Goal: Task Accomplishment & Management: Manage account settings

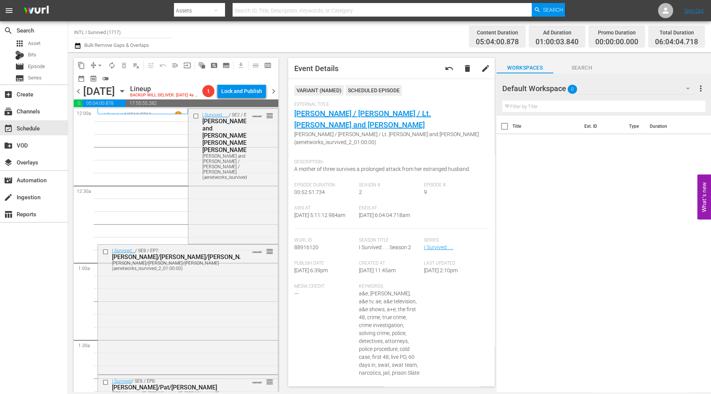
scroll to position [614, 0]
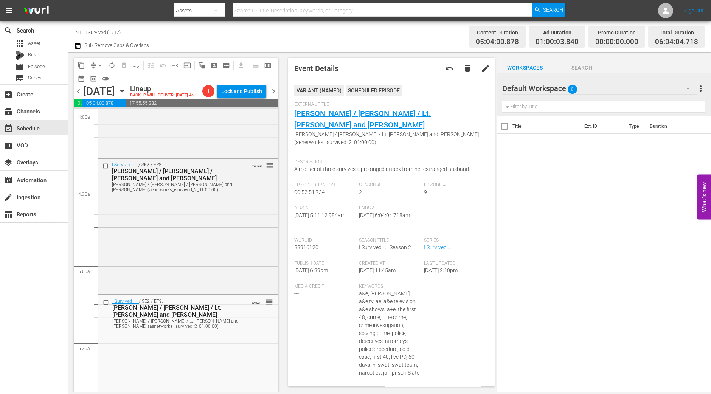
click at [39, 297] on div "search Search apps Asset Bits movie Episode subtitles Series add_box Create sub…" at bounding box center [34, 218] width 68 height 394
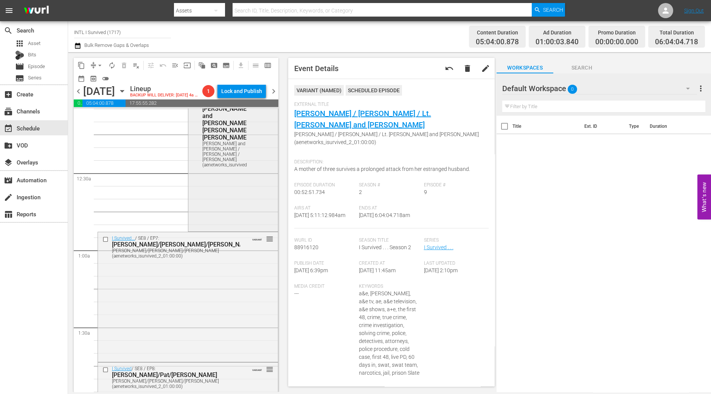
scroll to position [0, 0]
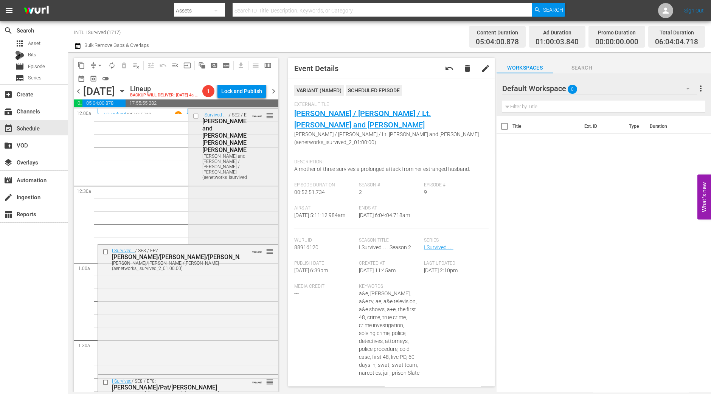
click at [227, 206] on div "I Survived . . . / SE2 / EP7: Darren and Chastity / Ryan / Julie Darren and Cha…" at bounding box center [233, 176] width 90 height 134
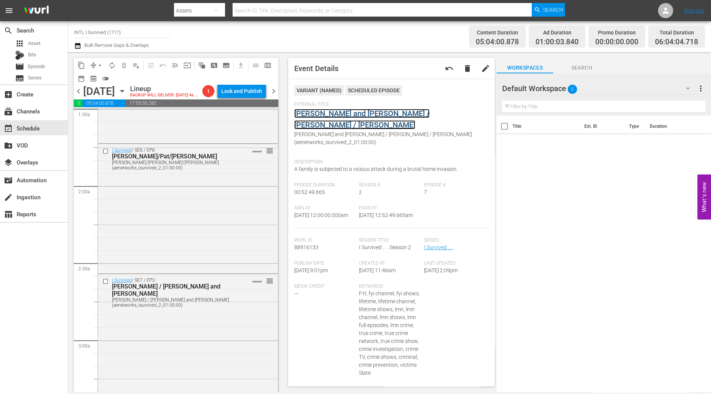
scroll to position [236, 0]
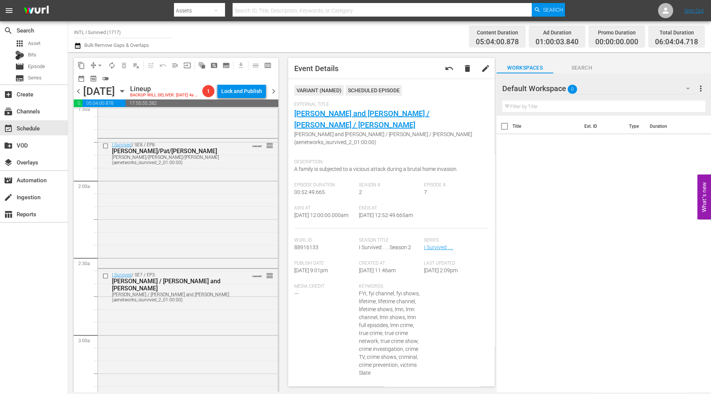
click at [122, 198] on div "I Survived / SE8 / EP8: Angela/Pat/Tricia Angela/Pat/Tricia (aenetworks_isurviv…" at bounding box center [188, 203] width 180 height 128
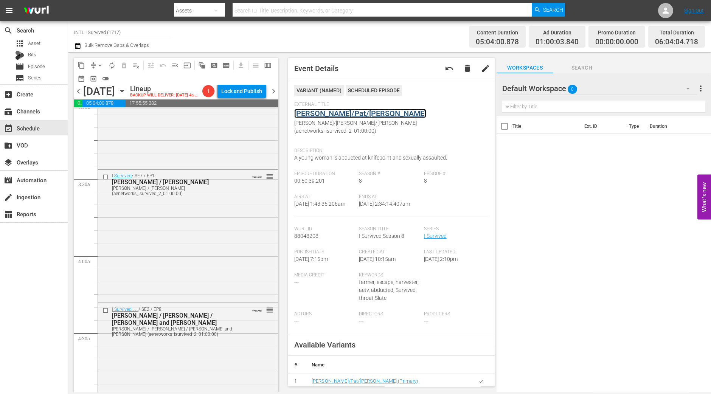
scroll to position [473, 0]
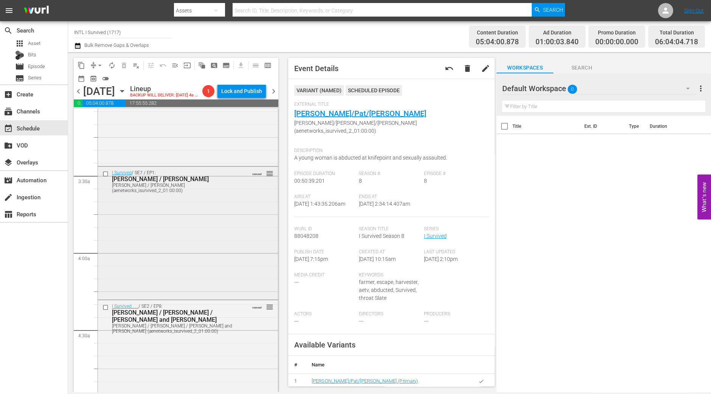
click at [140, 233] on div "I Survived / SE7 / EP1: Amanda / Erinn Amanda / Erinn (aenetworks_isurvived_2_0…" at bounding box center [188, 233] width 180 height 132
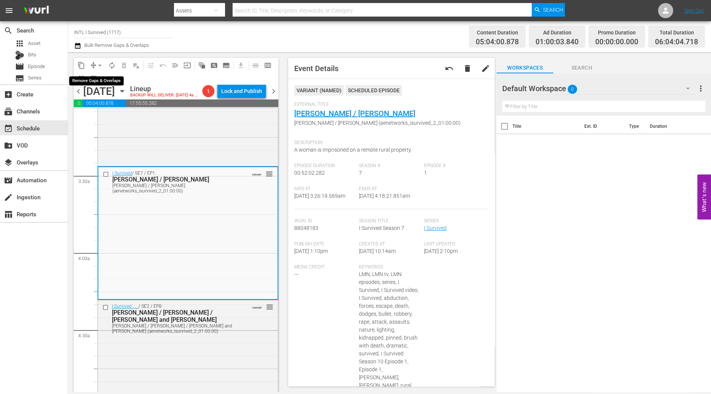
click at [95, 62] on button "arrow_drop_down" at bounding box center [100, 65] width 12 height 12
click at [102, 81] on li "Align to Midnight" at bounding box center [100, 80] width 79 height 12
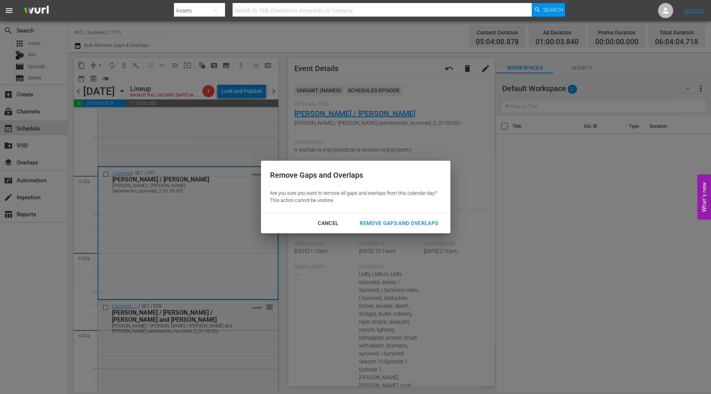
click at [434, 231] on div "Cancel Remove Gaps and Overlaps" at bounding box center [356, 223] width 190 height 20
click at [400, 218] on button "Remove Gaps and Overlaps" at bounding box center [399, 223] width 96 height 14
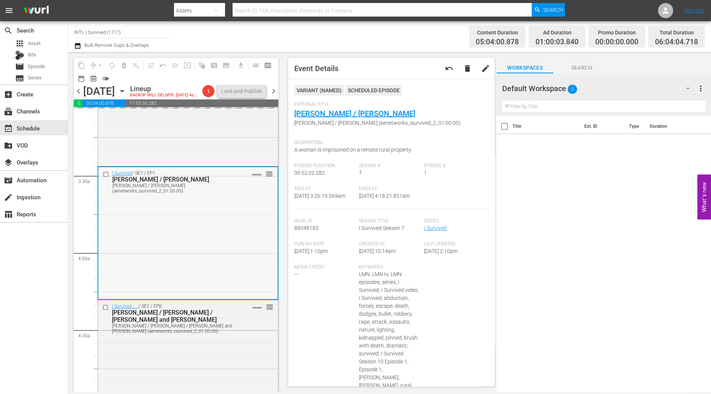
scroll to position [756, 0]
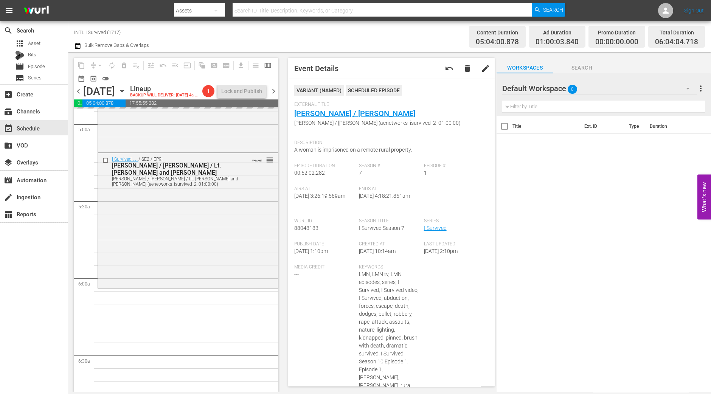
click at [177, 198] on div "I Survived . . . / SE2 / EP9: Kelly / Rose / Lt. Prescott and Gwen Kelly / Rose…" at bounding box center [188, 220] width 180 height 134
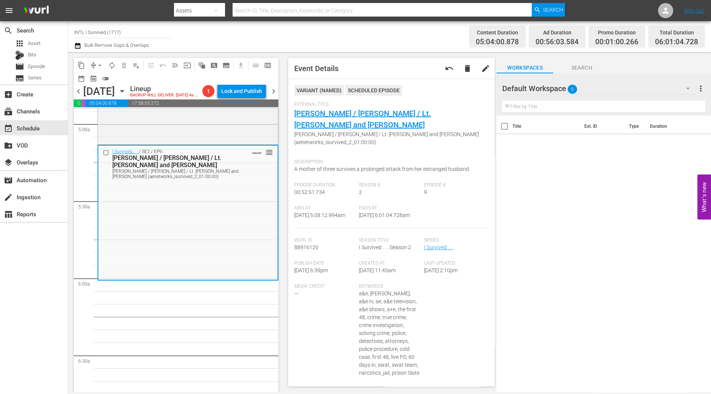
click at [97, 65] on span "arrow_drop_down" at bounding box center [100, 66] width 8 height 8
click at [96, 78] on li "Align to Midnight" at bounding box center [100, 80] width 79 height 12
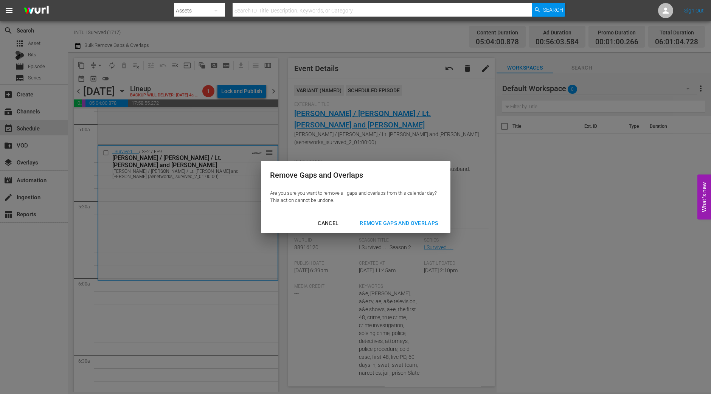
click at [433, 225] on div "Remove Gaps and Overlaps" at bounding box center [399, 223] width 90 height 9
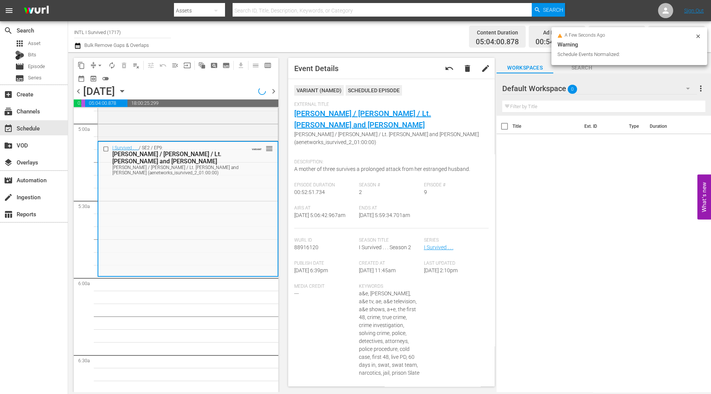
scroll to position [743, 0]
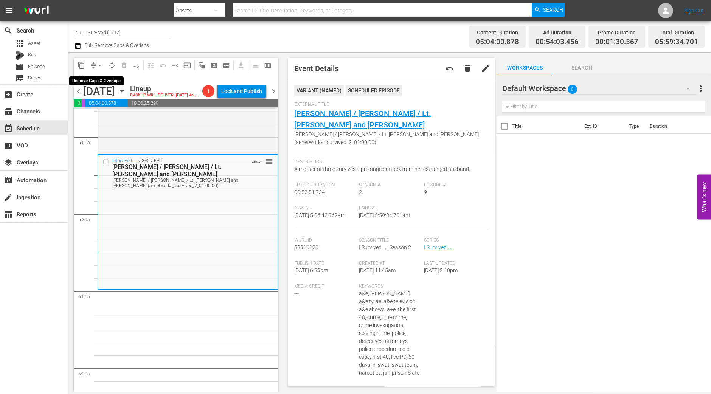
click at [93, 66] on span "compress" at bounding box center [94, 66] width 8 height 8
click at [98, 78] on button "preview_outlined" at bounding box center [93, 79] width 12 height 12
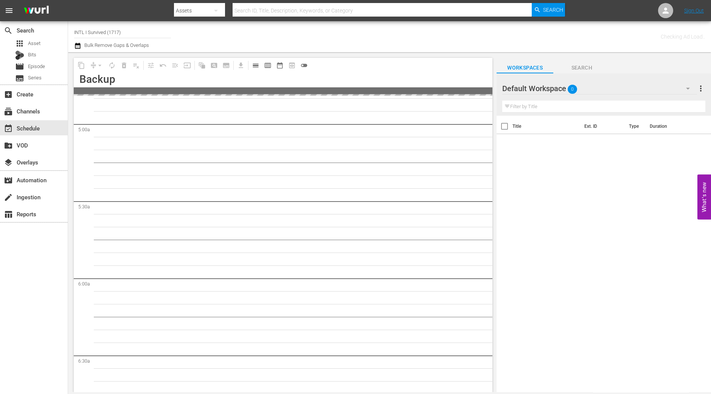
scroll to position [821, 0]
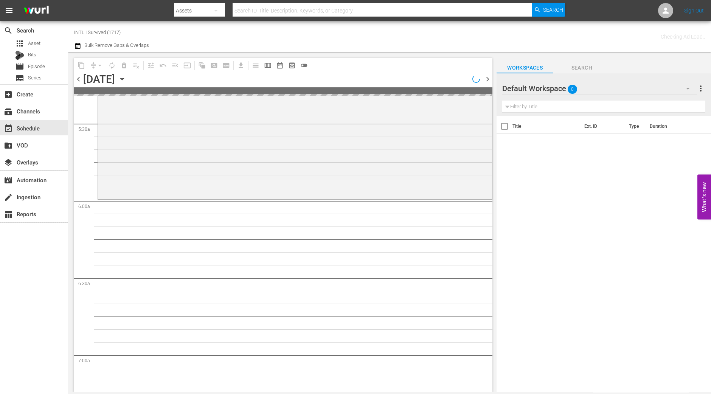
scroll to position [743, 0]
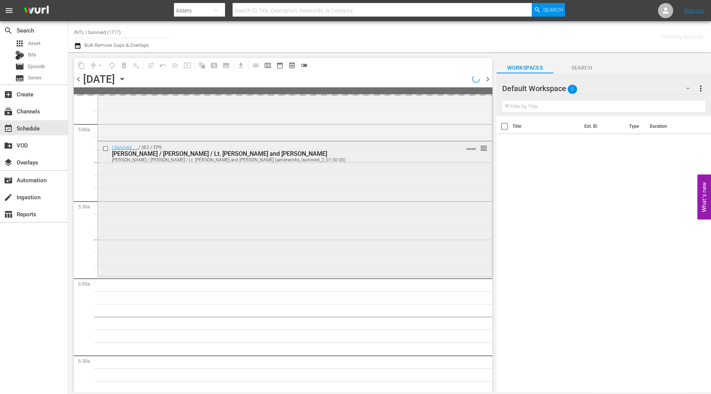
click at [189, 247] on div "I Survived . . . / SE2 / EP9: Kelly / Rose / Lt. Prescott and Gwen Kelly / Rose…" at bounding box center [295, 209] width 394 height 134
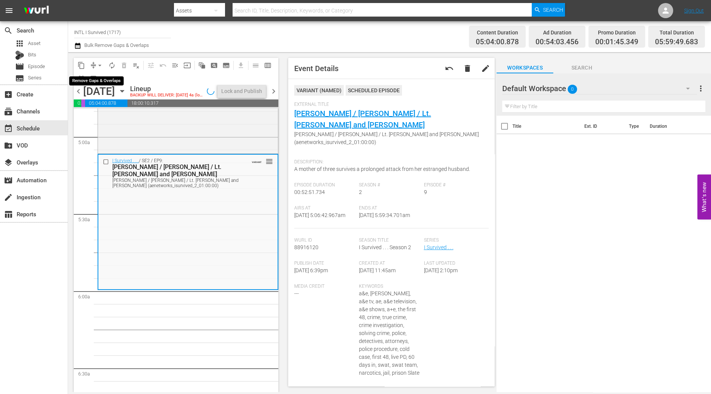
click at [95, 66] on button "arrow_drop_down" at bounding box center [100, 65] width 12 height 12
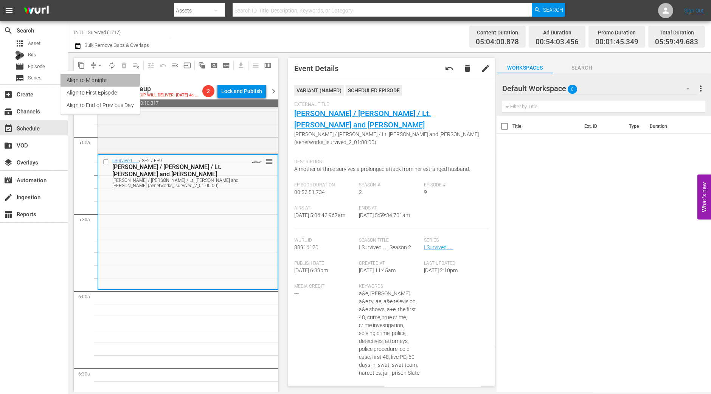
click at [99, 76] on li "Align to Midnight" at bounding box center [100, 80] width 79 height 12
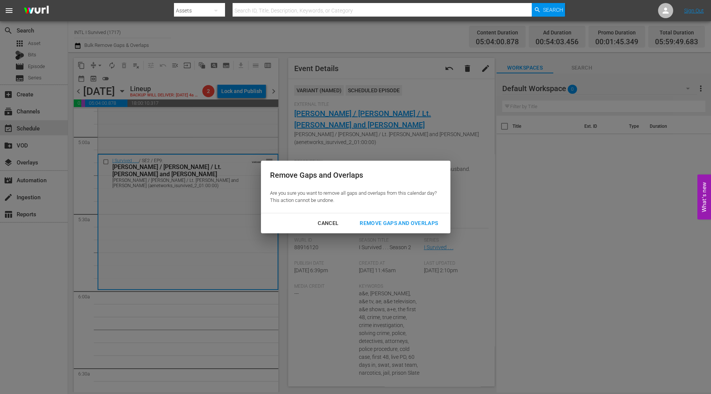
click at [416, 223] on div "Remove Gaps and Overlaps" at bounding box center [399, 223] width 90 height 9
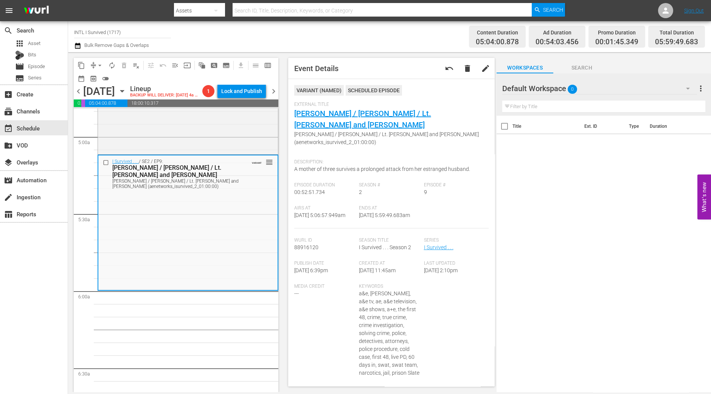
scroll to position [756, 0]
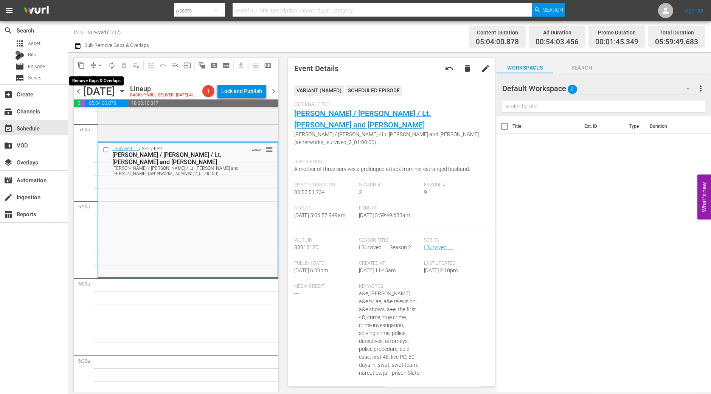
click at [101, 67] on span "arrow_drop_down" at bounding box center [100, 66] width 8 height 8
click at [98, 78] on li "Align to Midnight" at bounding box center [100, 80] width 79 height 12
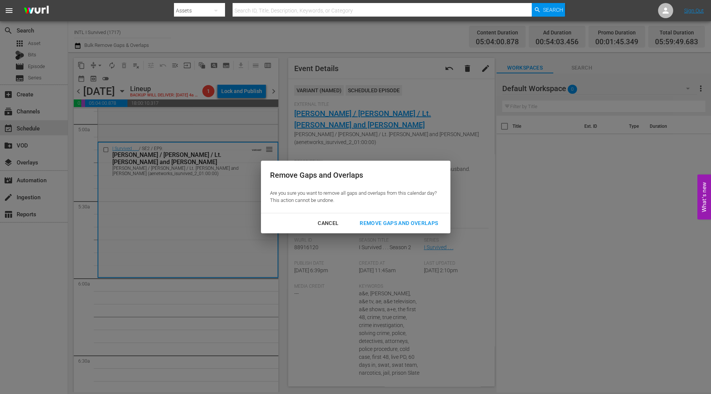
click at [400, 216] on button "Remove Gaps and Overlaps" at bounding box center [399, 223] width 96 height 14
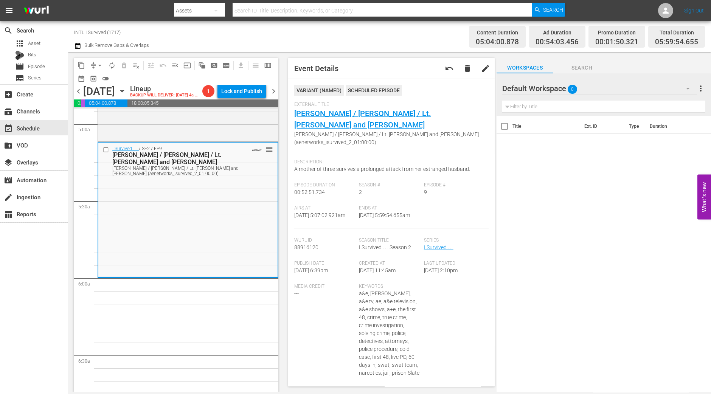
click at [96, 67] on span "arrow_drop_down" at bounding box center [100, 66] width 8 height 8
drag, startPoint x: 96, startPoint y: 89, endPoint x: 100, endPoint y: 82, distance: 7.7
click at [100, 82] on ul "Align to Midnight Align to First Episode Align to End of Previous Day" at bounding box center [100, 93] width 79 height 44
click at [100, 80] on li "Align to Midnight" at bounding box center [100, 80] width 79 height 12
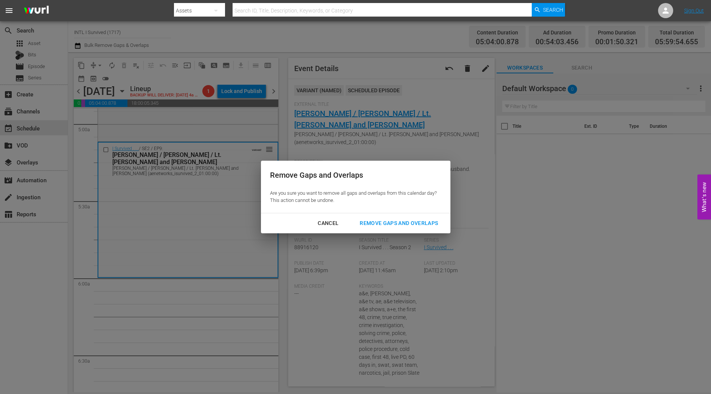
click at [405, 227] on div "Remove Gaps and Overlaps" at bounding box center [399, 223] width 90 height 9
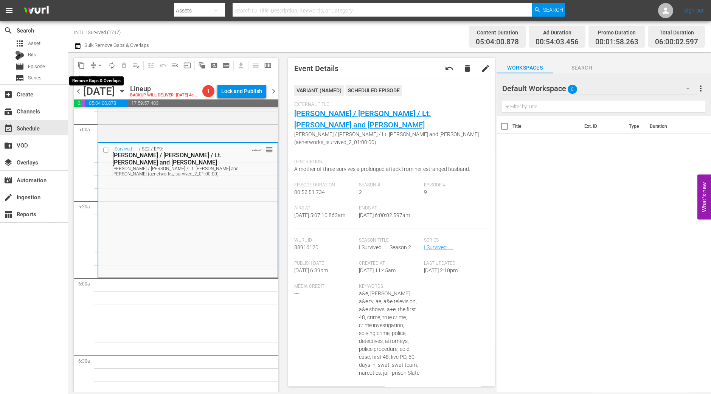
click at [96, 66] on span "arrow_drop_down" at bounding box center [100, 66] width 8 height 8
click at [100, 77] on li "Align to Midnight" at bounding box center [100, 80] width 79 height 12
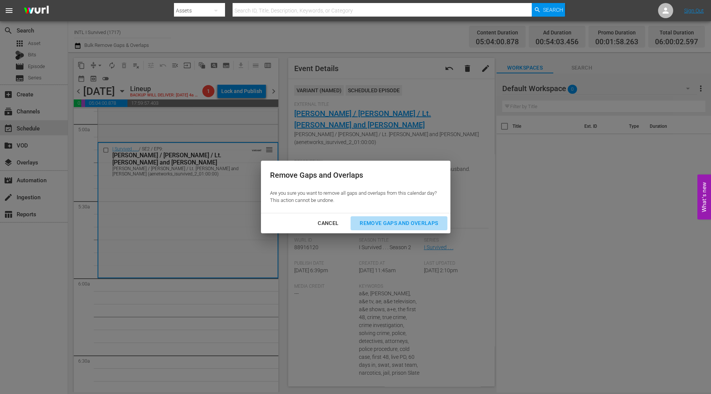
drag, startPoint x: 412, startPoint y: 221, endPoint x: 390, endPoint y: 105, distance: 118.2
click at [412, 221] on div "Remove Gaps and Overlaps" at bounding box center [399, 223] width 90 height 9
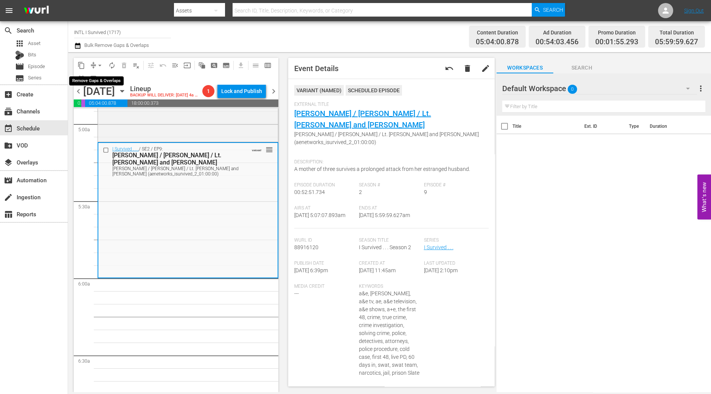
click at [96, 67] on span "arrow_drop_down" at bounding box center [100, 66] width 8 height 8
click at [94, 75] on li "Align to Midnight" at bounding box center [100, 80] width 79 height 12
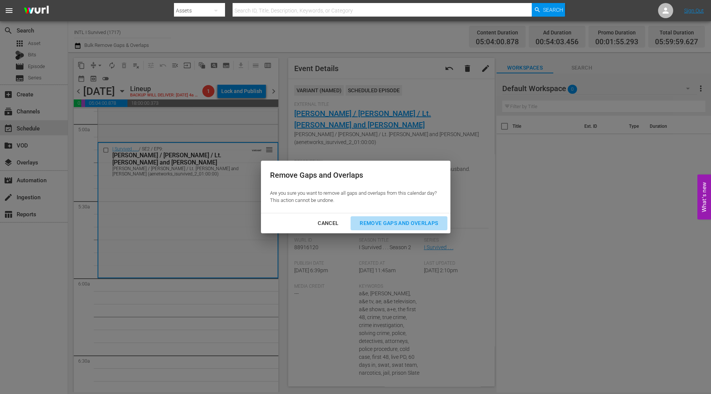
click at [406, 222] on div "Remove Gaps and Overlaps" at bounding box center [399, 223] width 90 height 9
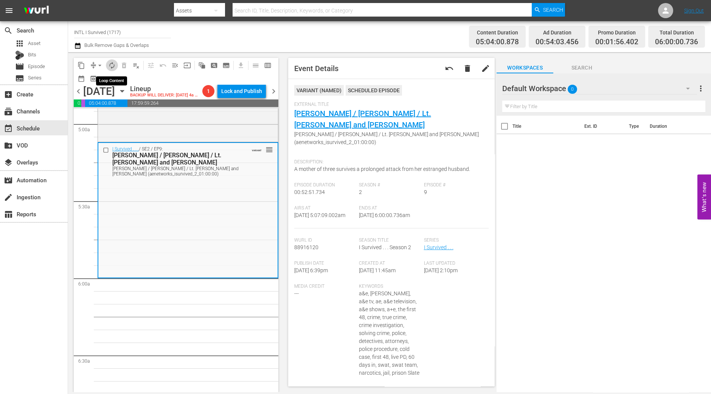
click at [110, 60] on button "autorenew_outlined" at bounding box center [112, 65] width 12 height 12
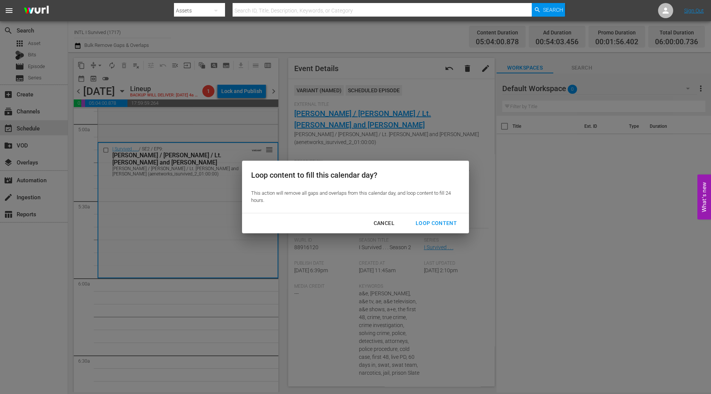
click at [441, 216] on div "Cancel Loop Content" at bounding box center [355, 223] width 227 height 20
click at [423, 221] on div "Loop Content" at bounding box center [436, 223] width 53 height 9
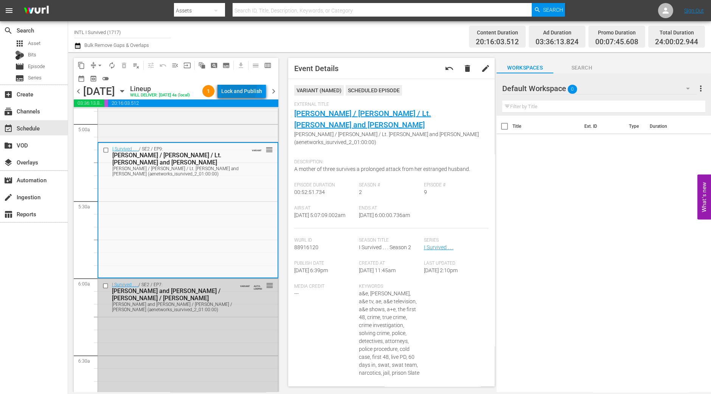
click at [231, 88] on div "Lock and Publish" at bounding box center [241, 91] width 41 height 14
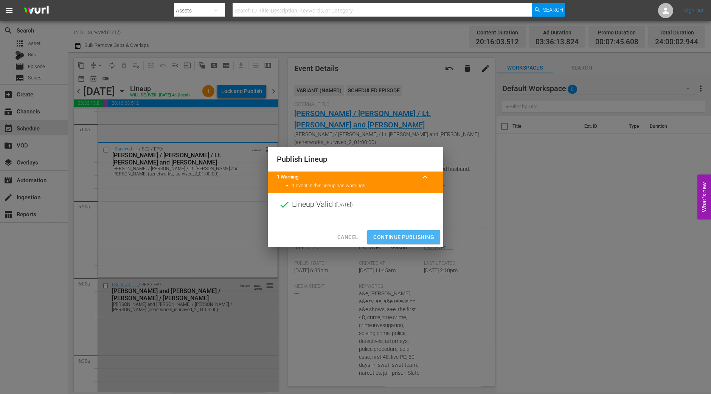
click at [406, 235] on span "Continue Publishing" at bounding box center [403, 237] width 61 height 9
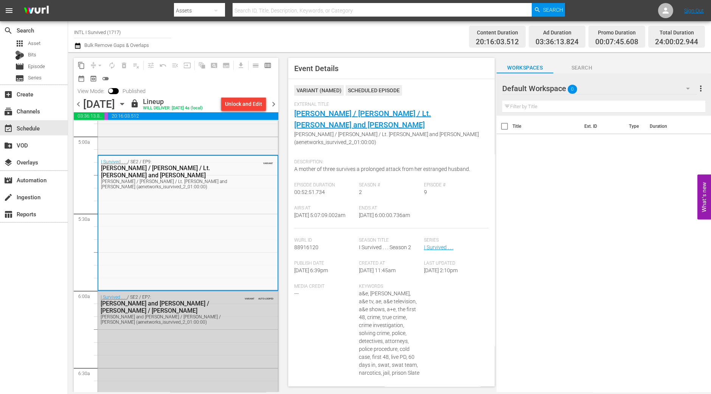
click at [273, 103] on span "chevron_right" at bounding box center [273, 104] width 9 height 9
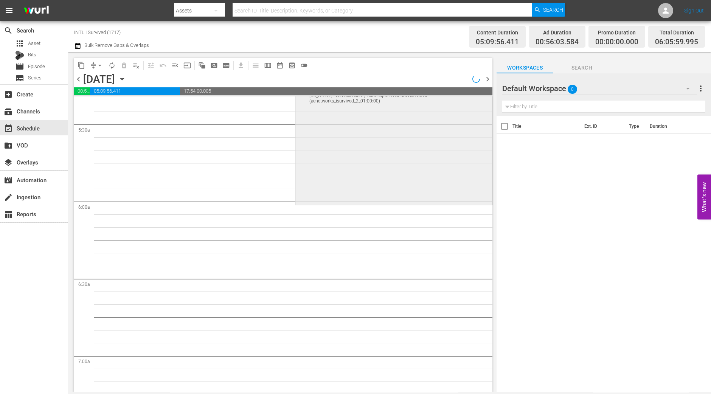
scroll to position [756, 0]
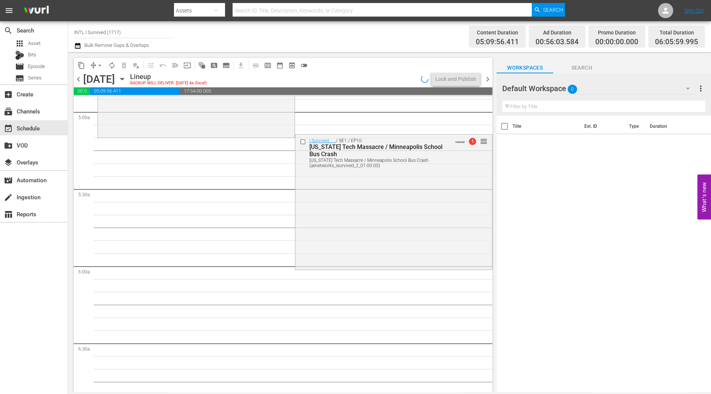
click at [391, 216] on div "I Survived . . . / SE1 / EP10: Virginia Tech Massacre / Minneapolis School Bus …" at bounding box center [394, 202] width 197 height 134
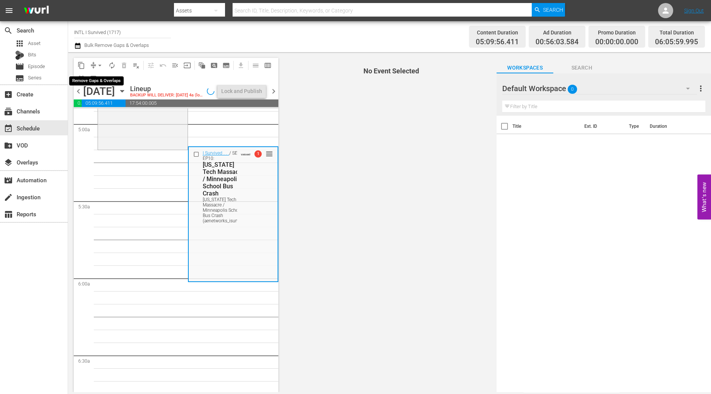
click at [98, 66] on span "arrow_drop_down" at bounding box center [100, 66] width 8 height 8
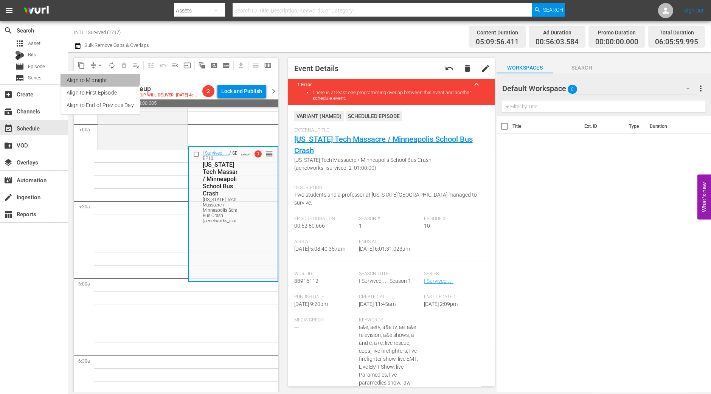
click at [98, 77] on li "Align to Midnight" at bounding box center [100, 80] width 79 height 12
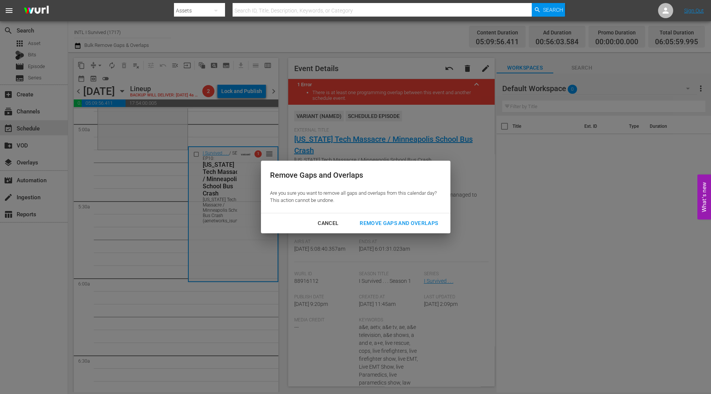
click at [431, 220] on div "Remove Gaps and Overlaps" at bounding box center [399, 223] width 90 height 9
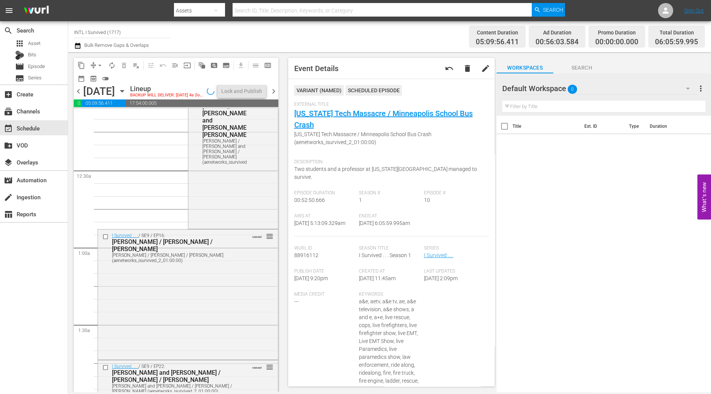
scroll to position [0, 0]
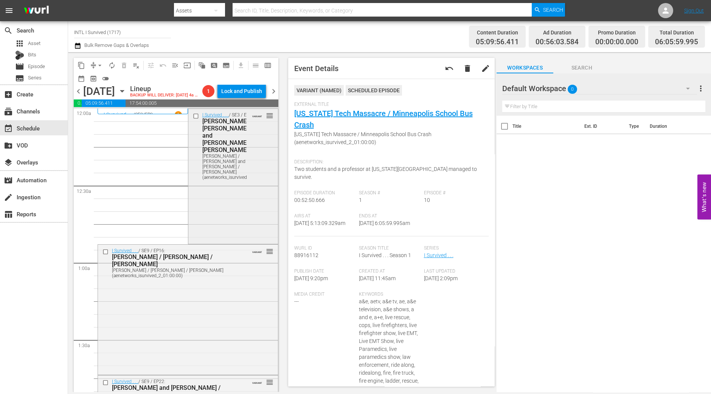
click at [234, 192] on div "I Survived . . . / SE3 / EP4: Dawn / Jens and Jim / Agnes Dawn / Jens and Jim /…" at bounding box center [233, 176] width 90 height 134
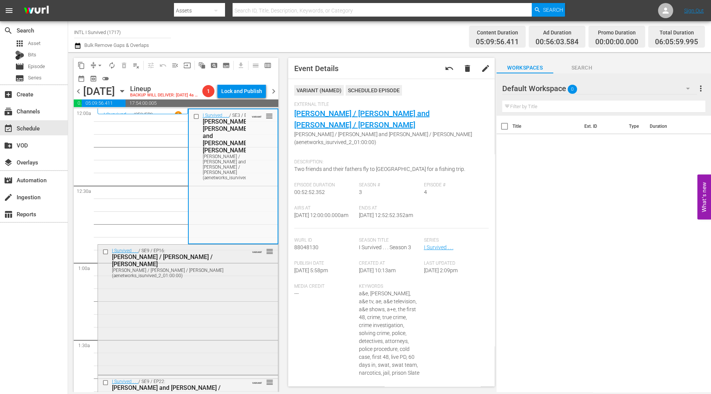
click at [218, 280] on div "I Survived . . . / SE9 / EP16: Natasha / Tim / Kellie Natasha / Tim / Kellie (a…" at bounding box center [188, 309] width 180 height 129
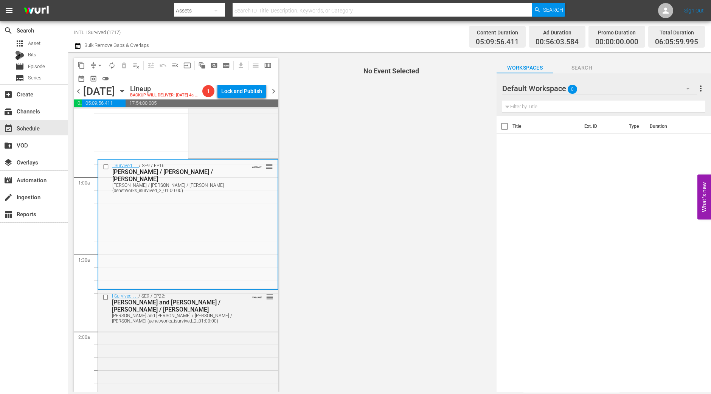
scroll to position [94, 0]
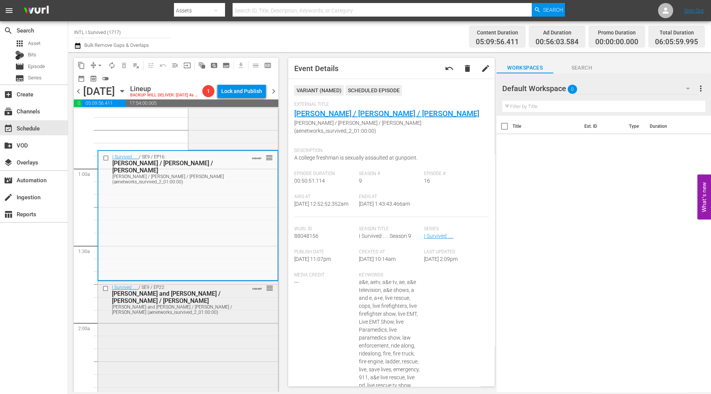
click at [187, 355] on div "I Survived . . . / SE9 / EP22: Tricia and Linae / Jason / Mary Tricia and Linae…" at bounding box center [188, 346] width 180 height 129
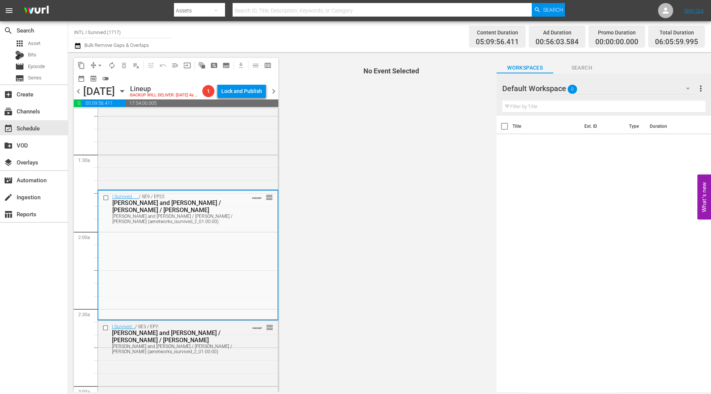
scroll to position [236, 0]
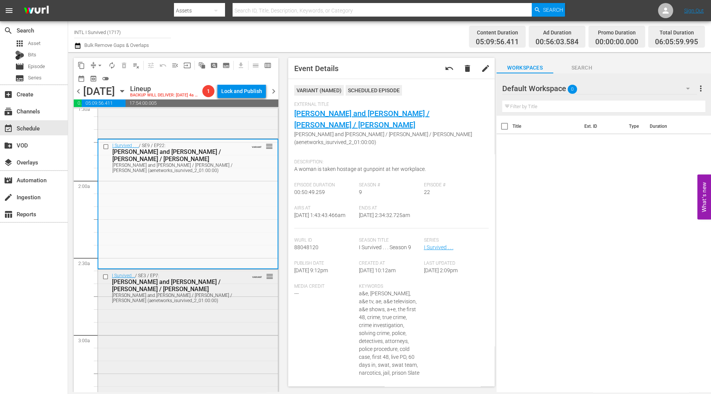
click at [178, 358] on div "I Survived... / SE3 / EP7: Scott and Sean / Timothy / Stacey Scott and Sean / T…" at bounding box center [188, 337] width 180 height 134
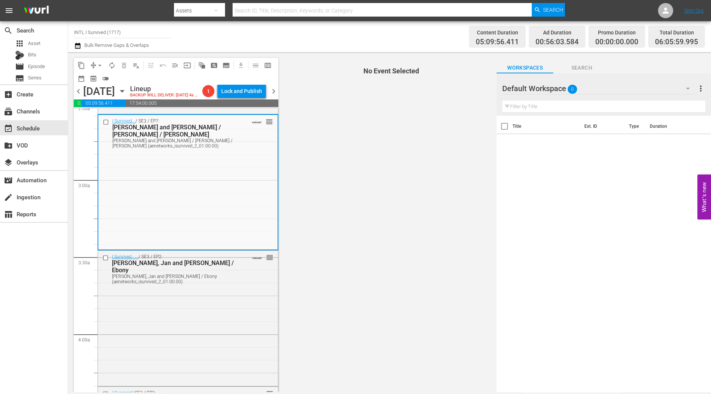
scroll to position [378, 0]
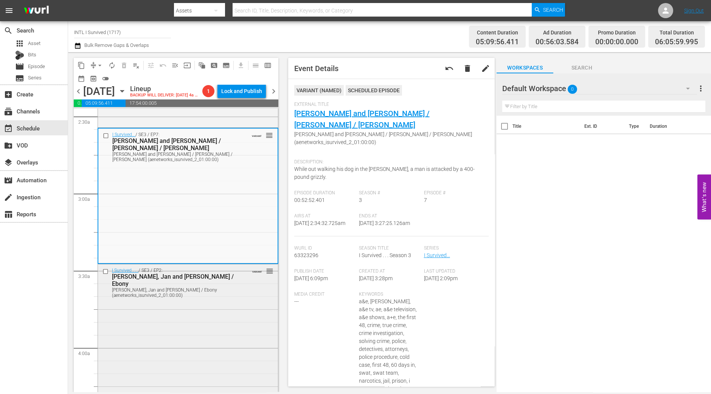
click at [225, 314] on div "I Survived . . . / SE3 / EP2: Alfred, Jan and Jerry / Ebony Alfred, Jan and Jer…" at bounding box center [188, 331] width 180 height 134
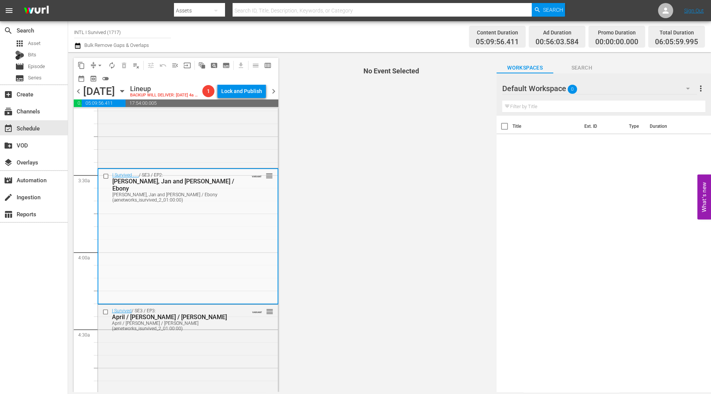
scroll to position [520, 0]
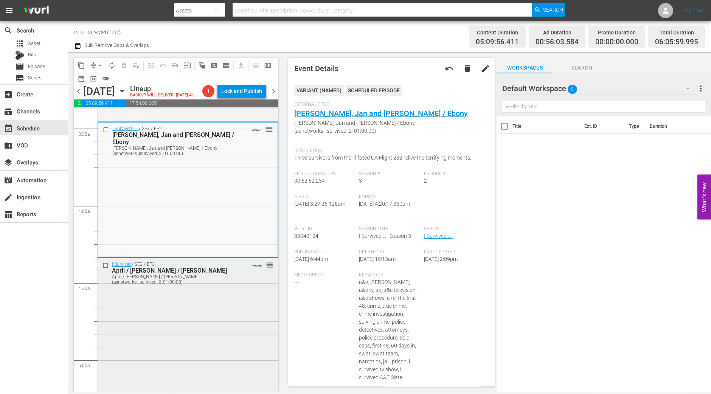
click at [245, 313] on div "I Survived / SE3 / EP3: April / Mark / Jesse April / Mark / Jesse (aenetworks_i…" at bounding box center [188, 325] width 180 height 134
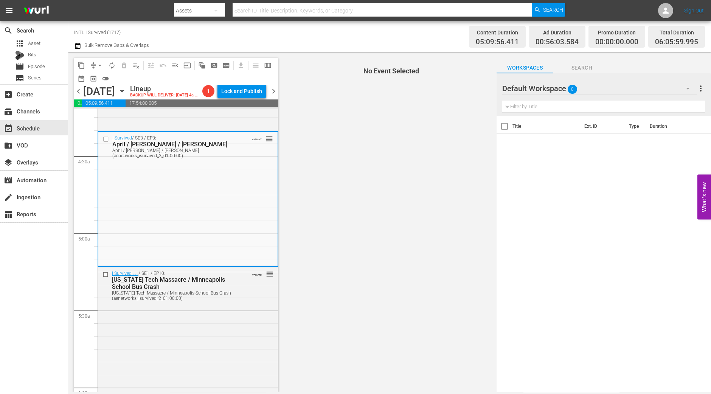
scroll to position [662, 0]
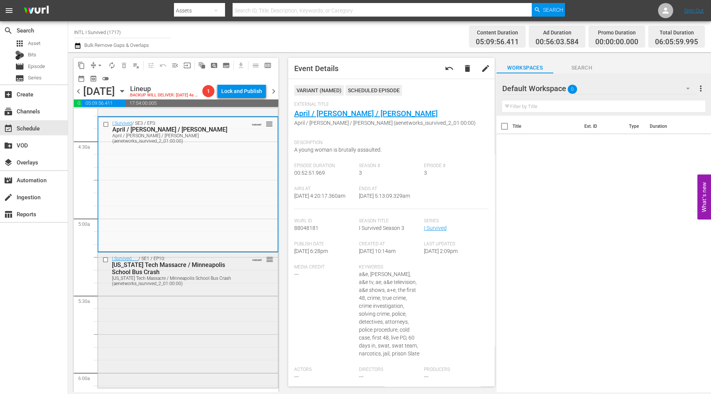
click at [190, 321] on div "I Survived . . . / SE1 / EP10: Virginia Tech Massacre / Minneapolis School Bus …" at bounding box center [188, 320] width 180 height 134
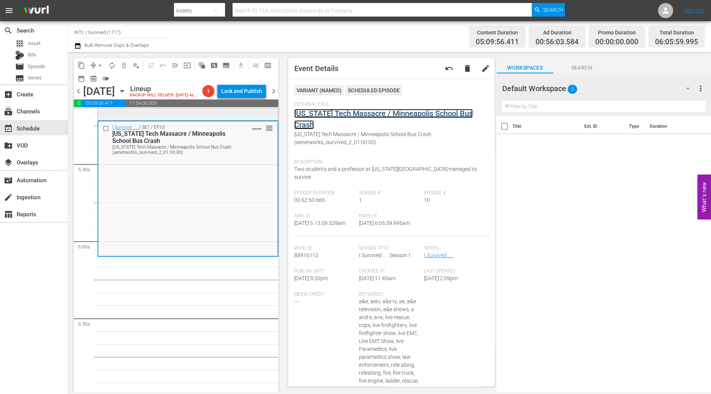
scroll to position [899, 0]
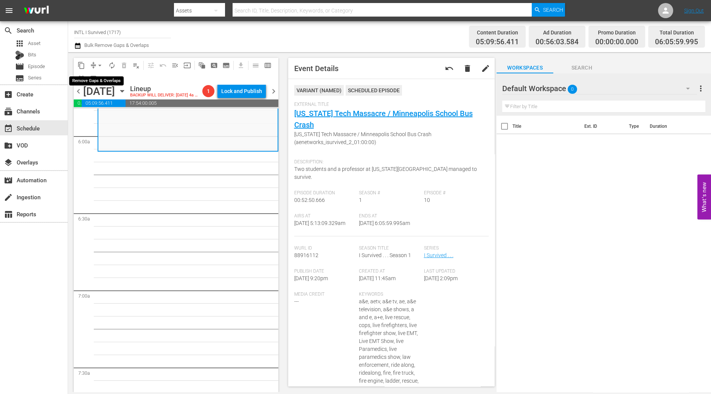
click at [100, 68] on span "arrow_drop_down" at bounding box center [100, 66] width 8 height 8
click at [100, 81] on li "Align to Midnight" at bounding box center [100, 80] width 79 height 12
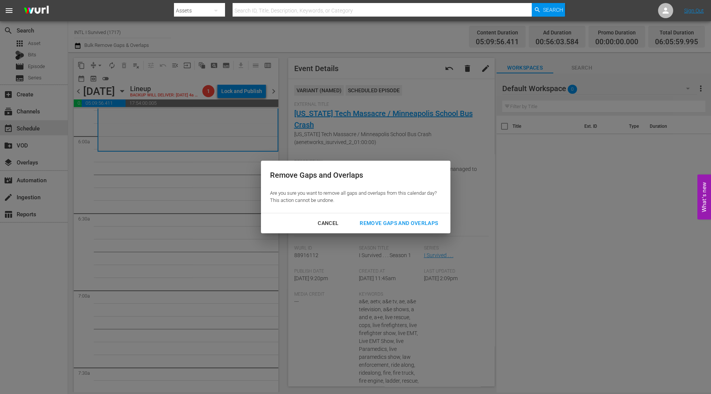
click at [426, 218] on button "Remove Gaps and Overlaps" at bounding box center [399, 223] width 96 height 14
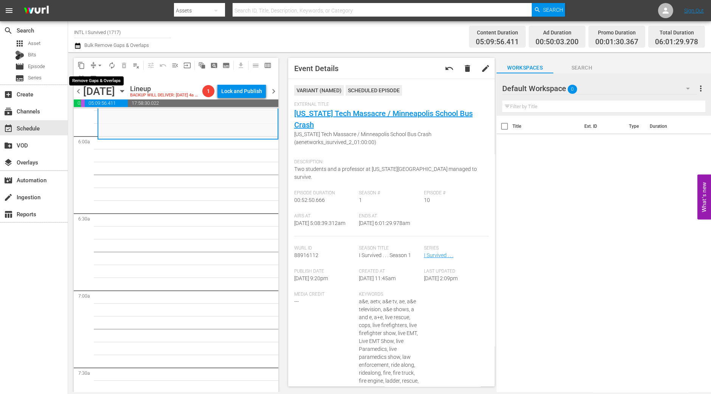
click at [98, 67] on span "arrow_drop_down" at bounding box center [100, 66] width 8 height 8
click at [98, 81] on li "Align to Midnight" at bounding box center [100, 80] width 79 height 12
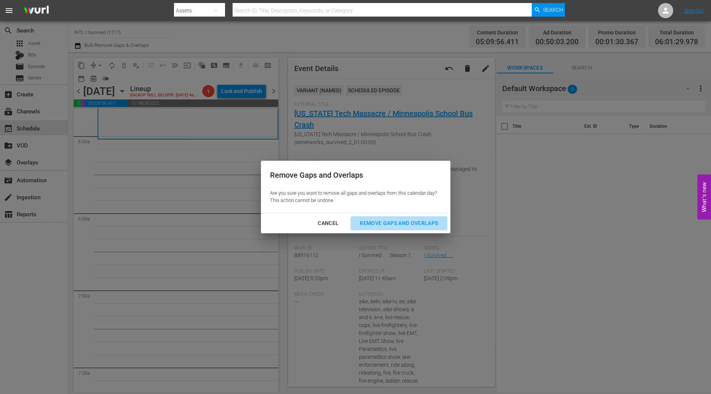
click at [400, 219] on div "Remove Gaps and Overlaps" at bounding box center [399, 223] width 90 height 9
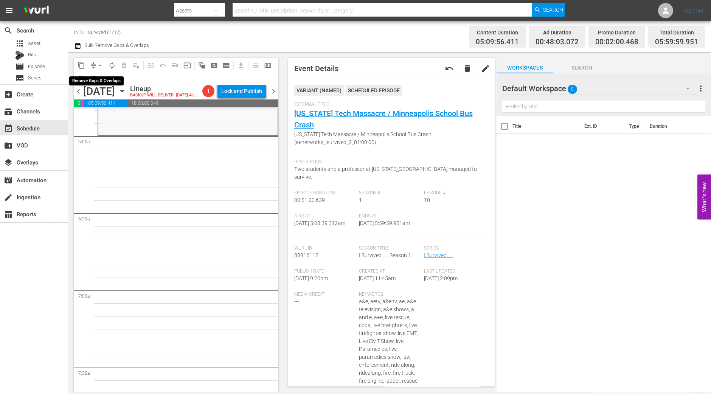
click at [98, 62] on span "arrow_drop_down" at bounding box center [100, 66] width 8 height 8
click at [98, 81] on li "Align to Midnight" at bounding box center [100, 80] width 79 height 12
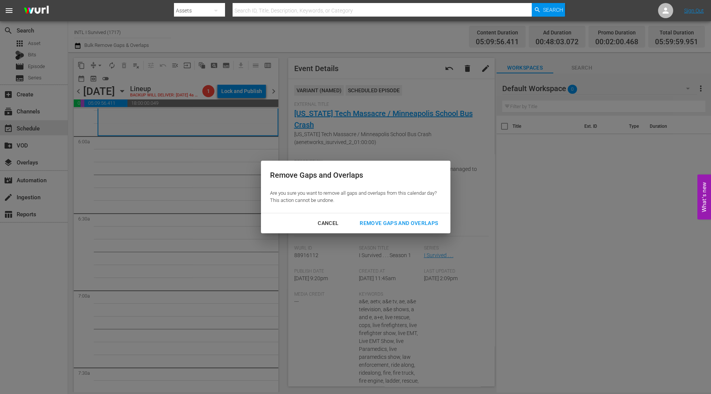
click at [432, 221] on div "Remove Gaps and Overlaps" at bounding box center [399, 223] width 90 height 9
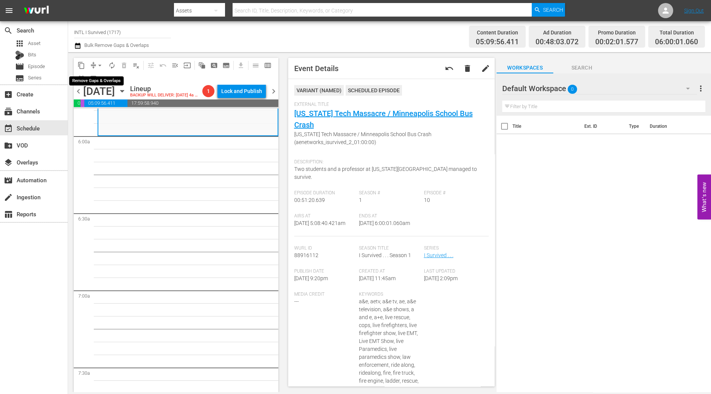
click at [97, 64] on span "arrow_drop_down" at bounding box center [100, 66] width 8 height 8
click at [98, 79] on li "Align to Midnight" at bounding box center [100, 80] width 79 height 12
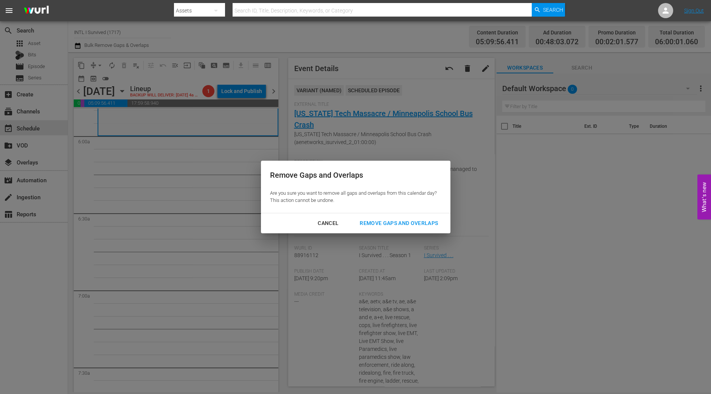
click at [435, 225] on div "Remove Gaps and Overlaps" at bounding box center [399, 223] width 90 height 9
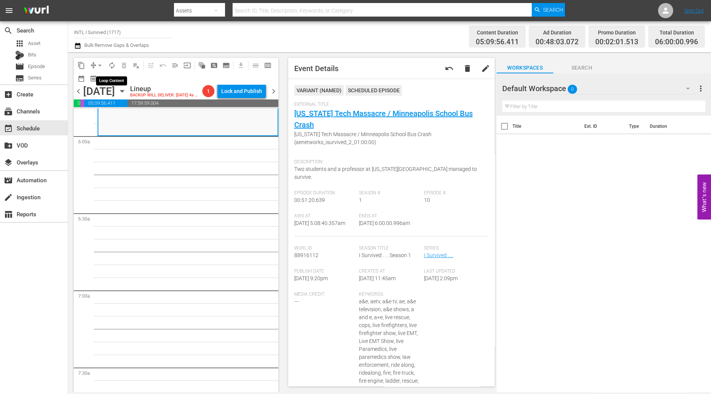
click at [111, 62] on span "autorenew_outlined" at bounding box center [112, 66] width 8 height 8
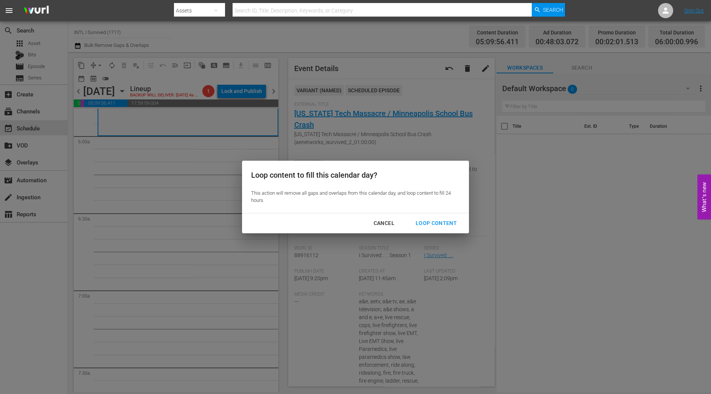
click at [433, 218] on button "Loop Content" at bounding box center [436, 223] width 59 height 14
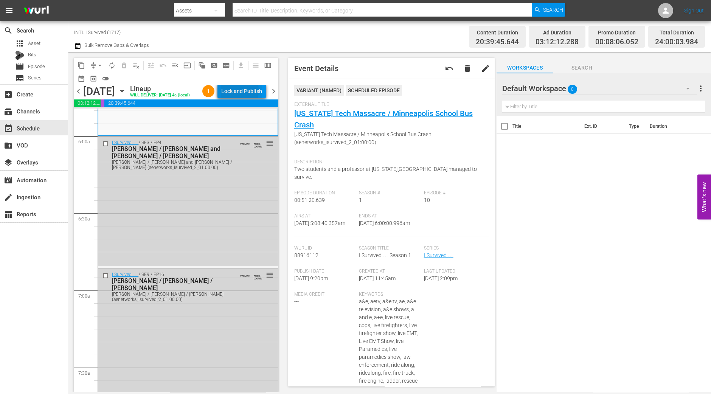
click at [231, 91] on div "Lock and Publish" at bounding box center [241, 91] width 41 height 14
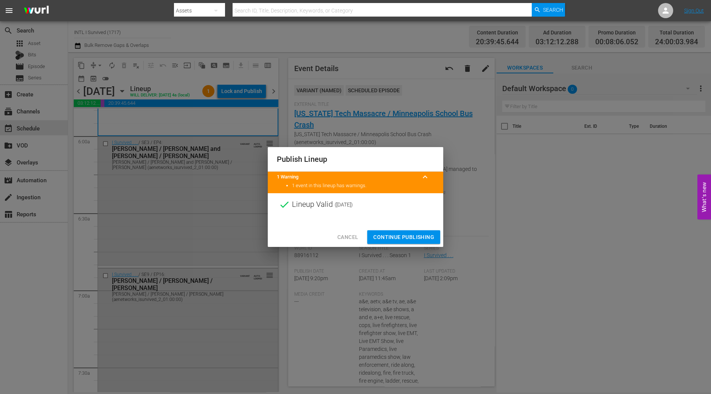
click at [400, 235] on span "Continue Publishing" at bounding box center [403, 237] width 61 height 9
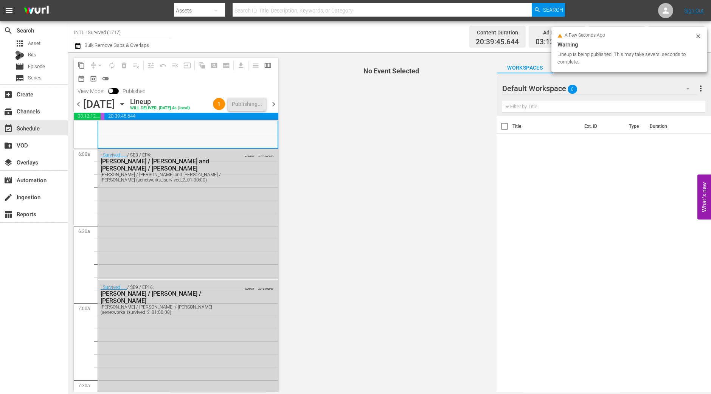
click at [690, 92] on icon "button" at bounding box center [688, 88] width 9 height 9
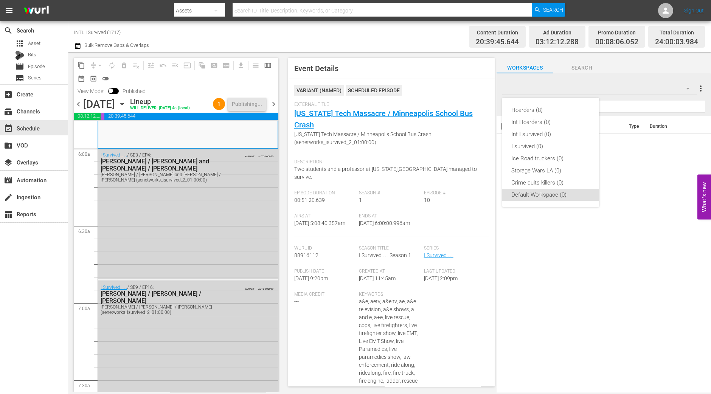
click at [272, 101] on div "Hoarders (8) Int Hoarders (0) Int I survived (0) I survived (0) Ice Road trucke…" at bounding box center [355, 197] width 711 height 394
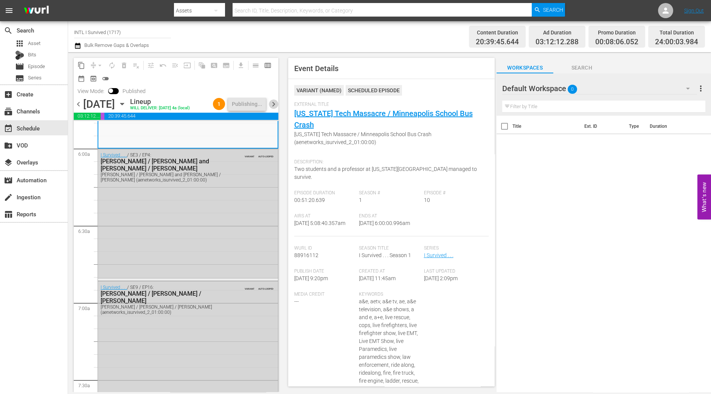
click at [273, 104] on span "chevron_right" at bounding box center [273, 104] width 9 height 9
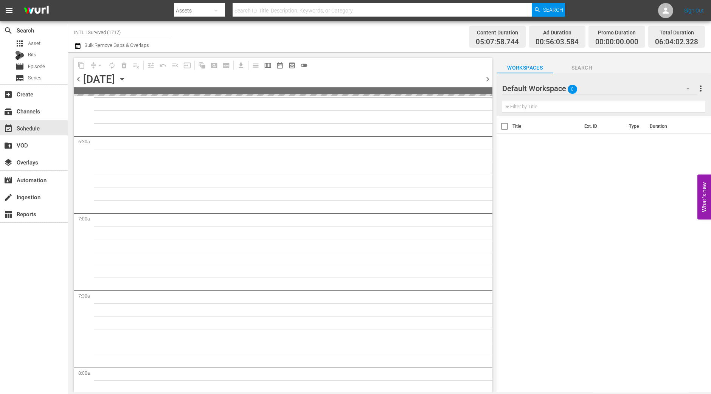
scroll to position [924, 0]
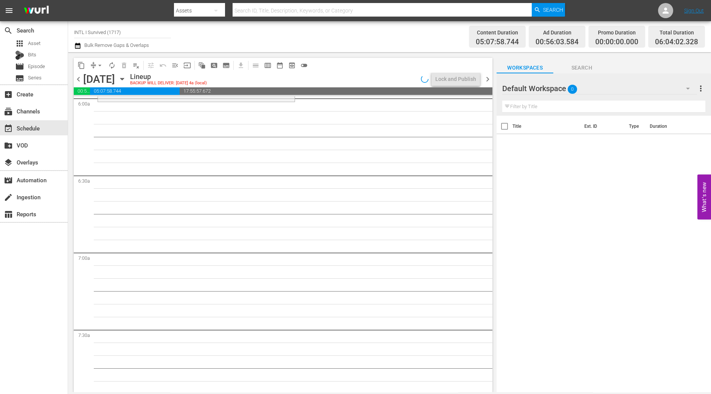
click at [20, 239] on div "search Search apps Asset Bits movie Episode subtitles Series add_box Create sub…" at bounding box center [34, 218] width 68 height 394
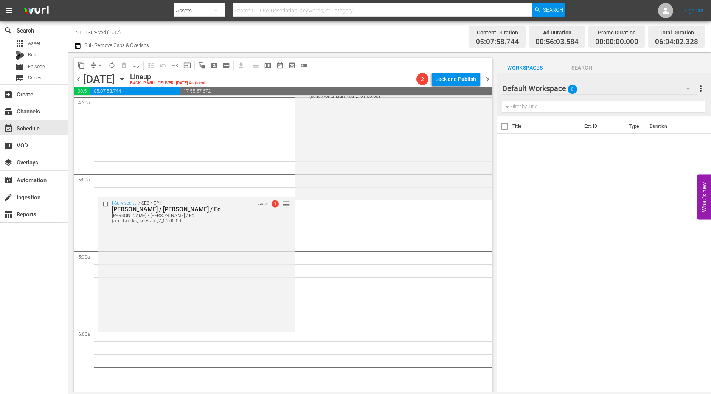
scroll to position [735, 0]
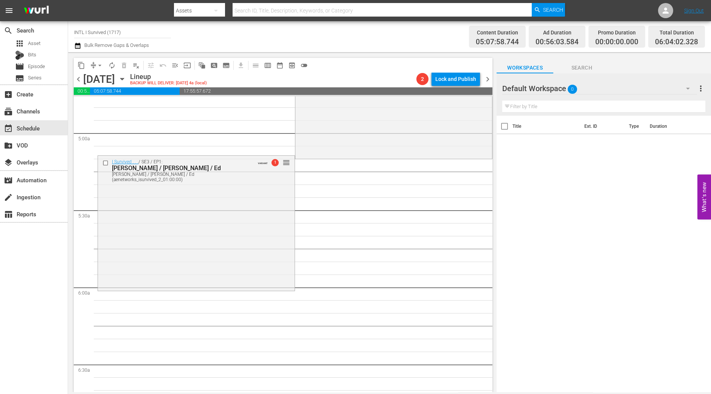
click at [233, 214] on div "I Survived . . . / SE3 / EP1: Teri / Angela / Ed Teri / Angela / Ed (aenetworks…" at bounding box center [196, 223] width 197 height 134
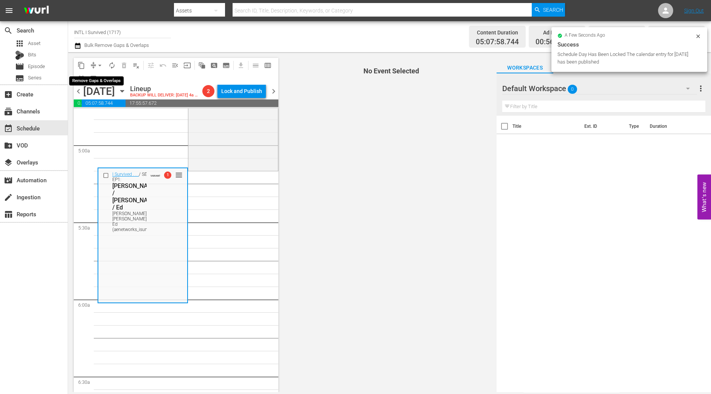
click at [96, 67] on span "arrow_drop_down" at bounding box center [100, 66] width 8 height 8
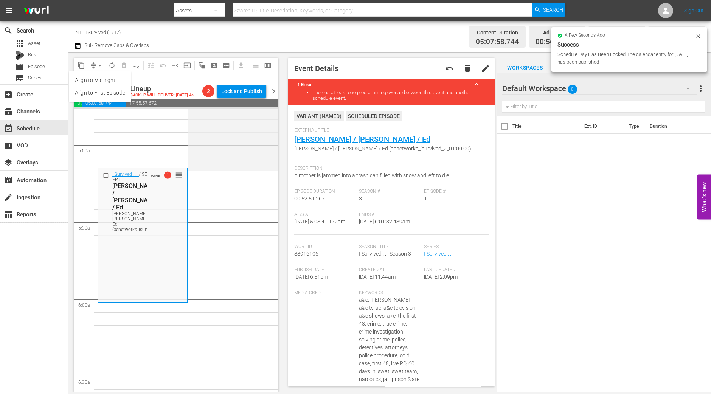
click at [95, 78] on li "Align to Midnight" at bounding box center [100, 80] width 62 height 12
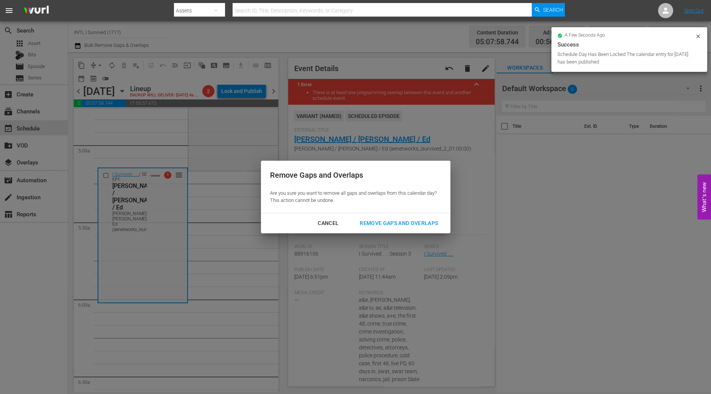
click at [369, 221] on div "Remove Gaps and Overlaps" at bounding box center [399, 223] width 90 height 9
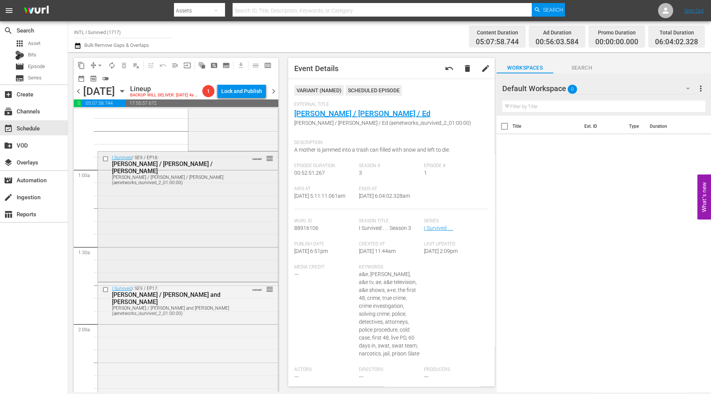
scroll to position [0, 0]
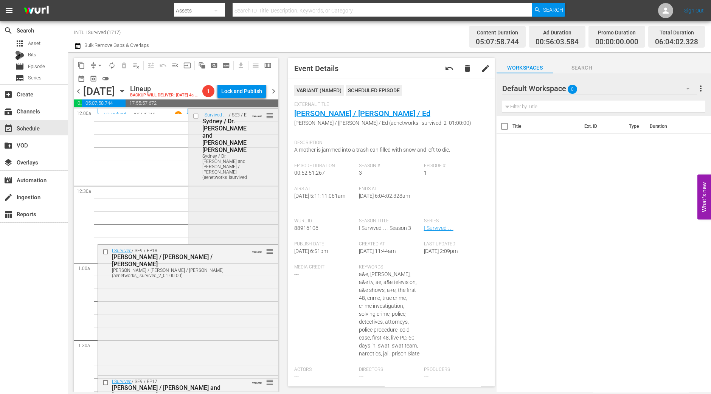
click at [238, 185] on div "I Survived . . . / SE3 / EP8: Sydney / Dr. Roger and Dena / Jennifer Sydney / D…" at bounding box center [233, 176] width 90 height 134
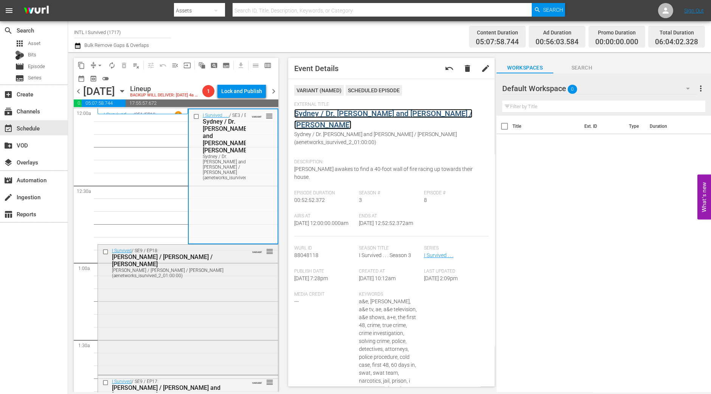
scroll to position [142, 0]
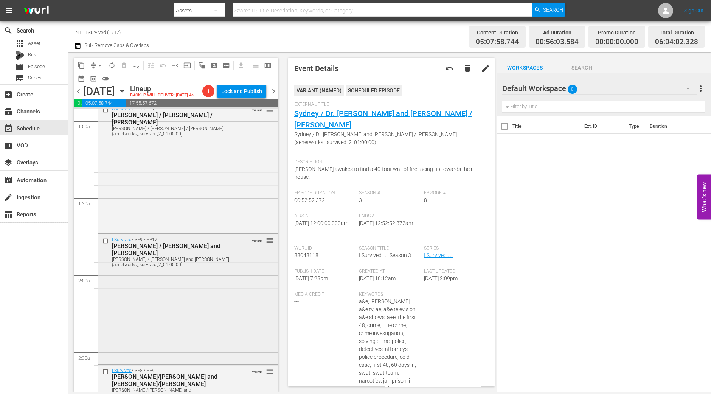
click at [148, 279] on div "I Survived / SE9 / EP17: Amy / Trish and Darrell Amy / Trish and Darrell (aenet…" at bounding box center [188, 298] width 180 height 129
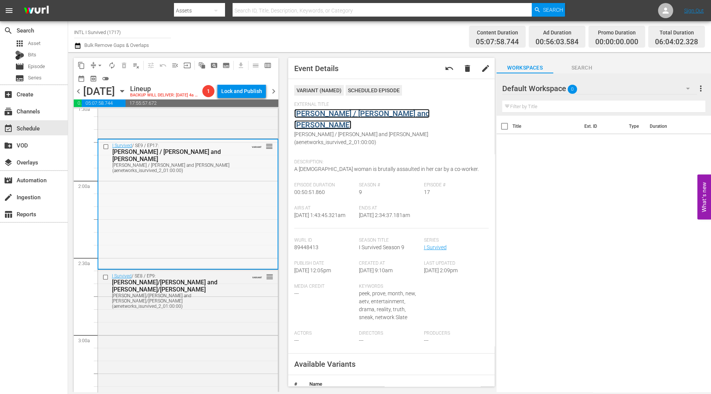
scroll to position [426, 0]
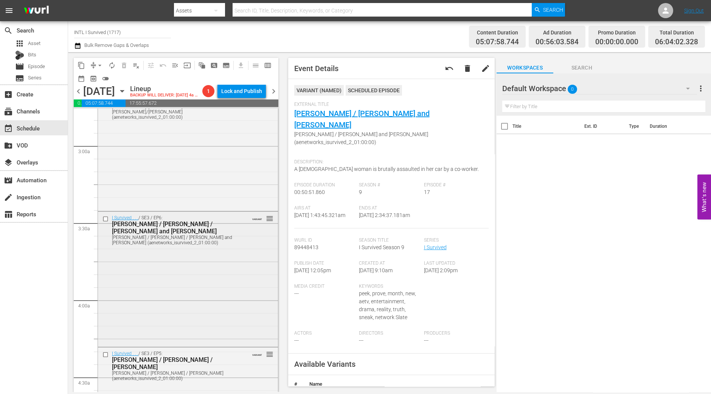
click at [184, 297] on div "I Survived . . . / SE3 / EP6: Sharon / Patrick / Anne and Ian Sharon / Patrick …" at bounding box center [188, 279] width 180 height 134
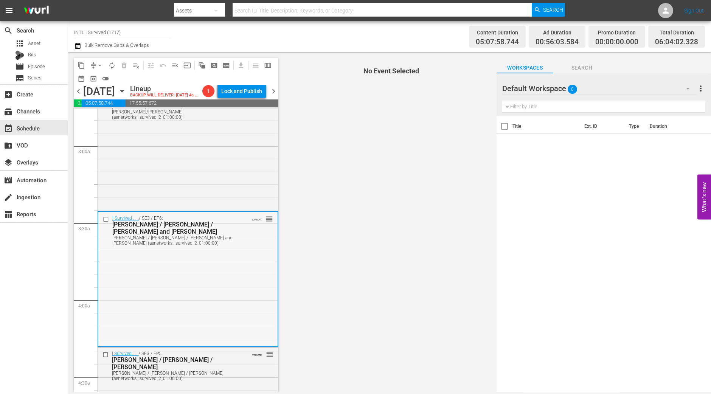
scroll to position [473, 0]
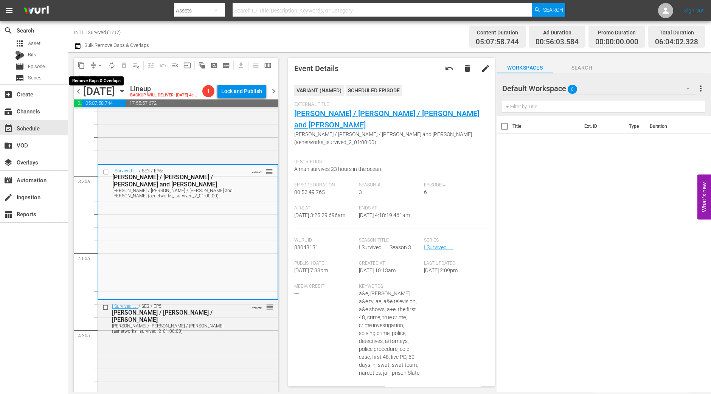
click at [98, 64] on span "arrow_drop_down" at bounding box center [100, 66] width 8 height 8
click at [100, 78] on li "Align to Midnight" at bounding box center [100, 80] width 79 height 12
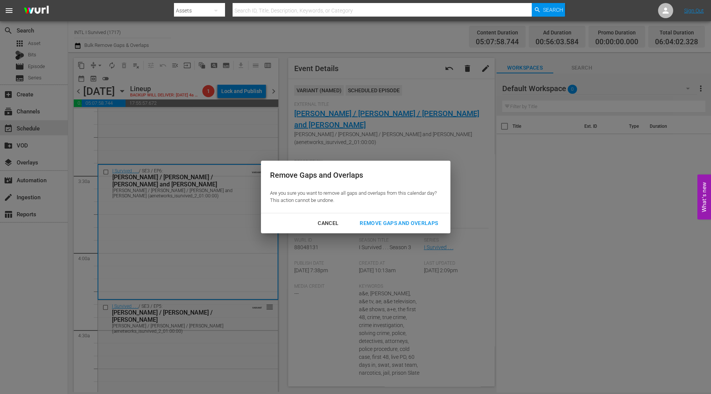
click at [388, 218] on button "Remove Gaps and Overlaps" at bounding box center [399, 223] width 96 height 14
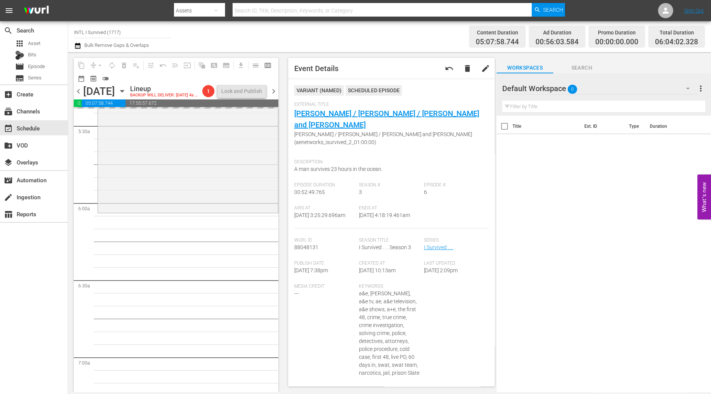
scroll to position [899, 0]
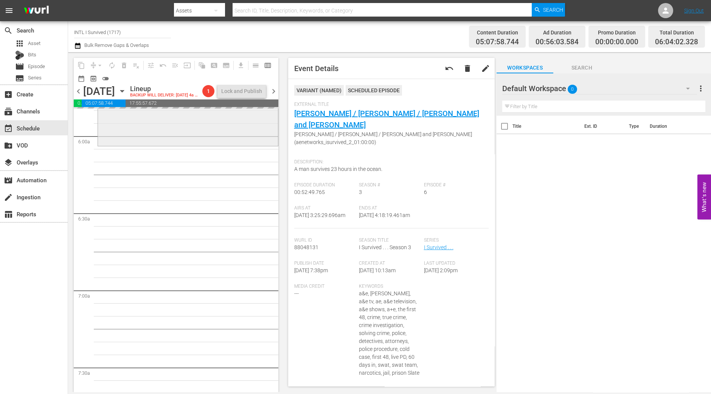
click at [222, 145] on div "I Survived . . . / SE3 / EP1: Teri / Angela / Ed Teri / Angela / Ed (aenetworks…" at bounding box center [188, 78] width 180 height 134
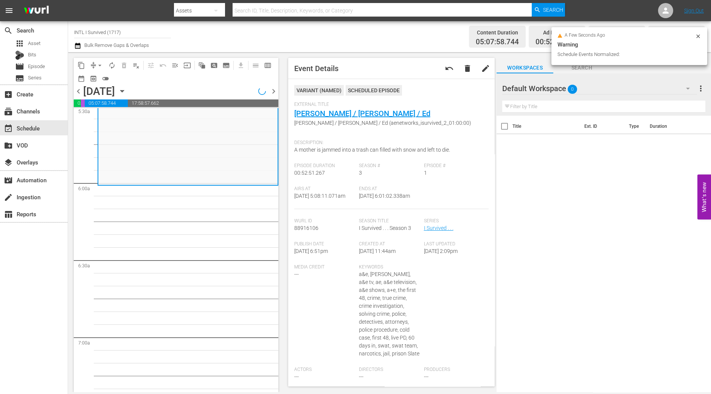
scroll to position [838, 0]
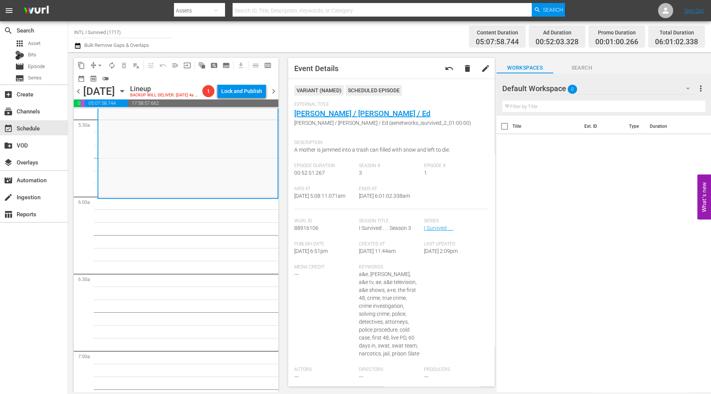
click at [98, 63] on span "arrow_drop_down" at bounding box center [100, 66] width 8 height 8
click at [92, 75] on li "Align to Midnight" at bounding box center [100, 80] width 79 height 12
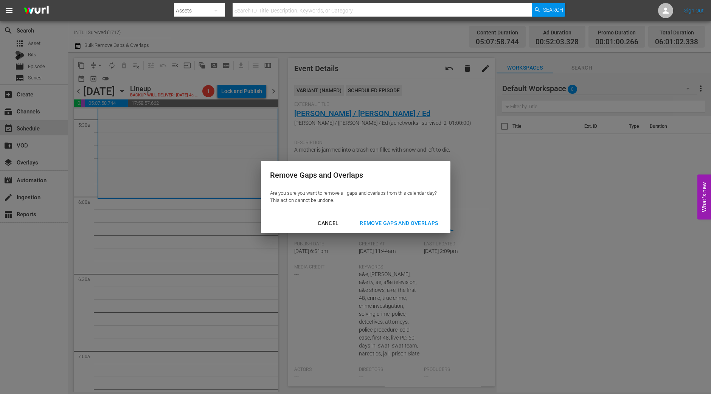
drag, startPoint x: 378, startPoint y: 220, endPoint x: 382, endPoint y: 207, distance: 14.2
click at [378, 220] on div "Remove Gaps and Overlaps" at bounding box center [399, 223] width 90 height 9
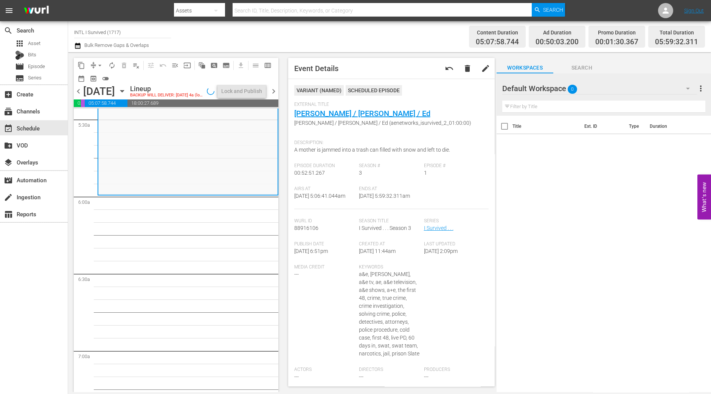
scroll to position [825, 0]
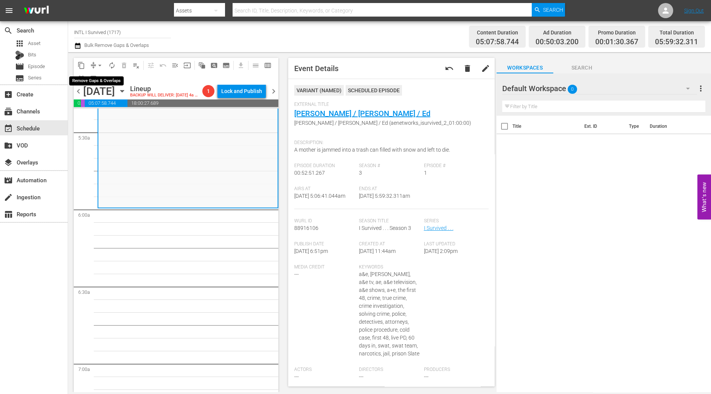
click at [99, 66] on span "arrow_drop_down" at bounding box center [100, 66] width 8 height 8
click at [99, 80] on li "Align to Midnight" at bounding box center [100, 80] width 79 height 12
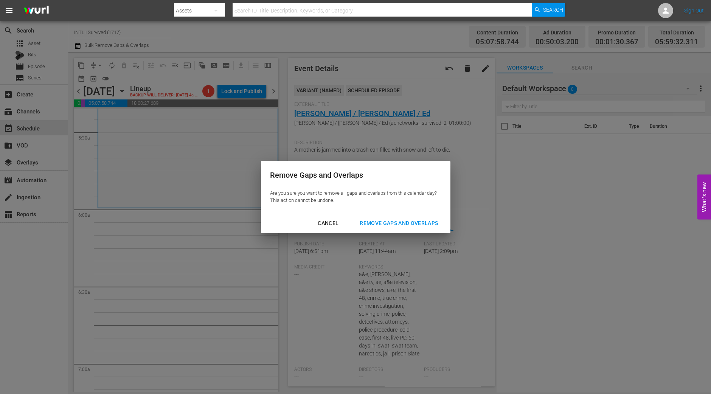
drag, startPoint x: 390, startPoint y: 221, endPoint x: 392, endPoint y: 231, distance: 10.7
click at [390, 221] on div "Remove Gaps and Overlaps" at bounding box center [399, 223] width 90 height 9
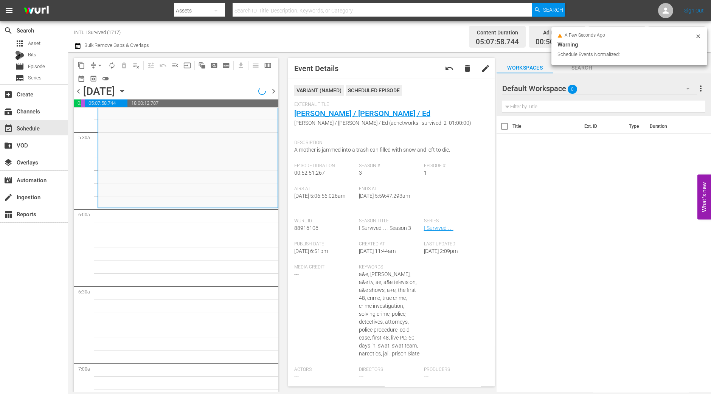
scroll to position [838, 0]
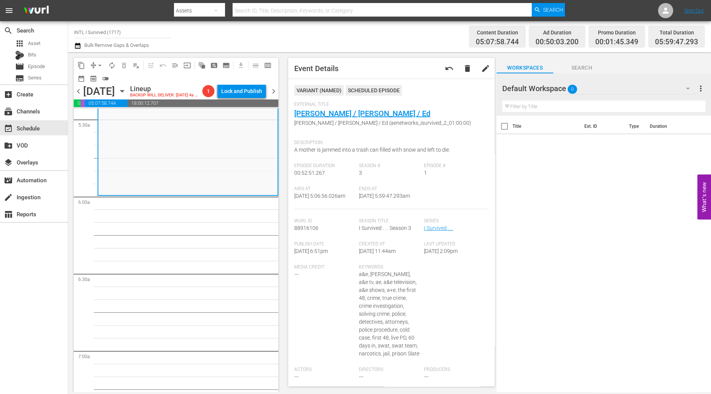
click at [0, 319] on div "search Search apps Asset Bits movie Episode subtitles Series add_box Create sub…" at bounding box center [34, 218] width 68 height 394
click at [100, 67] on span "arrow_drop_down" at bounding box center [100, 66] width 8 height 8
click at [97, 78] on li "Align to Midnight" at bounding box center [100, 80] width 79 height 12
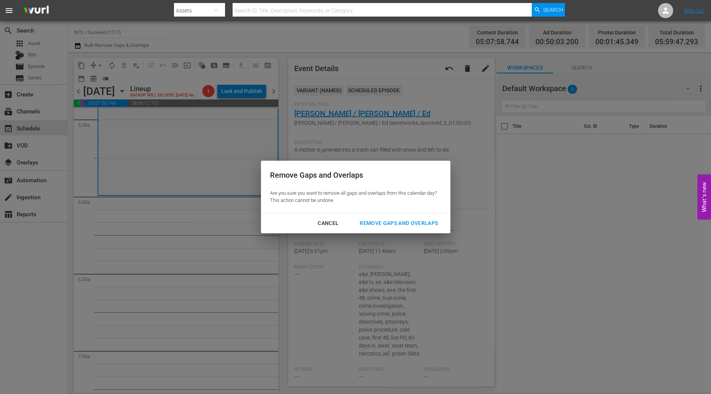
click at [390, 223] on div "Remove Gaps and Overlaps" at bounding box center [399, 223] width 90 height 9
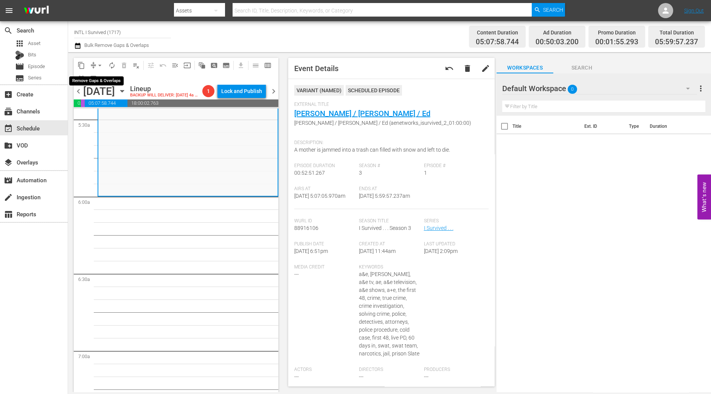
click at [99, 63] on span "arrow_drop_down" at bounding box center [100, 66] width 8 height 8
click at [100, 79] on li "Align to Midnight" at bounding box center [100, 80] width 79 height 12
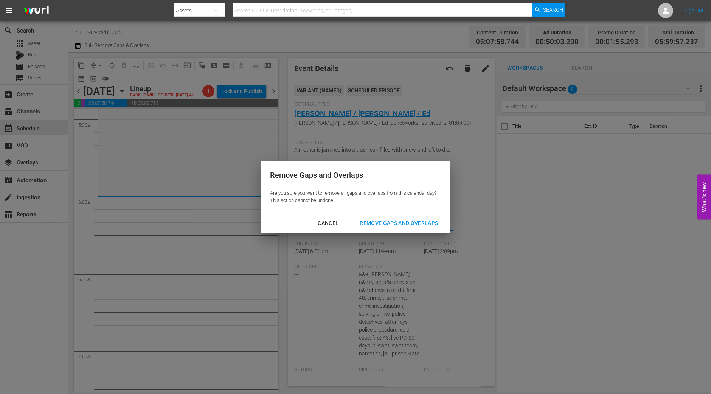
click at [433, 219] on div "Remove Gaps and Overlaps" at bounding box center [399, 223] width 90 height 9
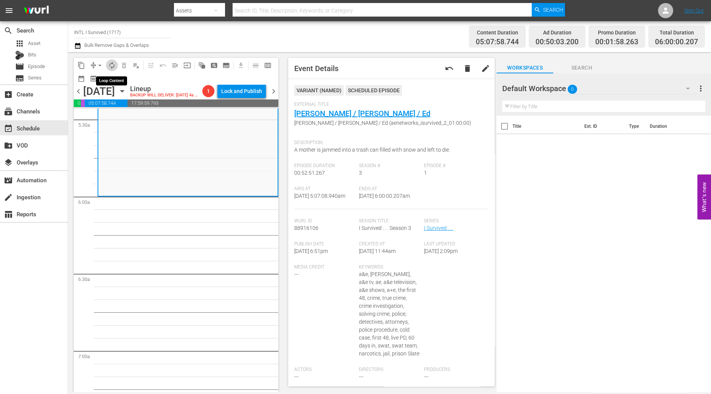
click at [113, 67] on span "autorenew_outlined" at bounding box center [112, 66] width 8 height 8
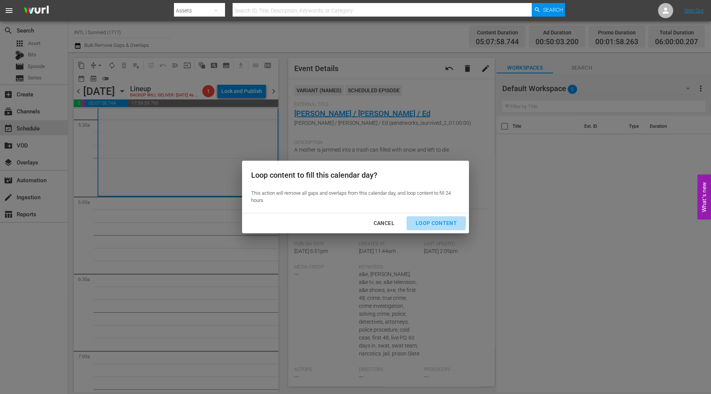
click at [433, 221] on div "Loop Content" at bounding box center [436, 223] width 53 height 9
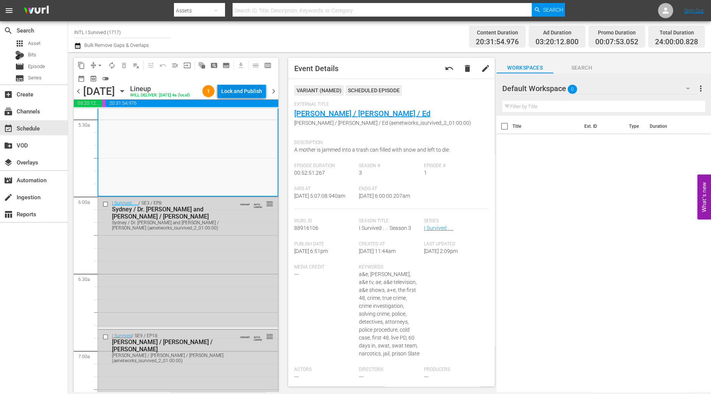
click at [254, 89] on div "Lock and Publish" at bounding box center [241, 91] width 41 height 14
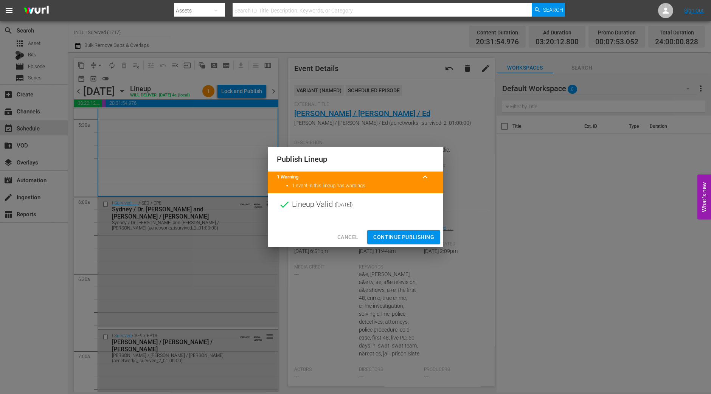
click at [413, 234] on span "Continue Publishing" at bounding box center [403, 237] width 61 height 9
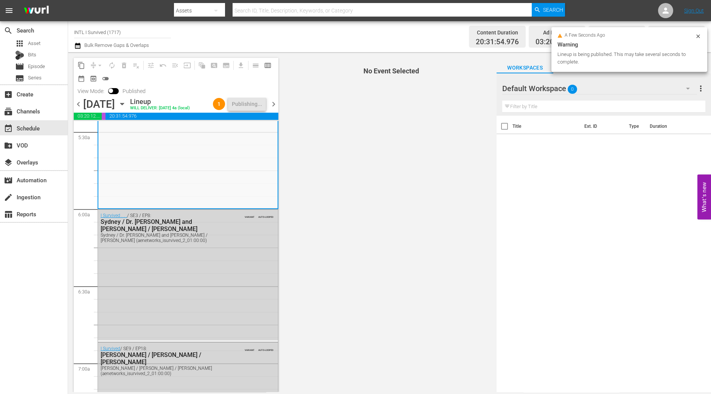
click at [272, 107] on span "chevron_right" at bounding box center [273, 104] width 9 height 9
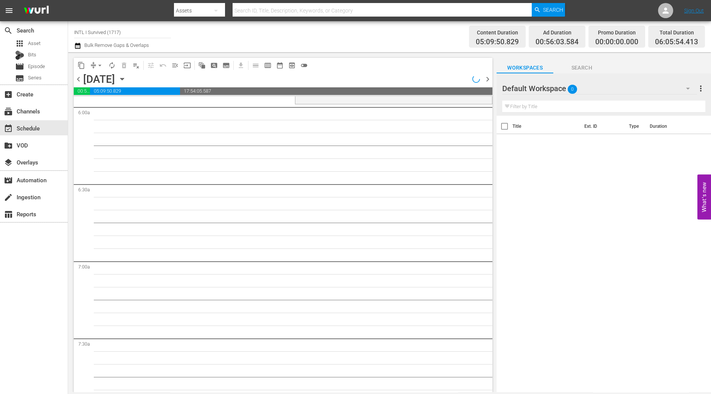
scroll to position [851, 0]
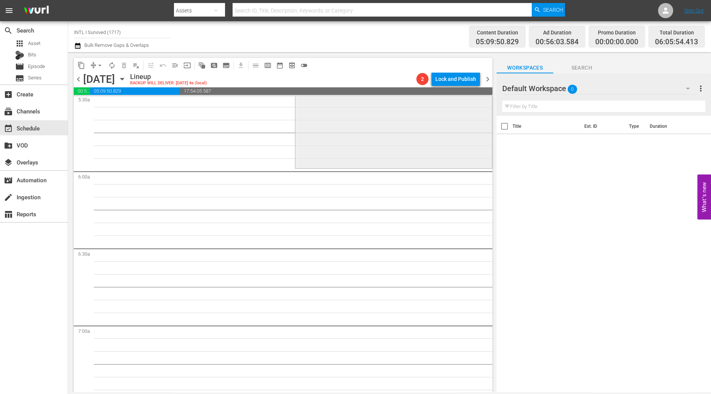
click at [336, 143] on div "I Survived . . . / SE4 / EP3: Maggie, Gary, Barbara Maggie, Gary, Barbara (aene…" at bounding box center [394, 100] width 197 height 134
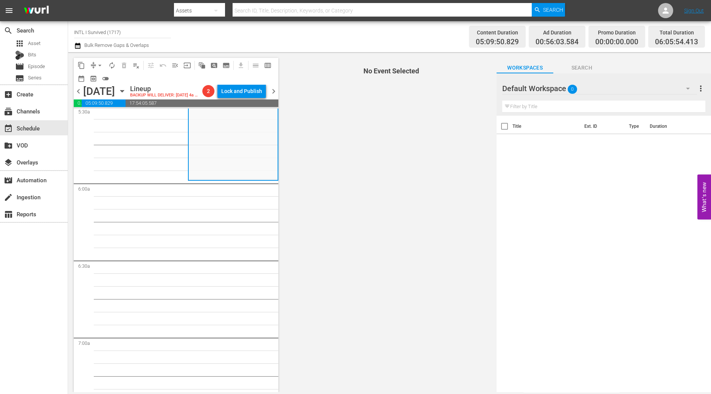
click at [96, 65] on span "arrow_drop_down" at bounding box center [100, 66] width 8 height 8
click at [96, 81] on li "Align to Midnight" at bounding box center [100, 80] width 62 height 12
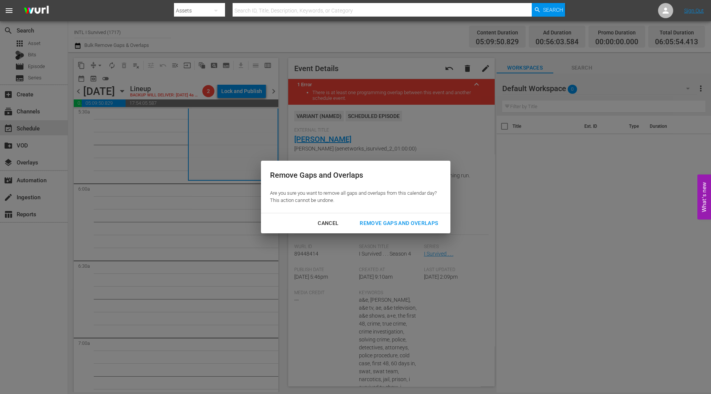
click at [423, 227] on div "Remove Gaps and Overlaps" at bounding box center [399, 223] width 90 height 9
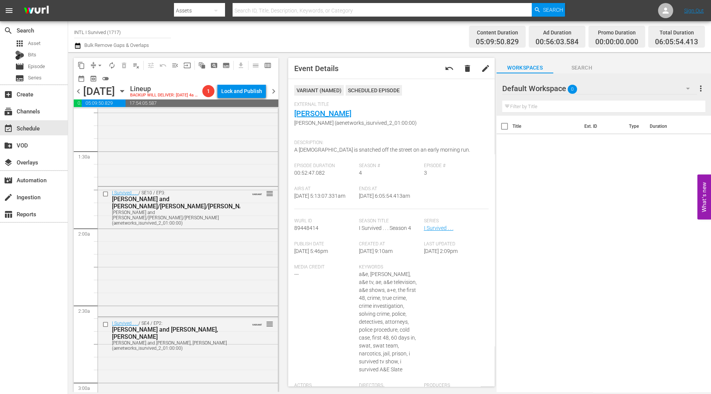
scroll to position [0, 0]
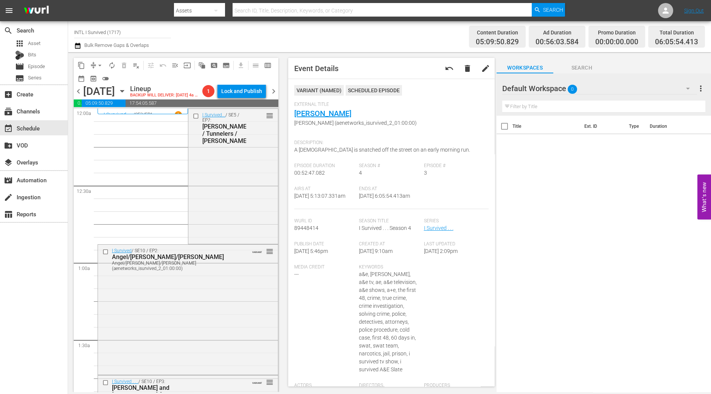
click at [244, 147] on div "I Survived... / SE5 / EP7: Phillip / Tunnelers / Karen reorder" at bounding box center [233, 128] width 90 height 38
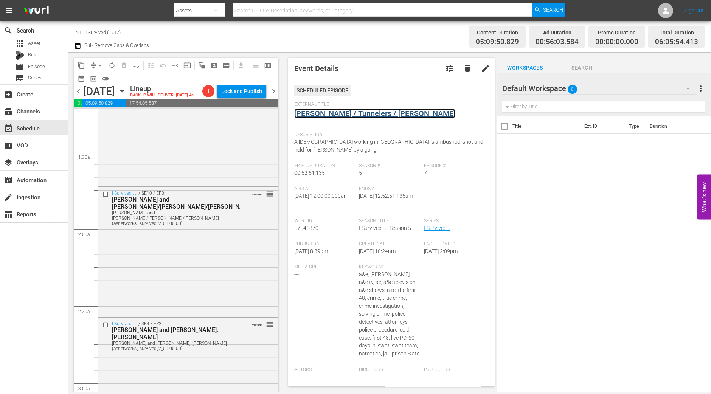
scroll to position [189, 0]
click at [257, 213] on div "I Survived . . . / SE10 / EP3: Morgan and Aaron/David/Amanda Morgan and Aaron/D…" at bounding box center [188, 208] width 180 height 42
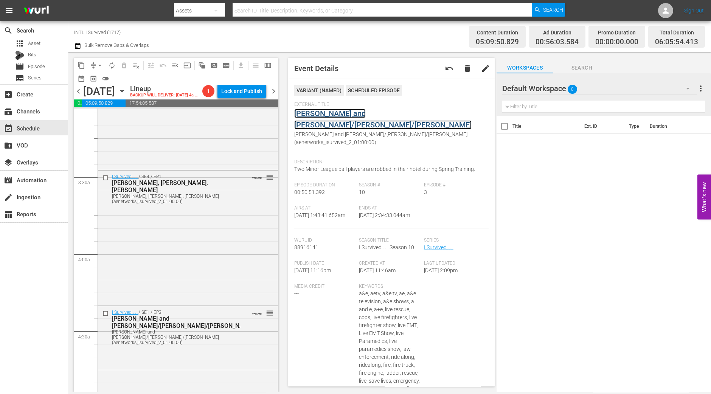
scroll to position [473, 0]
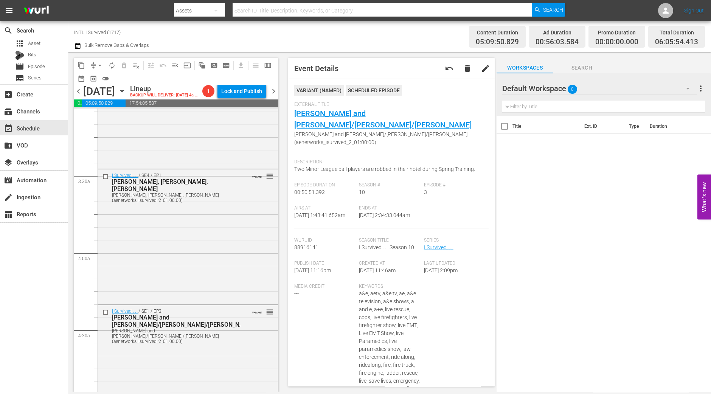
click at [159, 216] on div "I Survived . . . / SE4 / EP1: Mary, Brooke, Sharene Mary, Brooke, Sharene (aene…" at bounding box center [188, 237] width 180 height 134
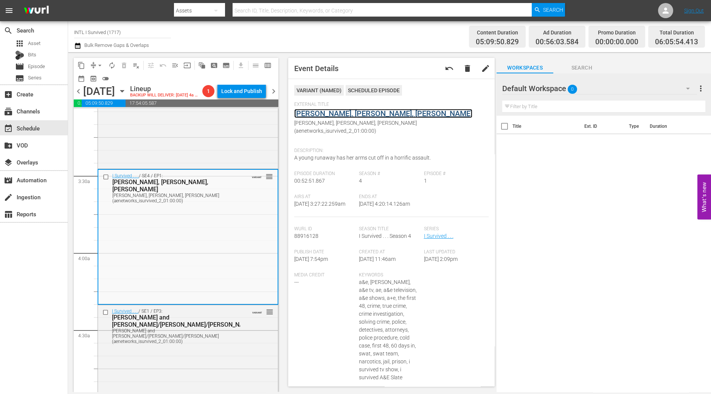
drag, startPoint x: 341, startPoint y: 120, endPoint x: 341, endPoint y: 114, distance: 5.7
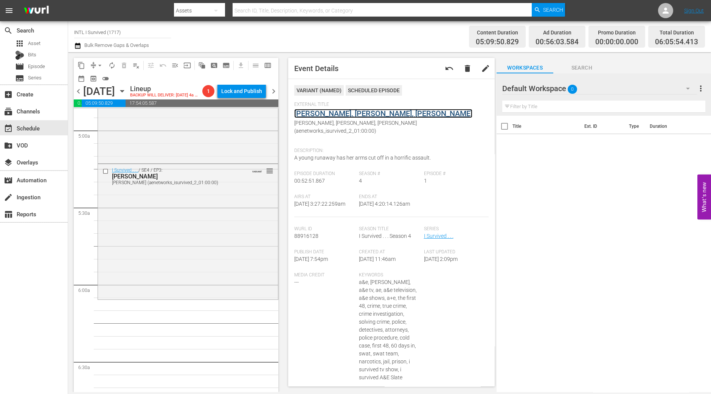
scroll to position [756, 0]
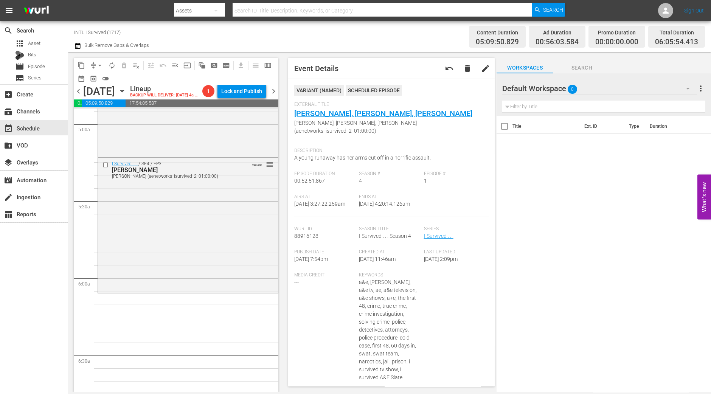
click at [193, 233] on div "I Survived . . . / SE4 / EP3: Maggie, Gary, Barbara Maggie, Gary, Barbara (aene…" at bounding box center [188, 225] width 180 height 134
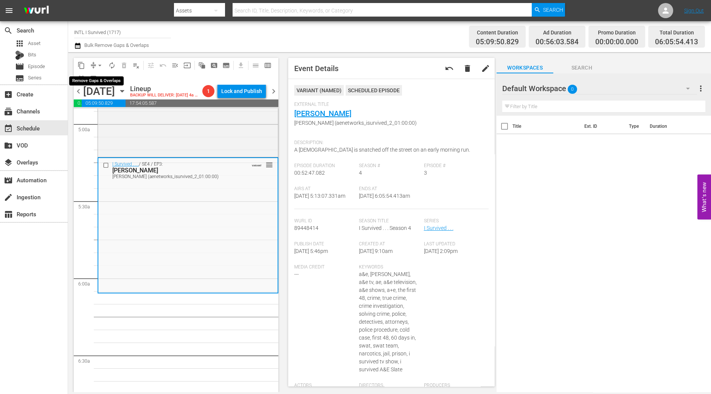
click at [98, 62] on span "arrow_drop_down" at bounding box center [100, 66] width 8 height 8
click at [98, 81] on li "Align to Midnight" at bounding box center [100, 80] width 79 height 12
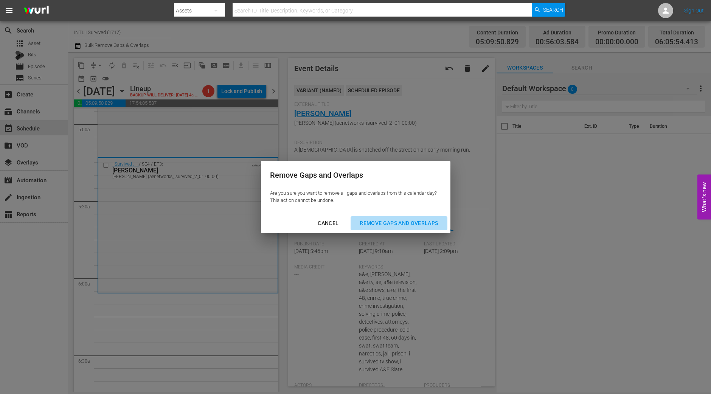
click at [395, 222] on div "Remove Gaps and Overlaps" at bounding box center [399, 223] width 90 height 9
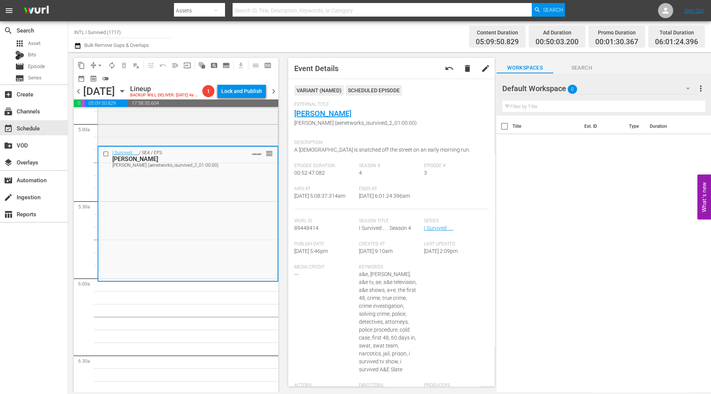
click at [98, 63] on span "arrow_drop_down" at bounding box center [100, 66] width 8 height 8
click at [98, 73] on ul "Align to Midnight Align to First Episode Align to End of Previous Day" at bounding box center [100, 93] width 79 height 44
click at [98, 75] on li "Align to Midnight" at bounding box center [100, 80] width 79 height 12
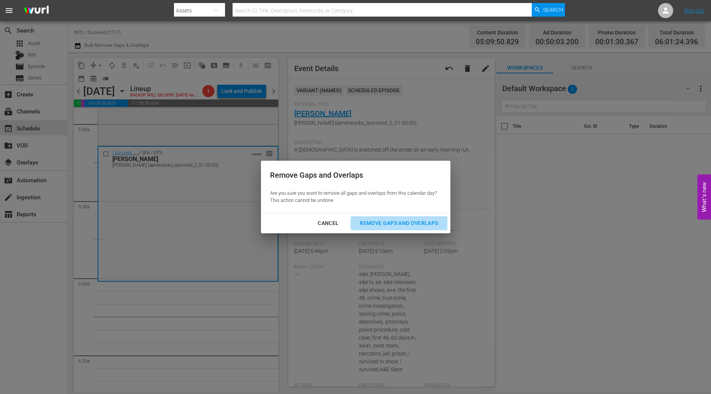
click at [405, 219] on div "Remove Gaps and Overlaps" at bounding box center [399, 223] width 90 height 9
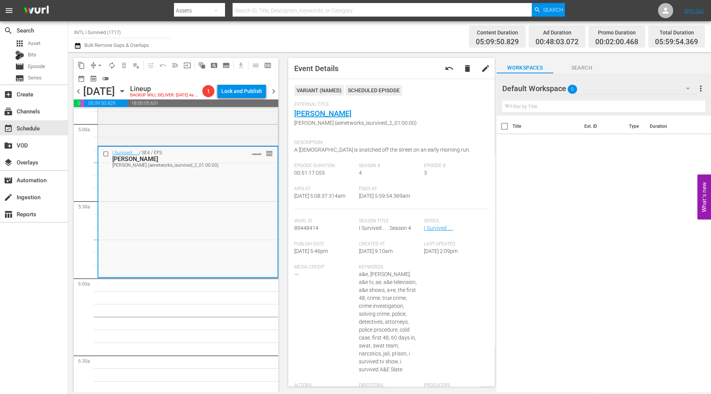
click at [99, 60] on button "arrow_drop_down" at bounding box center [100, 65] width 12 height 12
click at [98, 82] on li "Align to Midnight" at bounding box center [100, 80] width 79 height 12
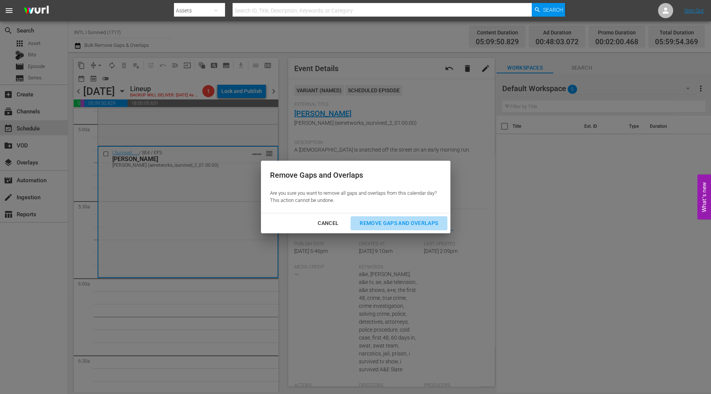
click at [411, 218] on button "Remove Gaps and Overlaps" at bounding box center [399, 223] width 96 height 14
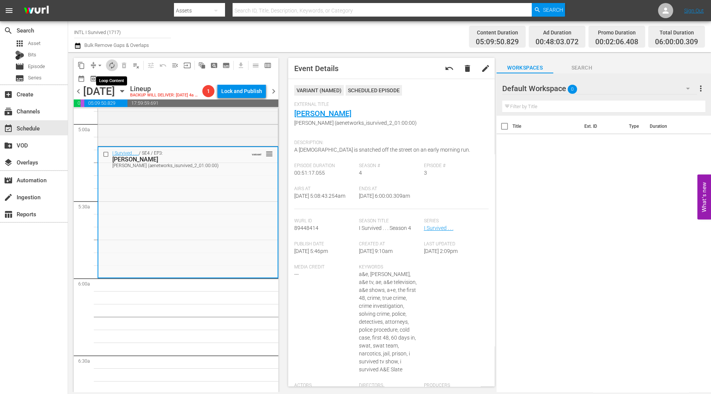
click at [112, 65] on span "autorenew_outlined" at bounding box center [112, 66] width 8 height 8
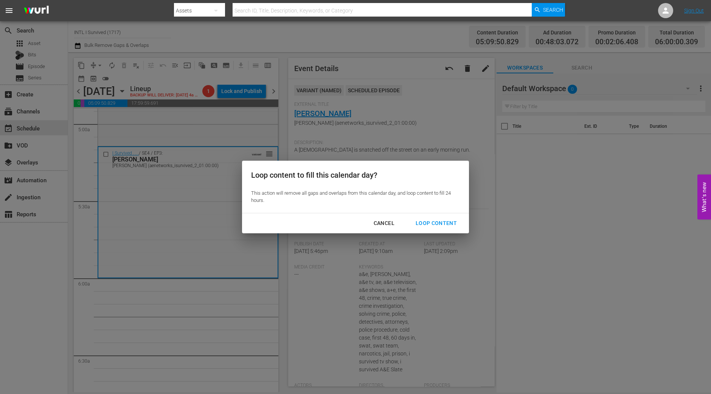
click at [452, 221] on div "Loop Content" at bounding box center [436, 223] width 53 height 9
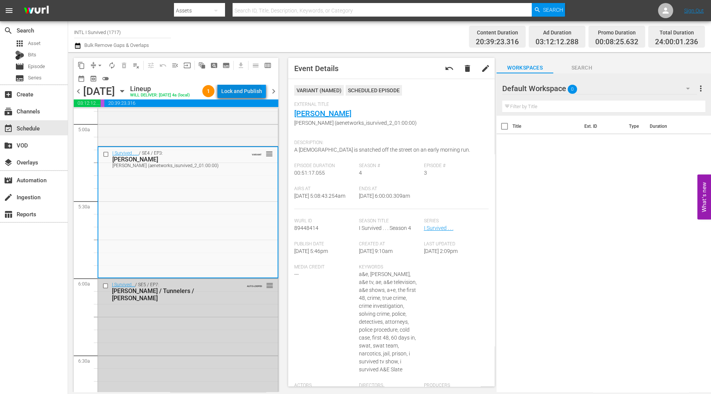
click at [246, 93] on div "Lock and Publish" at bounding box center [241, 91] width 41 height 14
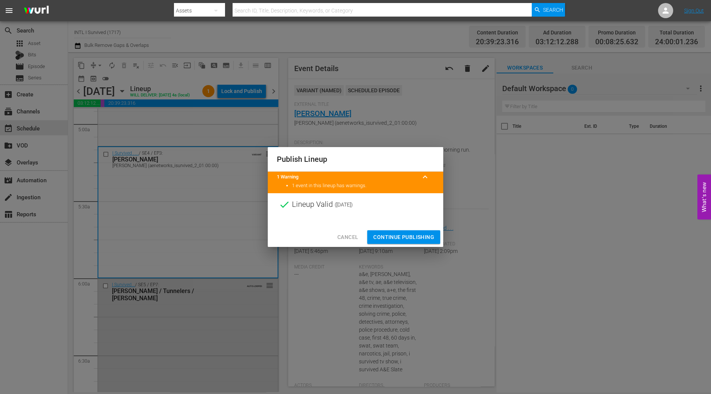
click at [418, 233] on span "Continue Publishing" at bounding box center [403, 237] width 61 height 9
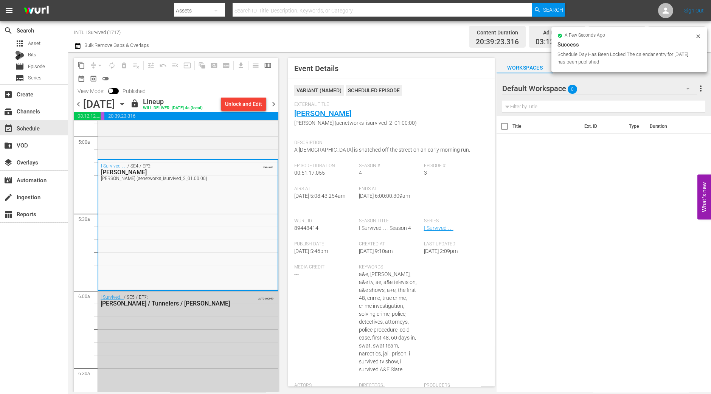
click at [270, 103] on span "chevron_right" at bounding box center [273, 104] width 9 height 9
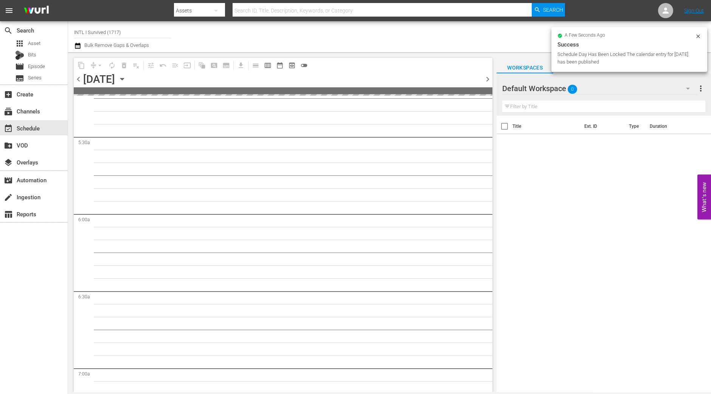
scroll to position [756, 0]
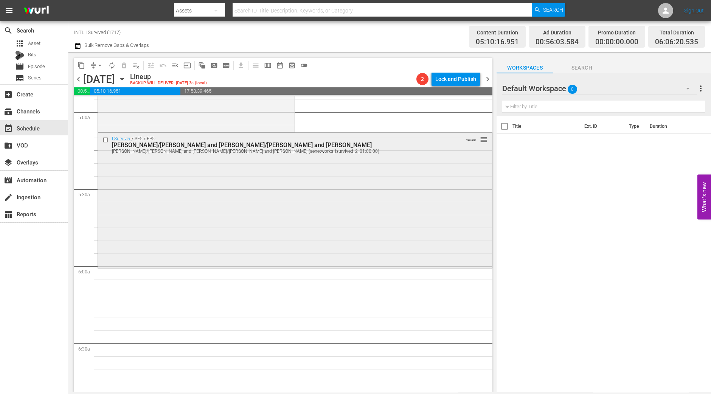
click at [417, 186] on div "I Survived / SE5 / EP5: Frederic/Henry and Becky/Missy and Mandy Frederic/Henry…" at bounding box center [295, 200] width 394 height 134
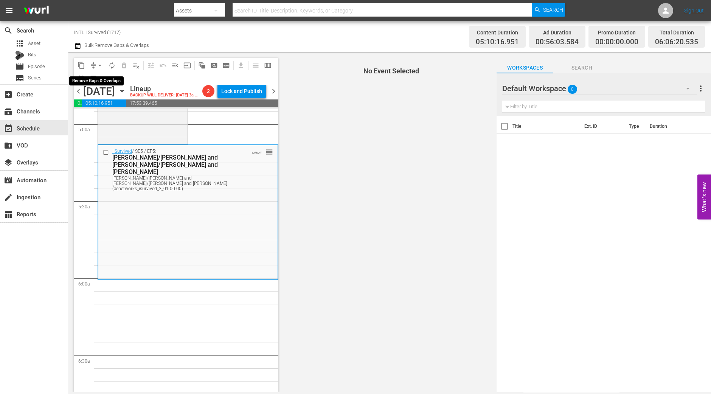
click at [96, 64] on span "arrow_drop_down" at bounding box center [100, 66] width 8 height 8
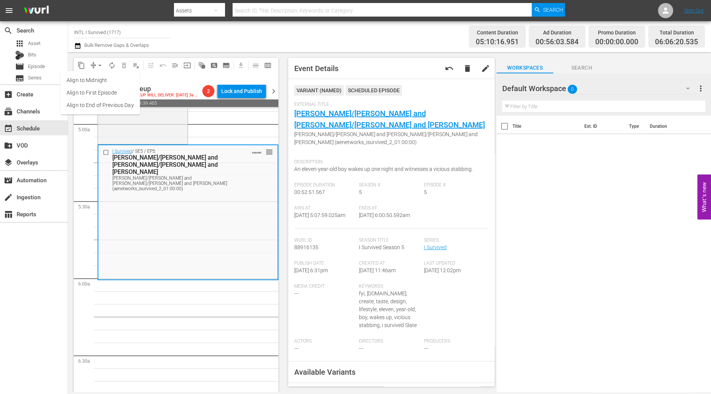
click at [97, 78] on li "Align to Midnight" at bounding box center [100, 80] width 79 height 12
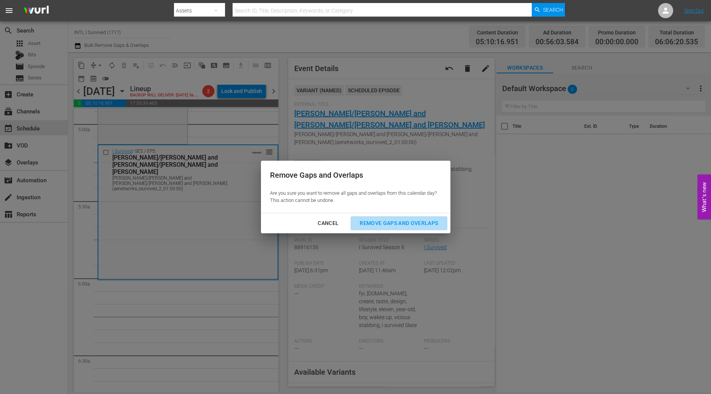
click at [395, 224] on div "Remove Gaps and Overlaps" at bounding box center [399, 223] width 90 height 9
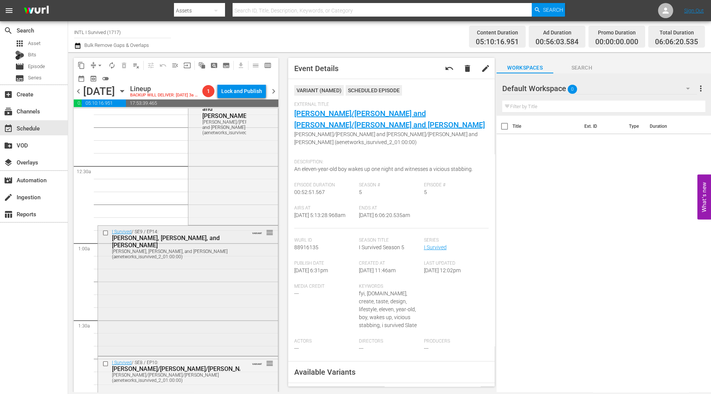
scroll to position [0, 0]
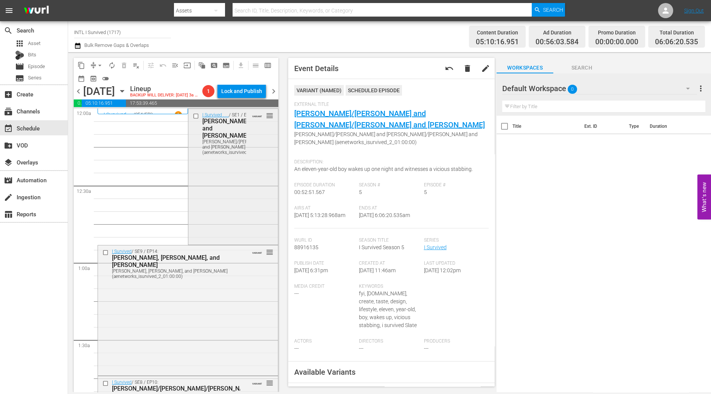
click at [241, 204] on div "I Survived . . . / SE1 / EP1: Bridget/Daryl/Ryan B. and John Bridget/Daryl/Ryan…" at bounding box center [233, 176] width 90 height 135
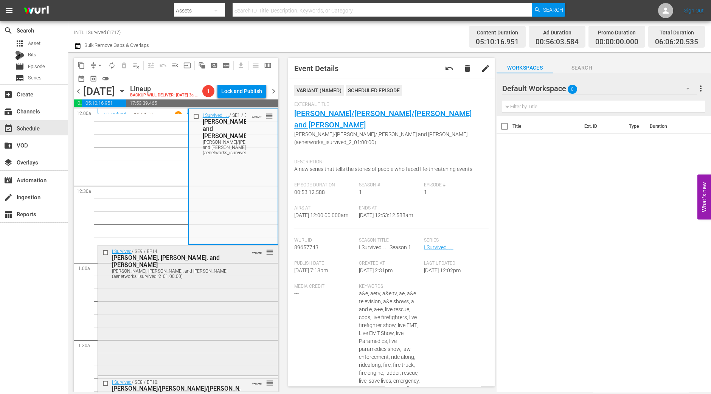
click at [177, 303] on div "I Survived / SE9 / EP14: Kim, John, and Charlene Kim, John, and Charlene (aenet…" at bounding box center [188, 310] width 180 height 129
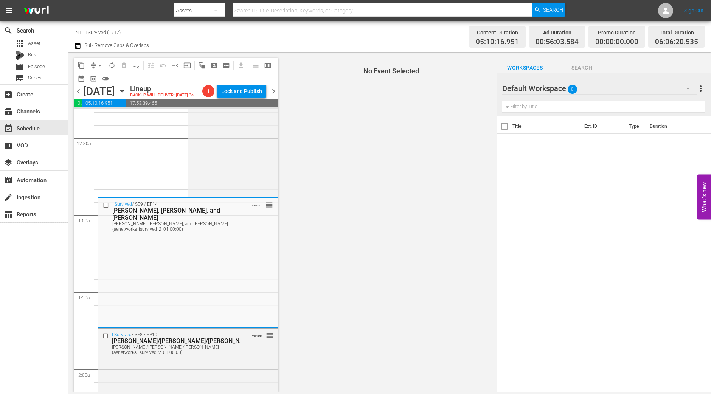
scroll to position [94, 0]
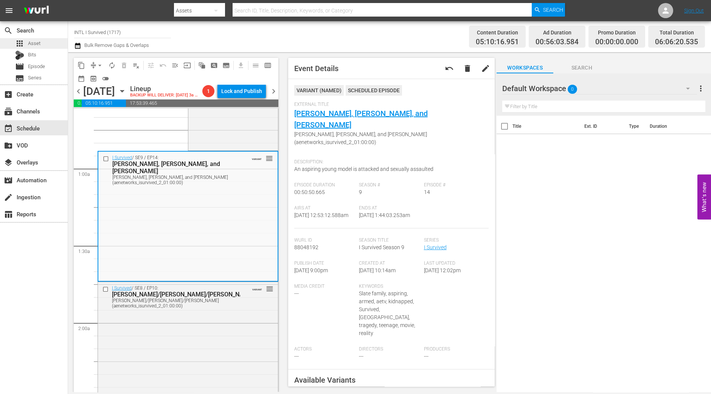
click at [49, 42] on div "apps Asset" at bounding box center [34, 43] width 68 height 11
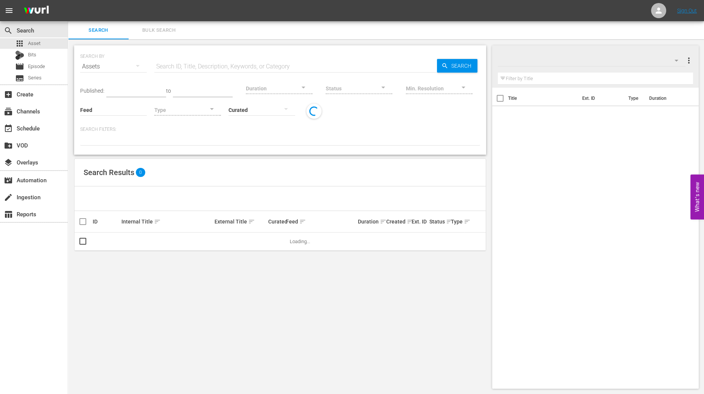
click at [166, 35] on button "Bulk Search" at bounding box center [159, 30] width 61 height 18
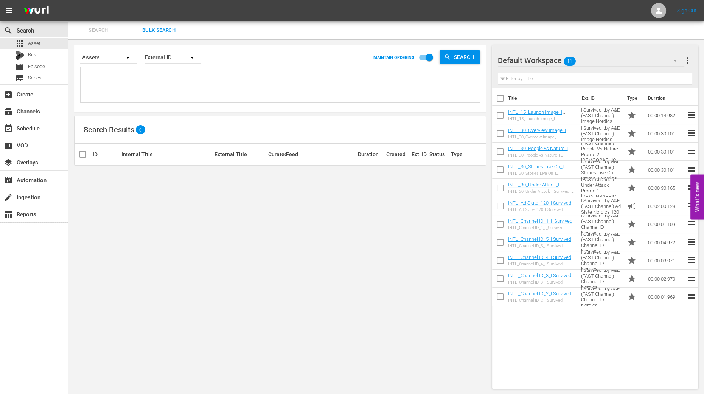
click at [499, 99] on input "checkbox" at bounding box center [500, 100] width 16 height 16
checkbox input "true"
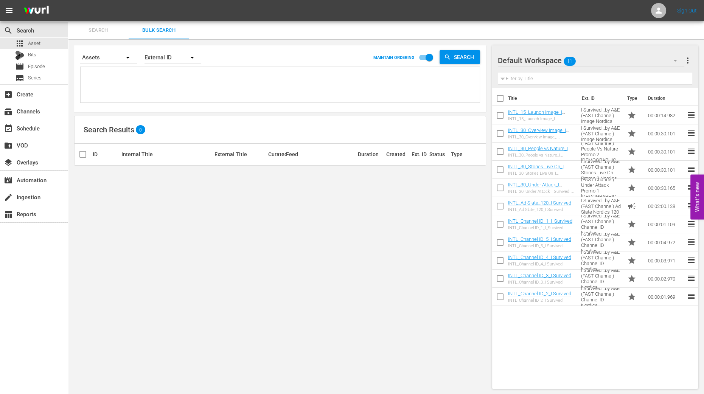
checkbox input "true"
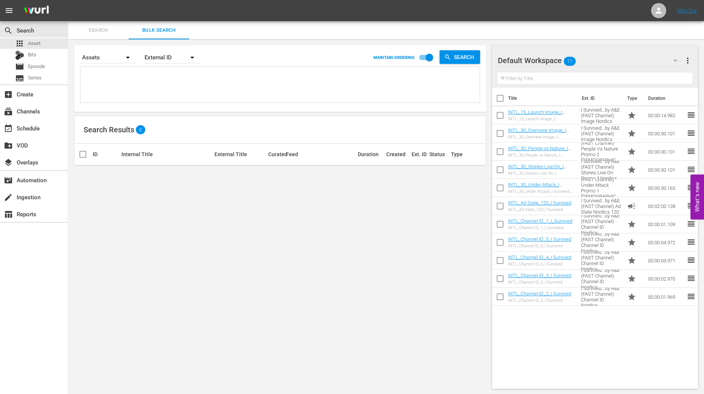
checkbox input "true"
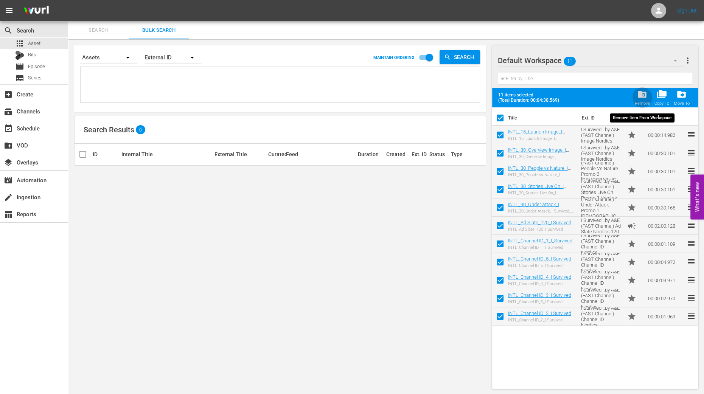
click at [639, 103] on div "Remove" at bounding box center [642, 103] width 15 height 5
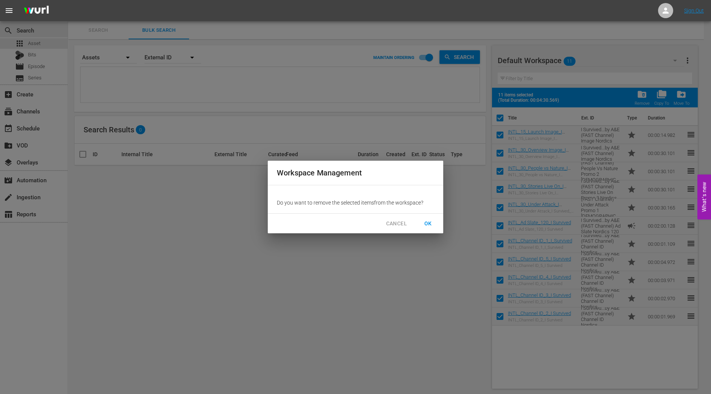
click at [420, 225] on button "OK" at bounding box center [428, 224] width 24 height 14
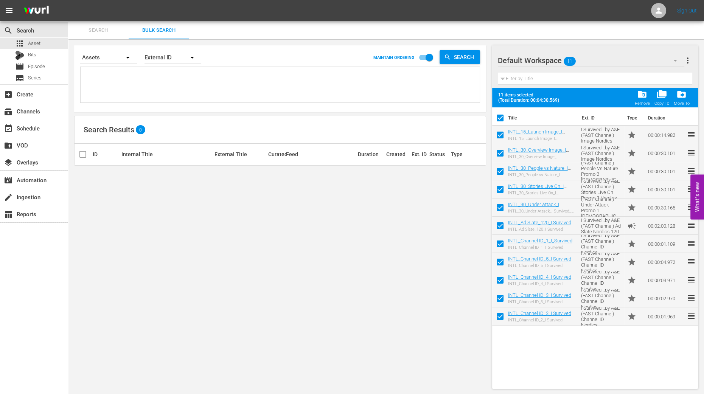
checkbox input "false"
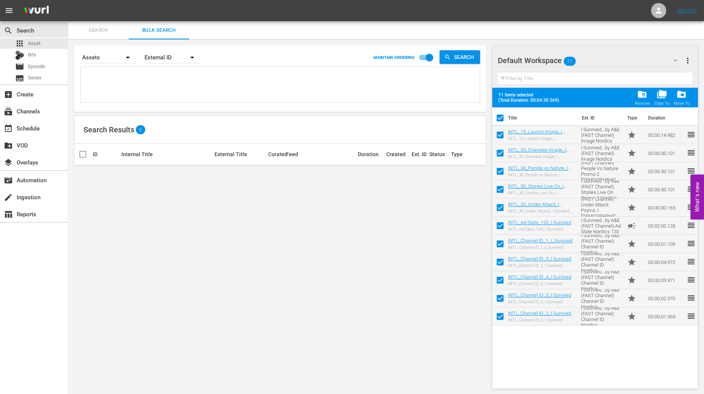
checkbox input "false"
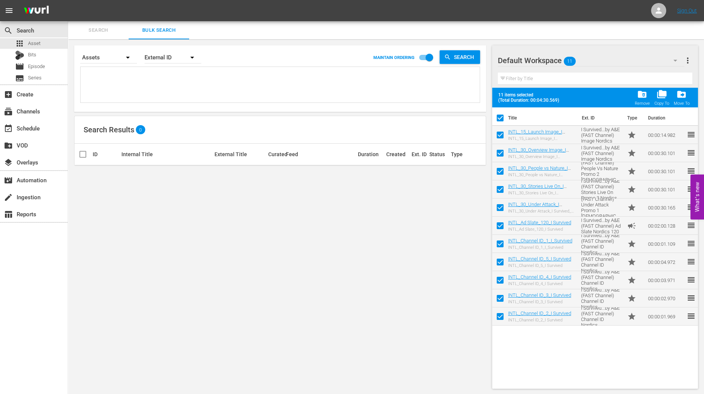
checkbox input "false"
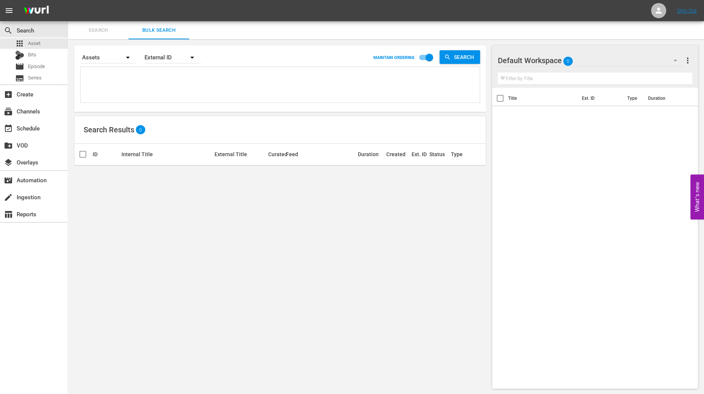
click at [672, 63] on icon "button" at bounding box center [675, 60] width 9 height 9
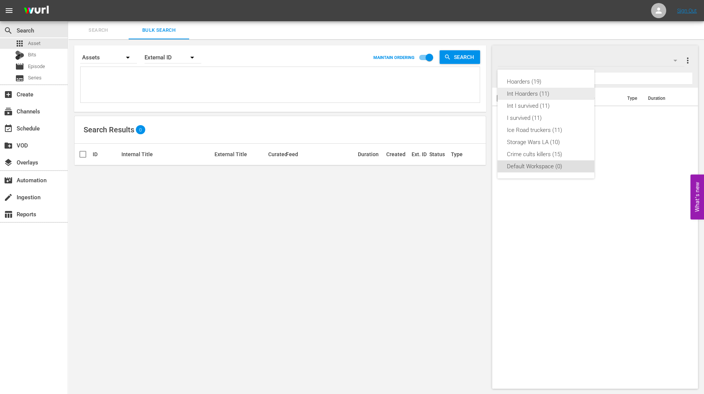
click at [554, 95] on div "Int Hoarders (11)" at bounding box center [546, 94] width 79 height 12
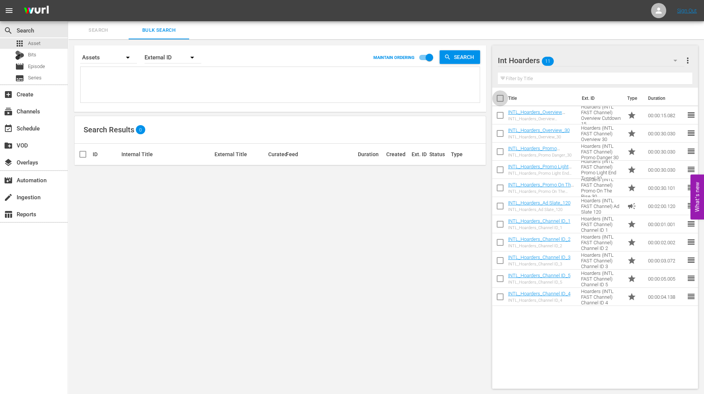
click at [501, 100] on input "checkbox" at bounding box center [500, 100] width 16 height 16
checkbox input "true"
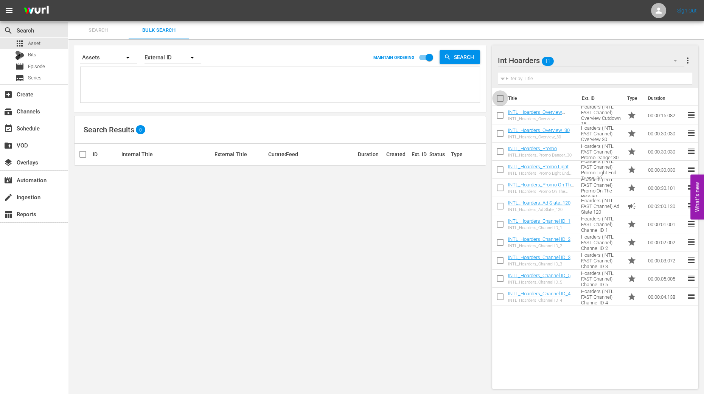
checkbox input "true"
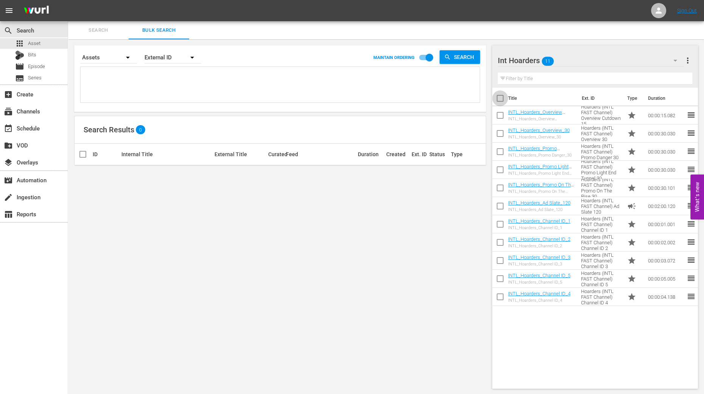
checkbox input "true"
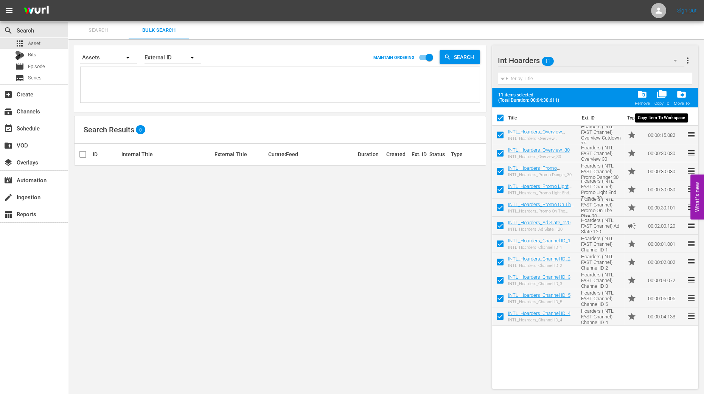
click at [659, 95] on span "folder_copy" at bounding box center [662, 94] width 10 height 10
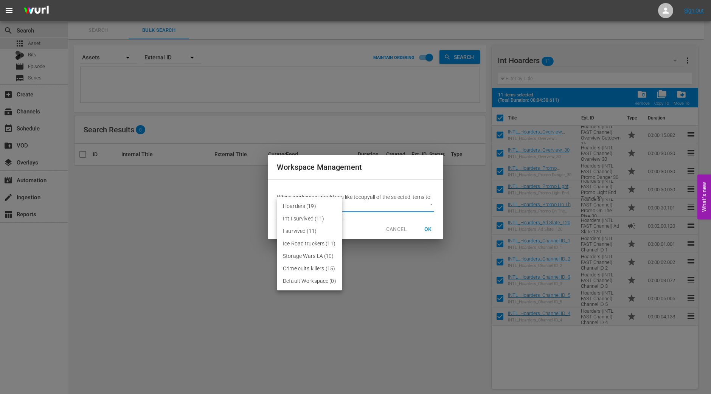
click at [430, 202] on body "menu Sign Out search Search apps Asset Bits movie Episode subtitles Series add_…" at bounding box center [355, 197] width 711 height 394
click at [314, 282] on li "Default Workspace (0)" at bounding box center [309, 281] width 65 height 12
type input "2095"
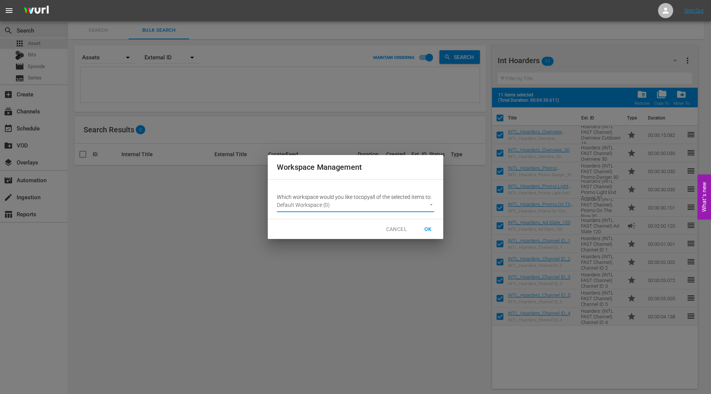
click at [434, 230] on span "OK" at bounding box center [428, 229] width 12 height 9
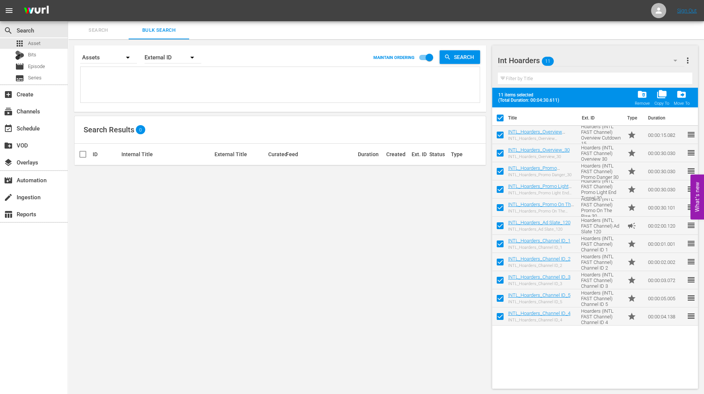
checkbox input "false"
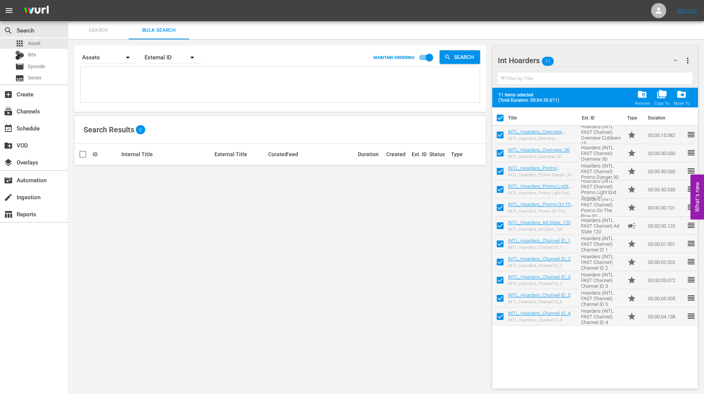
checkbox input "false"
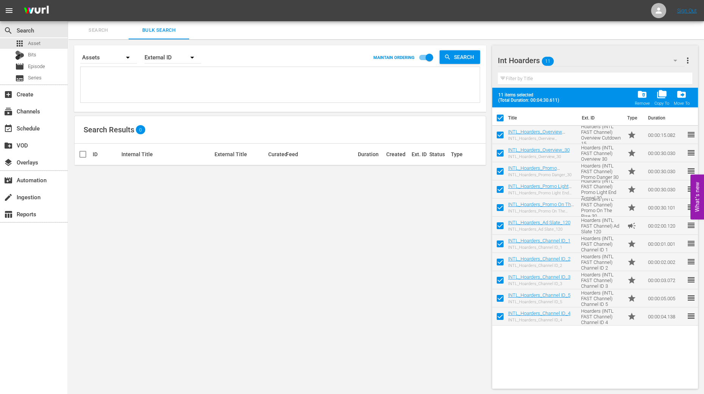
checkbox input "false"
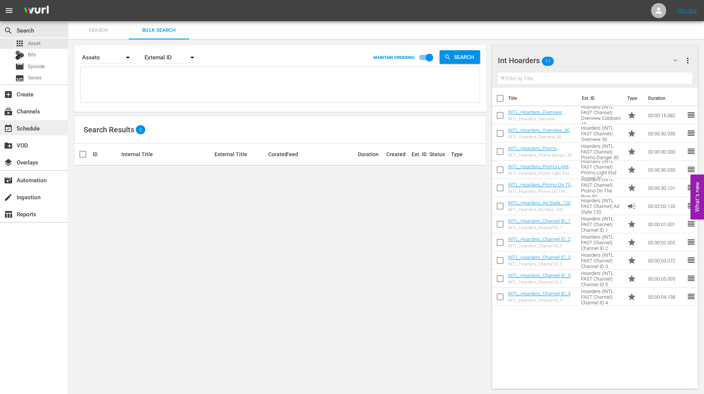
click at [34, 131] on div "event_available Schedule" at bounding box center [21, 127] width 42 height 7
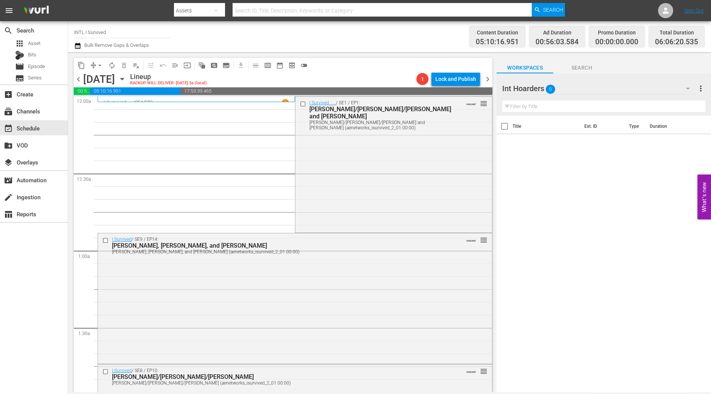
click at [126, 80] on icon "button" at bounding box center [122, 79] width 8 height 8
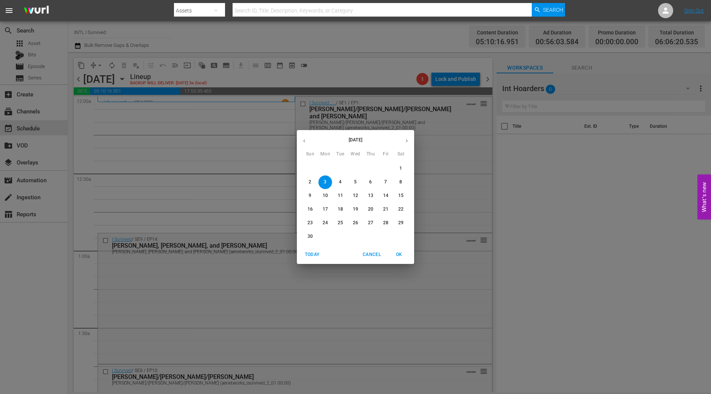
click at [300, 142] on button "button" at bounding box center [304, 141] width 15 height 15
click at [308, 222] on p "26" at bounding box center [310, 223] width 5 height 6
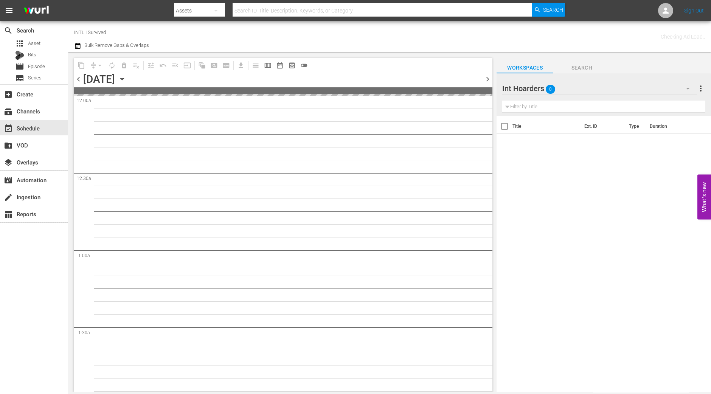
click at [140, 30] on input "INTL I Survived" at bounding box center [122, 32] width 97 height 18
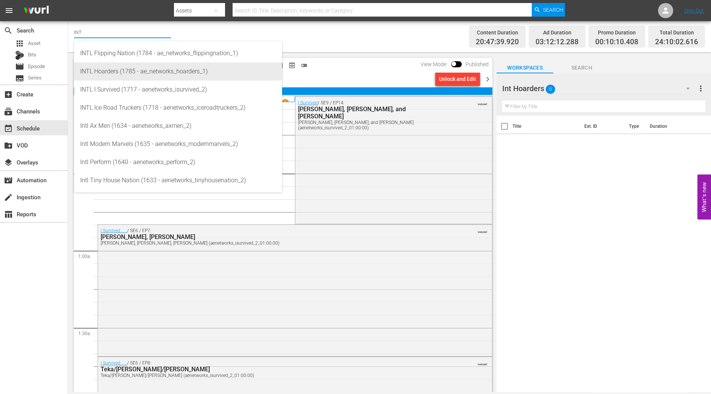
click at [107, 71] on div "INTL Hoarders (1785 - ae_networks_hoarders_1)" at bounding box center [178, 71] width 196 height 18
type input "INTL Hoarders (1785 - ae_networks_hoarders_1)"
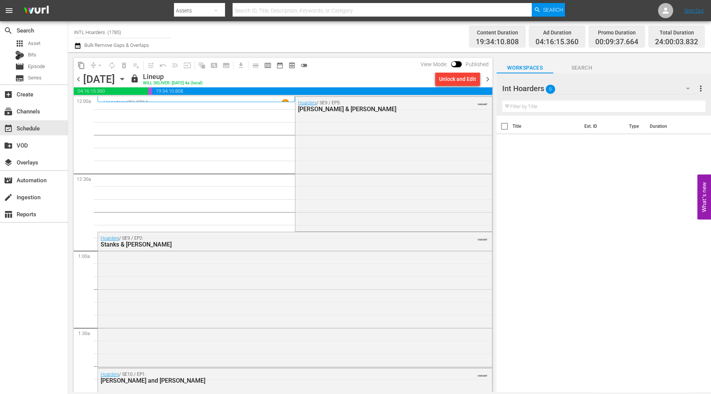
click at [487, 80] on span "chevron_right" at bounding box center [487, 79] width 9 height 9
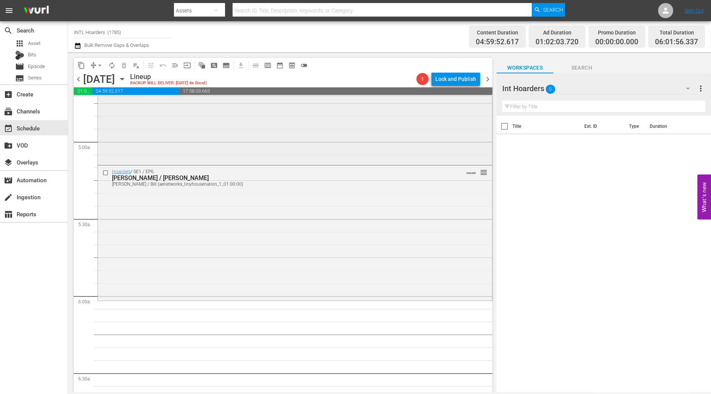
scroll to position [851, 0]
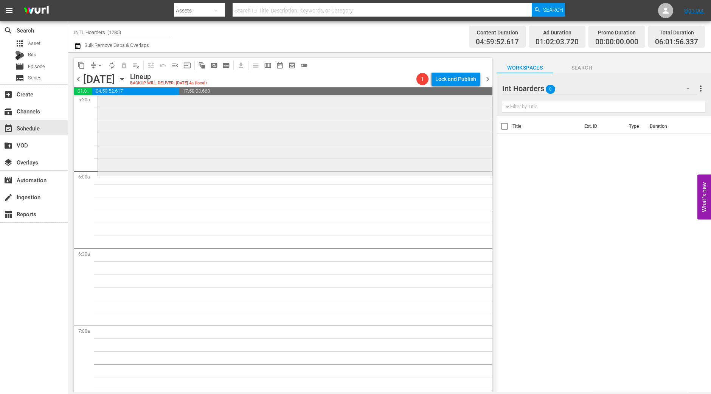
click at [269, 173] on div "Hoarders / SE1 / EP6: Patty / Bill Patty / Bill (aenetworks_tinyhousenation_1_0…" at bounding box center [295, 108] width 394 height 134
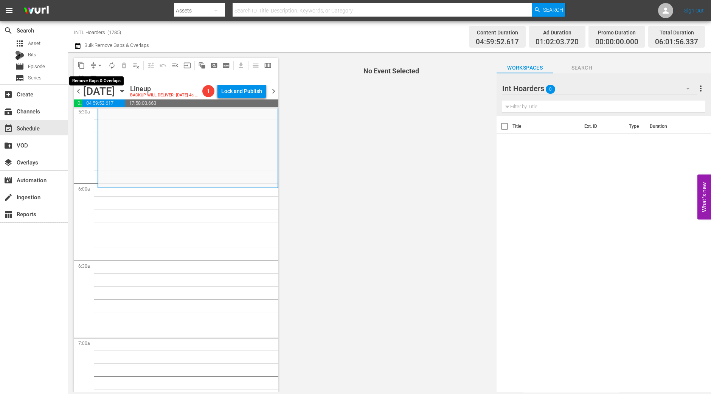
click at [101, 68] on span "arrow_drop_down" at bounding box center [100, 66] width 8 height 8
click at [105, 77] on li "Align to Midnight" at bounding box center [100, 80] width 79 height 12
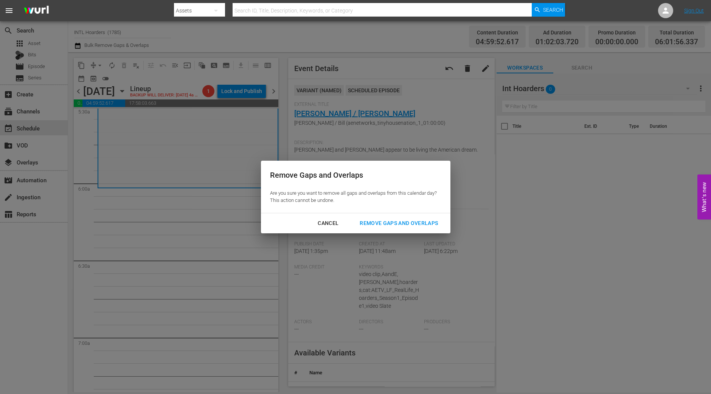
click at [409, 220] on div "Remove Gaps and Overlaps" at bounding box center [399, 223] width 90 height 9
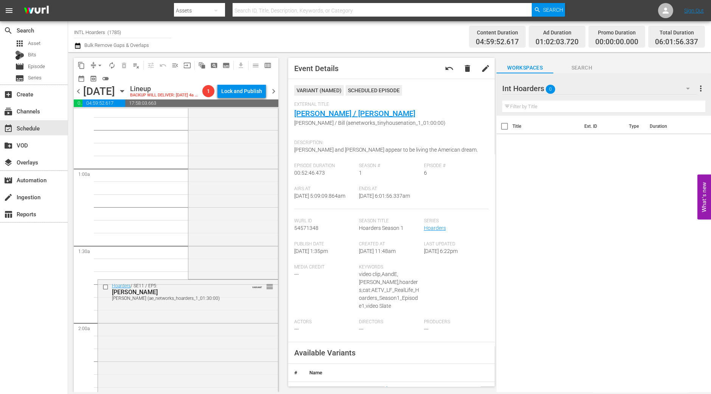
scroll to position [0, 0]
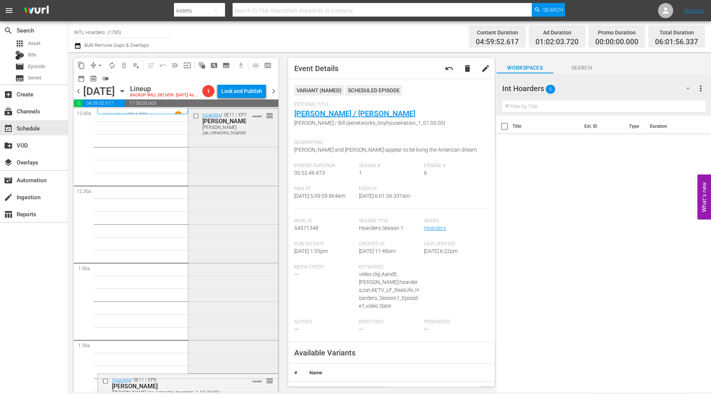
click at [251, 209] on div "Hoarders / SE11 / EP7: Cindy Cindy (ae_networks_hoarders_1_01:30:00) VARIANT re…" at bounding box center [233, 240] width 90 height 263
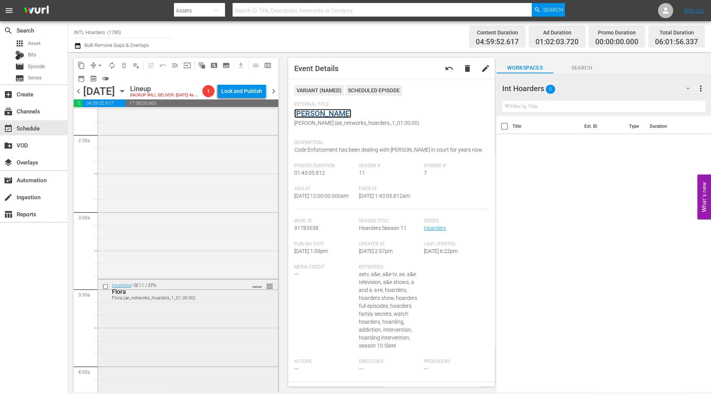
scroll to position [473, 0]
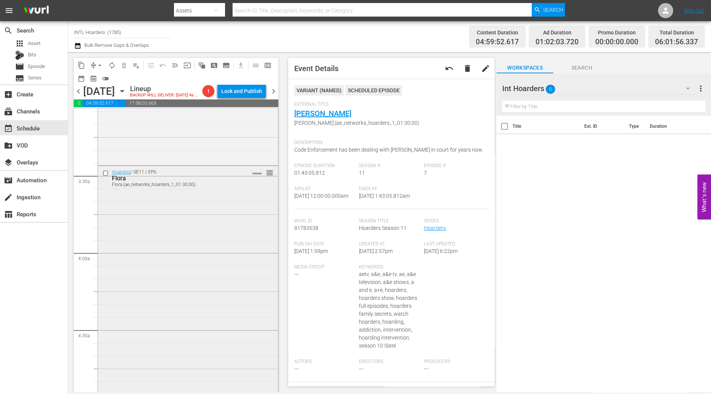
click at [186, 243] on div "Hoarders / SE11 / EP6: Flora Flora (ae_networks_hoarders_1_01:30:00) VARIANT re…" at bounding box center [188, 297] width 180 height 263
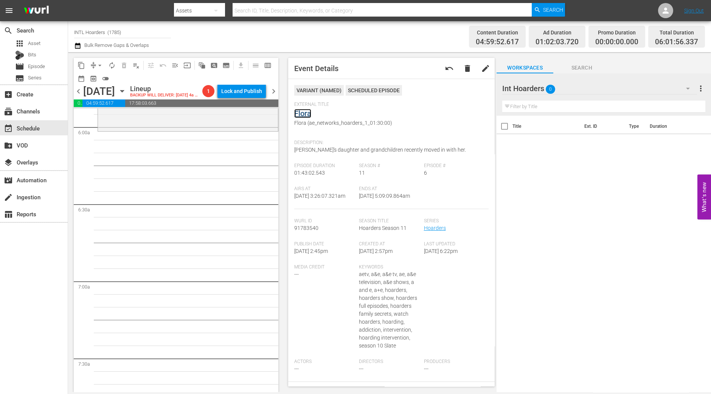
scroll to position [851, 0]
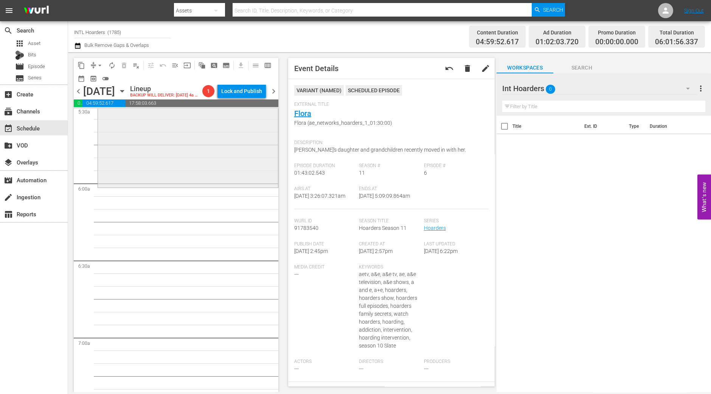
click at [178, 162] on div "Hoarders / SE1 / EP6: Patty / Bill Patty / Bill (aenetworks_tinyhousenation_1_0…" at bounding box center [188, 120] width 180 height 134
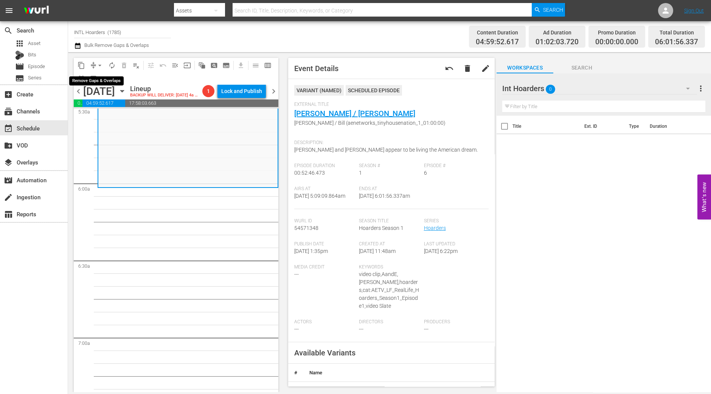
click at [98, 67] on span "arrow_drop_down" at bounding box center [100, 66] width 8 height 8
click at [103, 80] on li "Align to Midnight" at bounding box center [100, 80] width 79 height 12
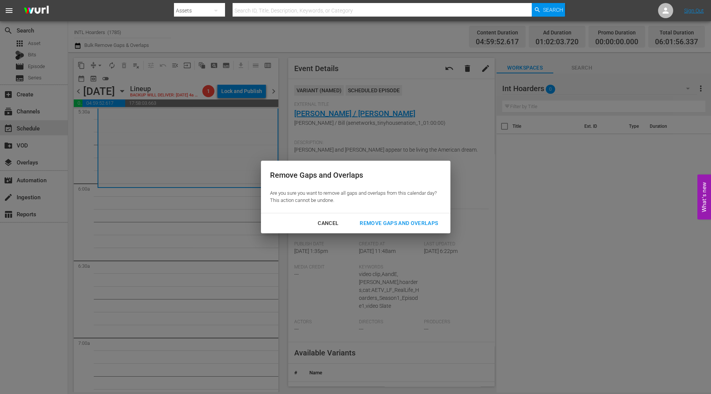
click at [402, 226] on div "Remove Gaps and Overlaps" at bounding box center [399, 223] width 90 height 9
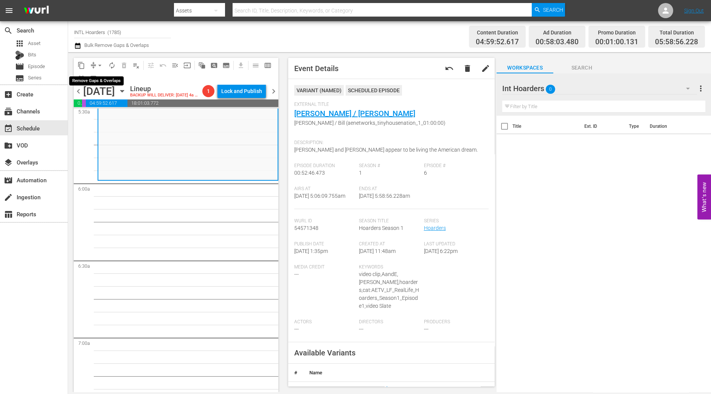
click at [95, 63] on button "arrow_drop_down" at bounding box center [100, 65] width 12 height 12
click at [104, 83] on li "Align to Midnight" at bounding box center [100, 80] width 79 height 12
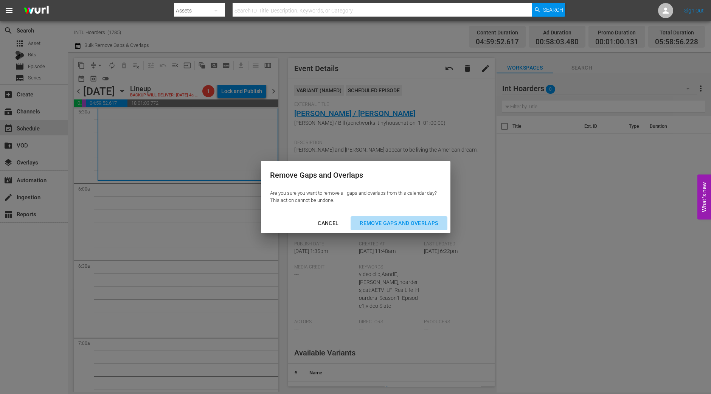
click at [416, 228] on div "Remove Gaps and Overlaps" at bounding box center [399, 223] width 90 height 9
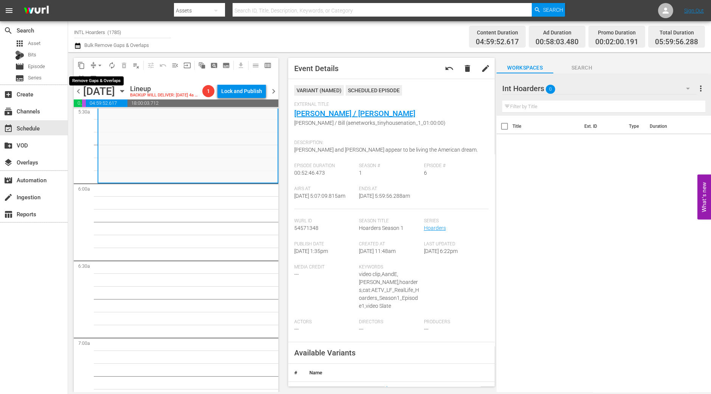
click at [98, 63] on span "arrow_drop_down" at bounding box center [100, 66] width 8 height 8
click at [98, 77] on li "Align to Midnight" at bounding box center [100, 80] width 79 height 12
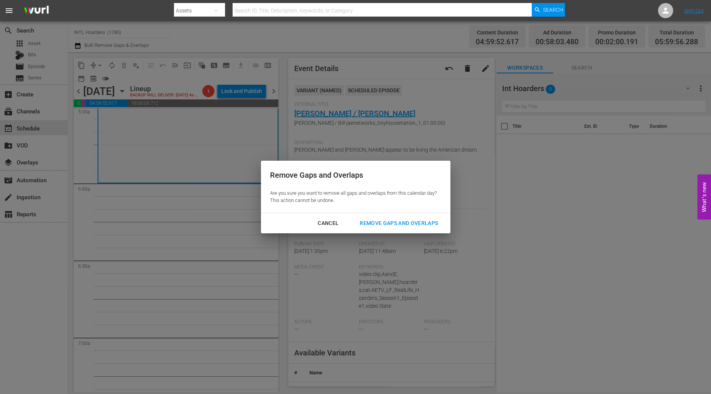
click at [398, 219] on div "Remove Gaps and Overlaps" at bounding box center [399, 223] width 90 height 9
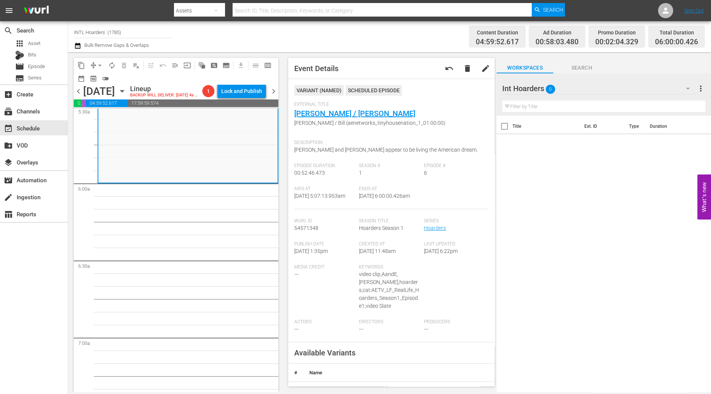
click at [110, 68] on span "autorenew_outlined" at bounding box center [112, 66] width 8 height 8
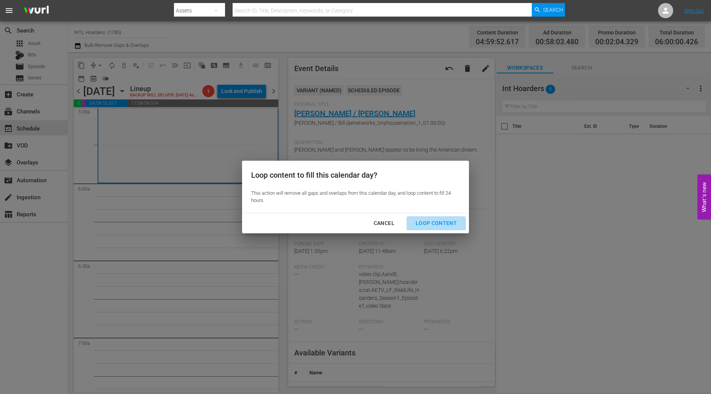
click at [434, 225] on div "Loop Content" at bounding box center [436, 223] width 53 height 9
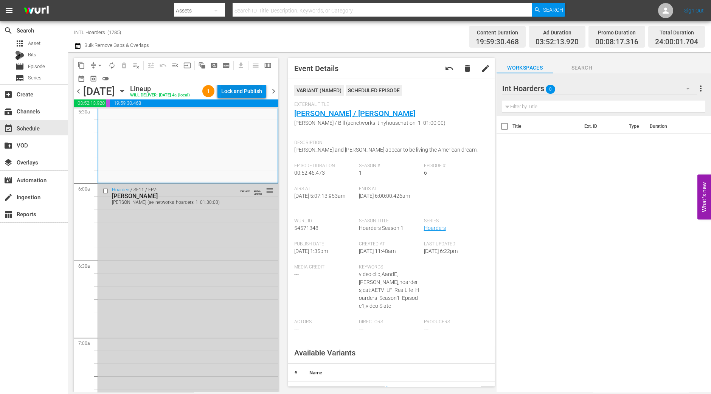
click at [233, 92] on div "Lock and Publish" at bounding box center [241, 91] width 41 height 14
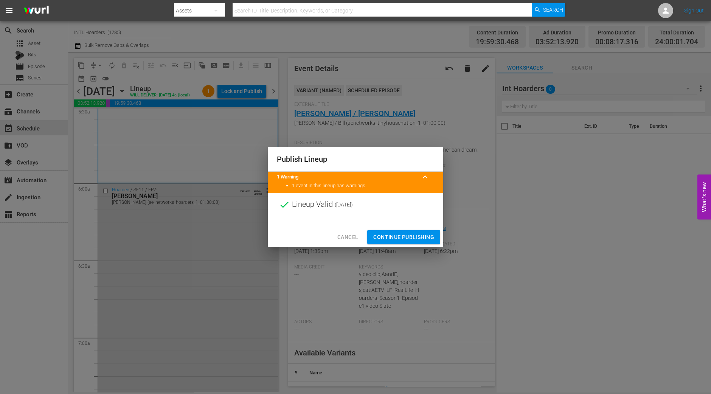
click at [390, 238] on span "Continue Publishing" at bounding box center [403, 237] width 61 height 9
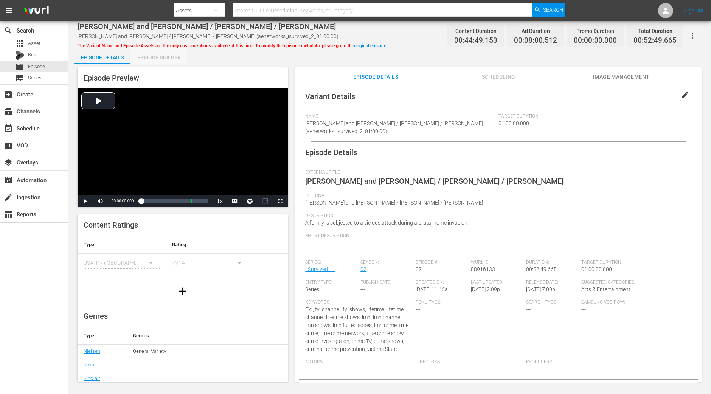
click at [168, 59] on div "Episode Builder" at bounding box center [159, 57] width 57 height 18
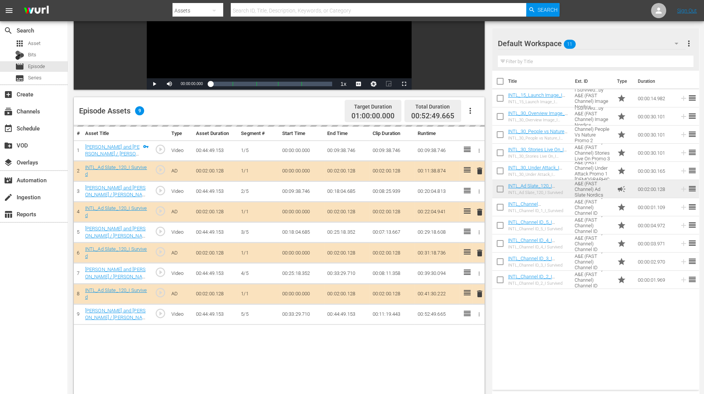
scroll to position [189, 0]
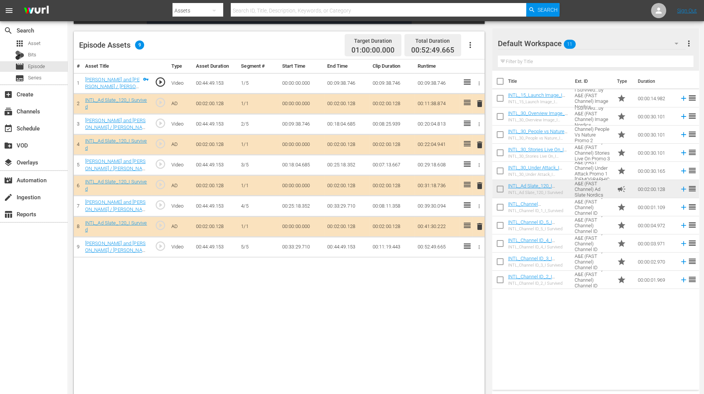
click at [479, 145] on span "delete" at bounding box center [479, 144] width 9 height 9
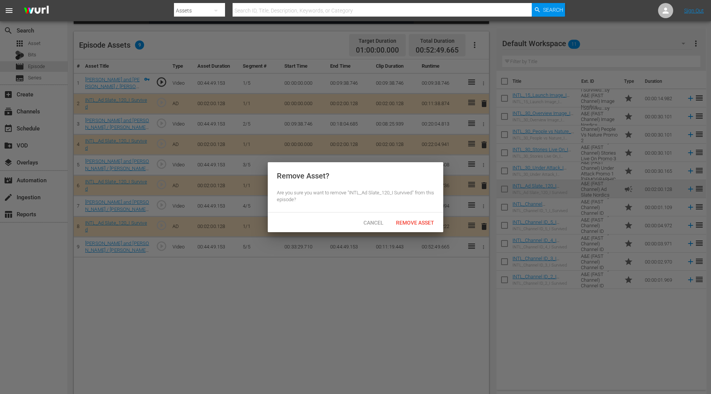
click at [415, 221] on span "Remove Asset" at bounding box center [415, 223] width 50 height 6
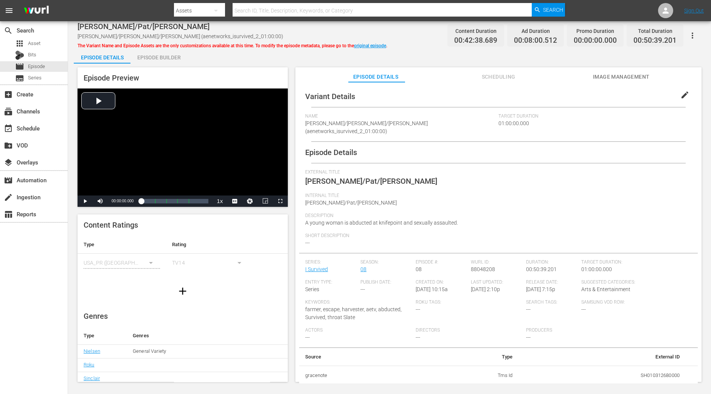
click at [165, 54] on div "Episode Builder" at bounding box center [159, 57] width 57 height 18
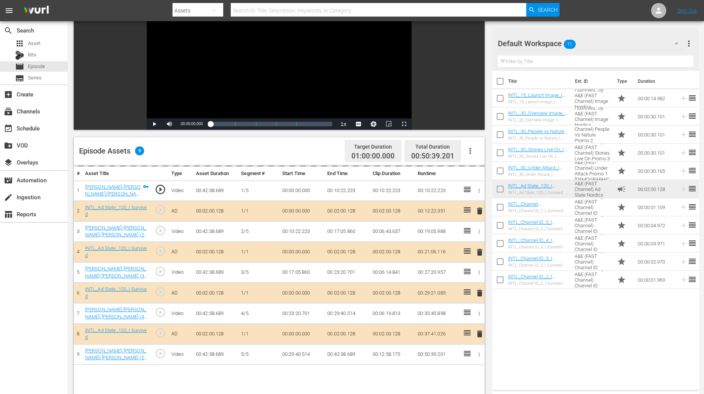
scroll to position [189, 0]
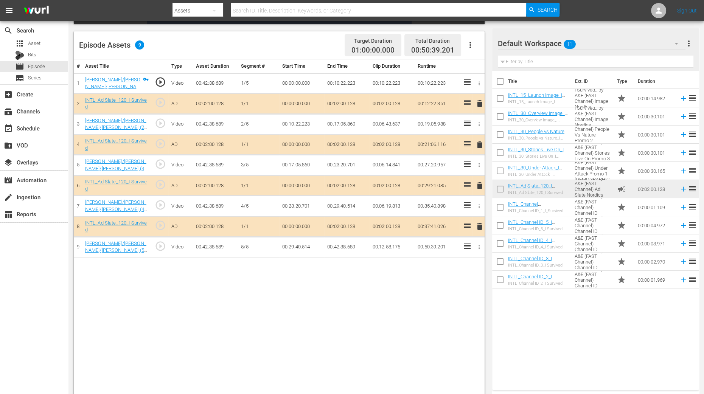
click at [480, 142] on span "delete" at bounding box center [479, 144] width 9 height 9
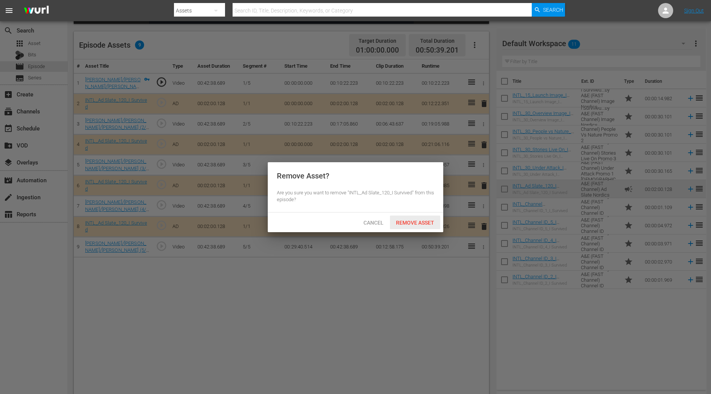
click at [420, 228] on div "Remove Asset" at bounding box center [415, 223] width 50 height 14
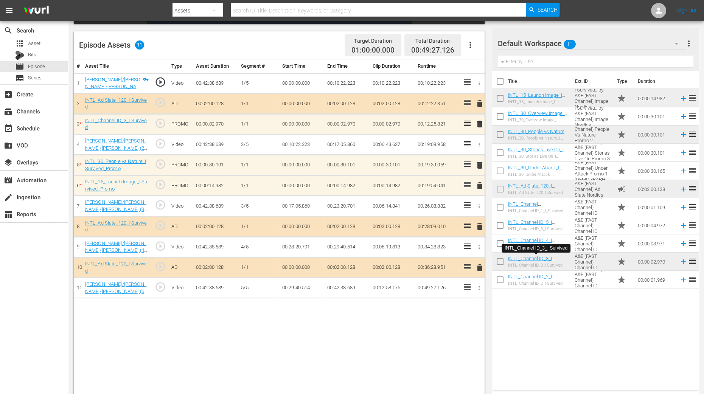
click at [482, 124] on span "delete" at bounding box center [479, 124] width 9 height 9
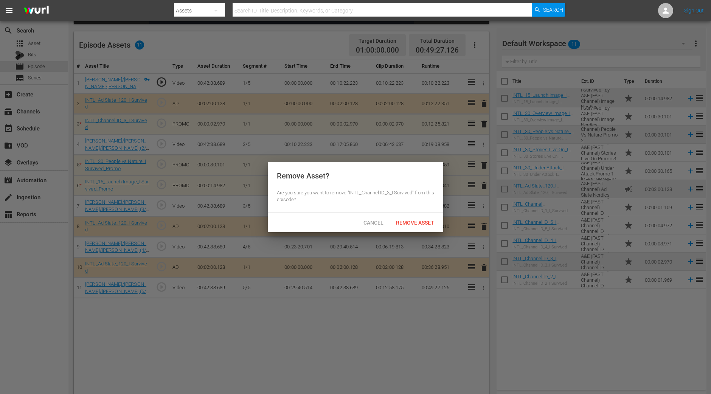
click at [420, 218] on div "Remove Asset" at bounding box center [415, 223] width 50 height 14
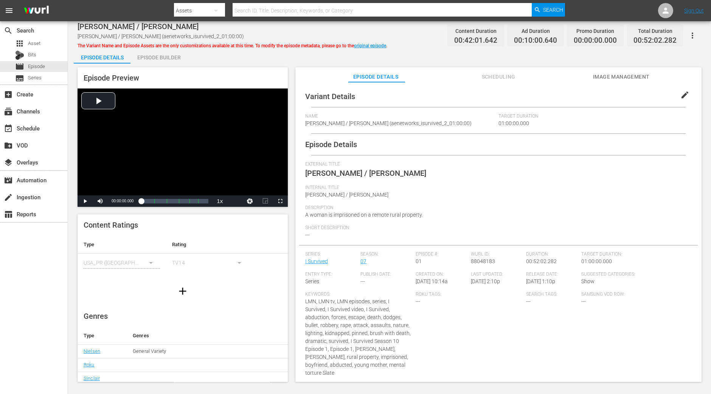
click at [169, 61] on div "Episode Builder" at bounding box center [159, 57] width 57 height 18
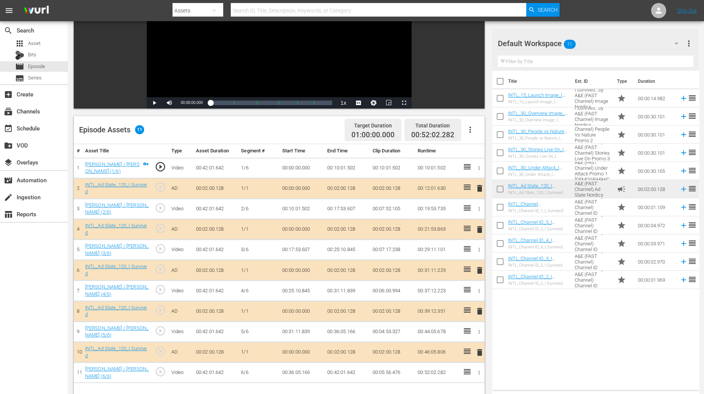
scroll to position [142, 0]
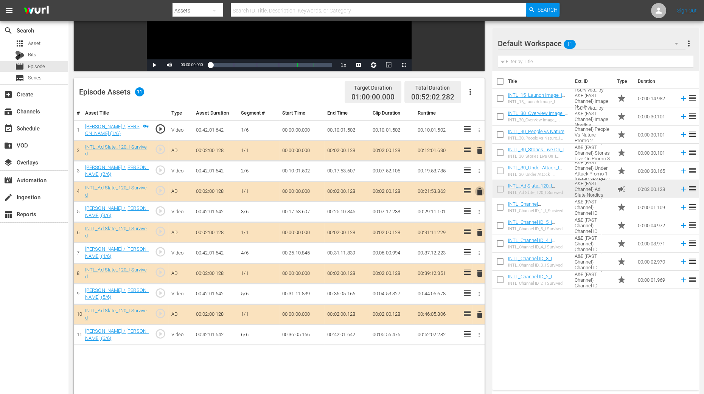
click at [481, 191] on span "delete" at bounding box center [479, 191] width 9 height 9
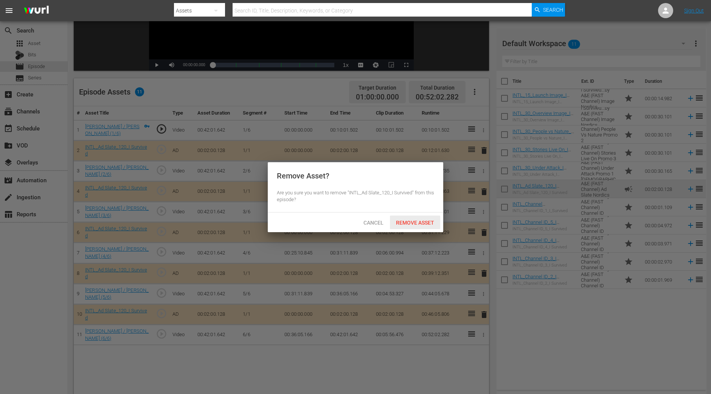
click at [417, 228] on div "Remove Asset" at bounding box center [415, 223] width 50 height 14
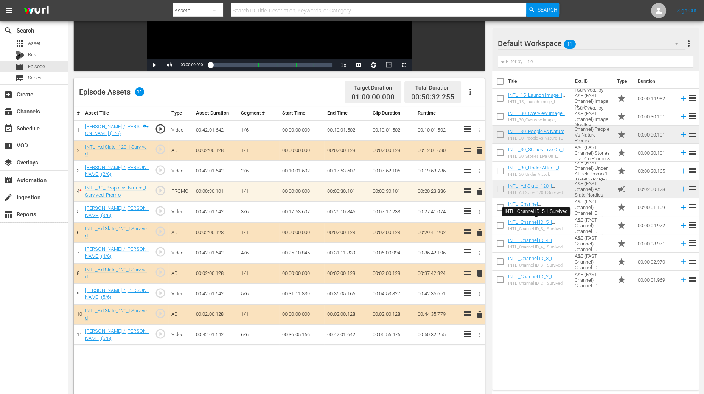
click at [569, 315] on div "Title Ext. ID Type Duration INTL_15_Launch Image_I Survived_Promo INTL_15_Launc…" at bounding box center [595, 229] width 207 height 316
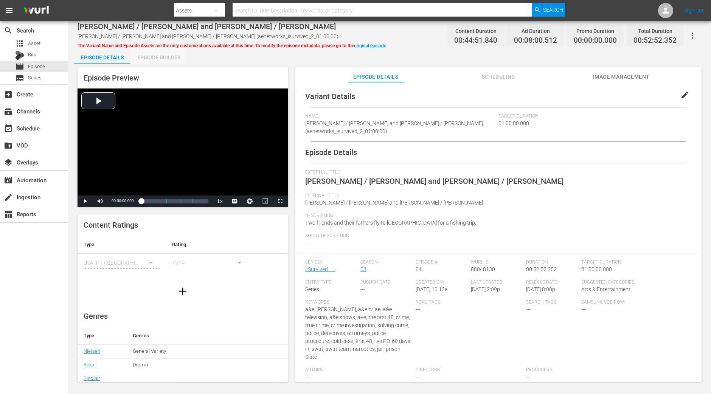
click at [166, 54] on div "Episode Builder" at bounding box center [159, 57] width 57 height 18
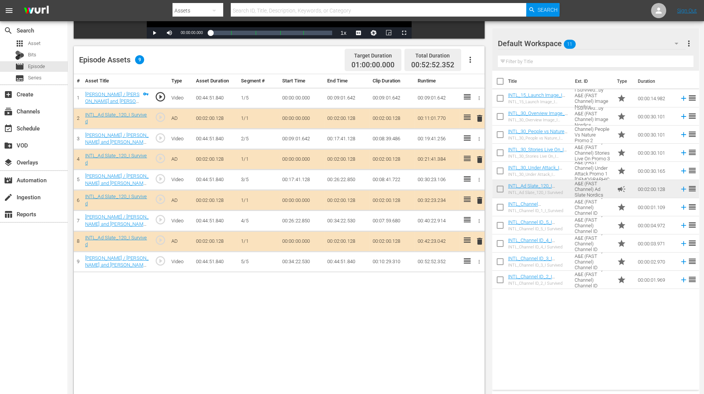
scroll to position [189, 0]
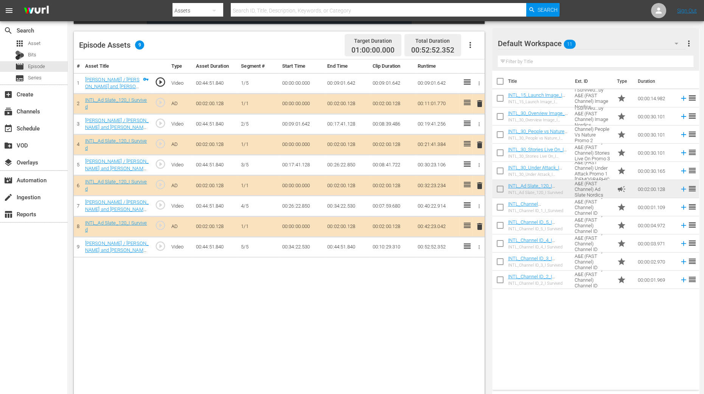
click at [480, 145] on span "delete" at bounding box center [479, 144] width 9 height 9
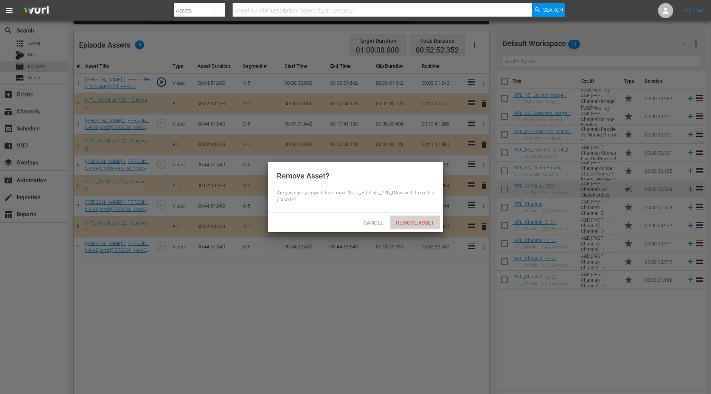
click at [425, 222] on span "Remove Asset" at bounding box center [415, 223] width 50 height 6
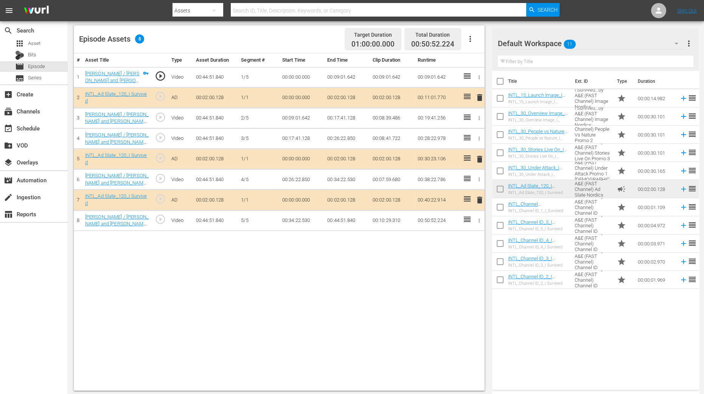
scroll to position [197, 0]
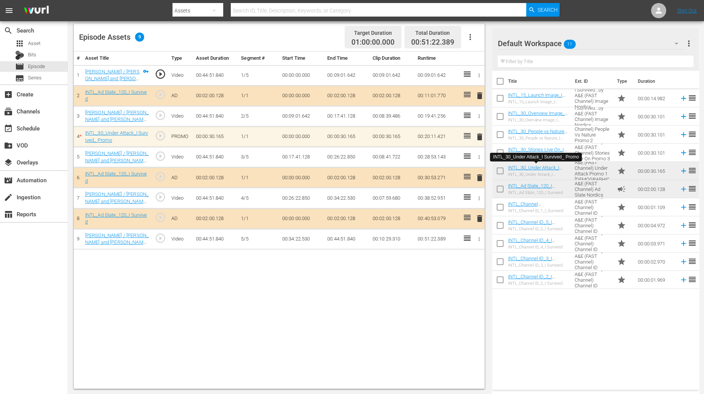
click at [476, 134] on span "delete" at bounding box center [479, 136] width 9 height 9
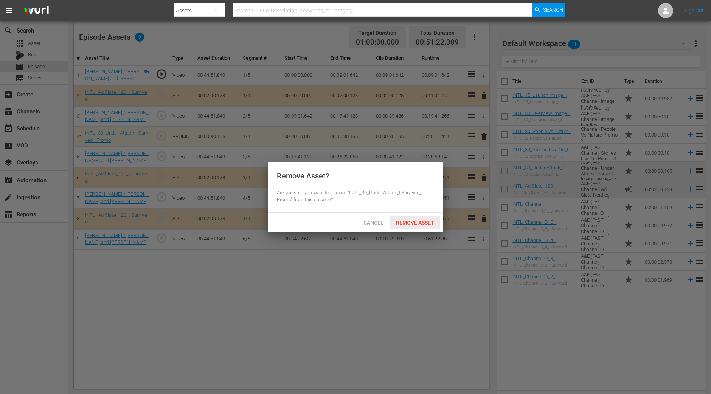
click at [411, 222] on span "Remove Asset" at bounding box center [415, 223] width 50 height 6
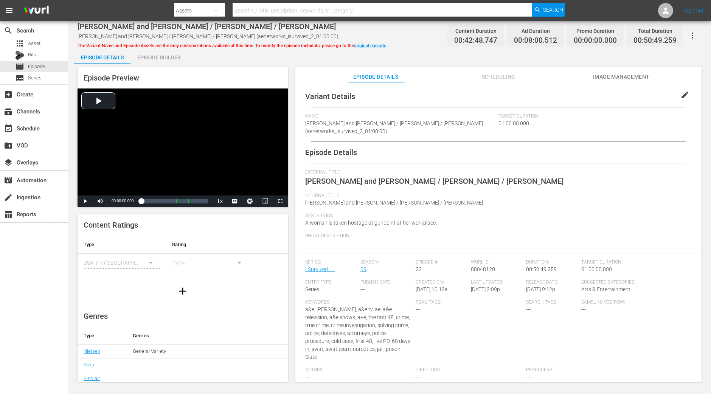
click at [157, 58] on div "Episode Builder" at bounding box center [159, 57] width 57 height 18
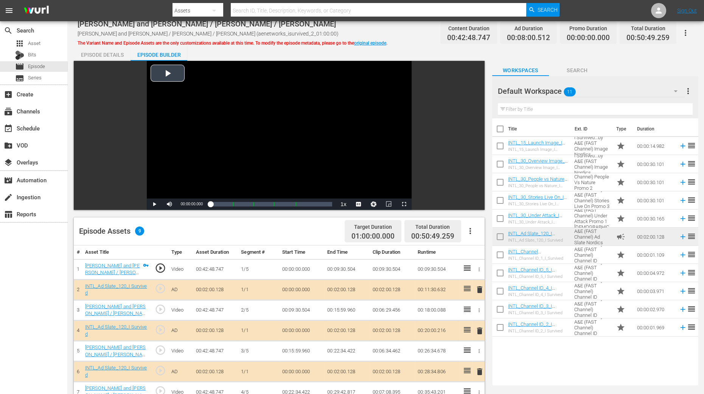
scroll to position [197, 0]
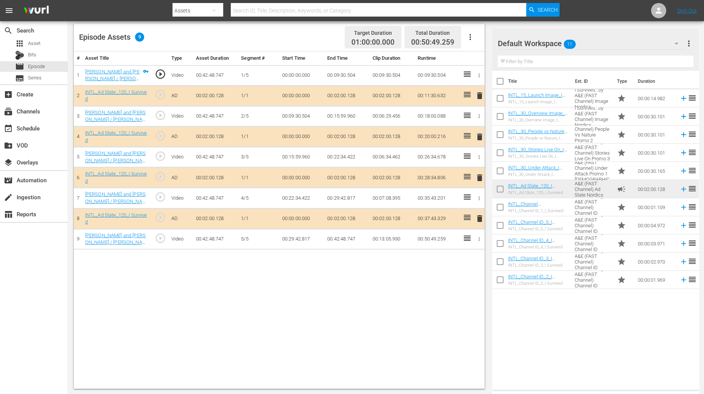
click at [478, 138] on span "delete" at bounding box center [479, 136] width 9 height 9
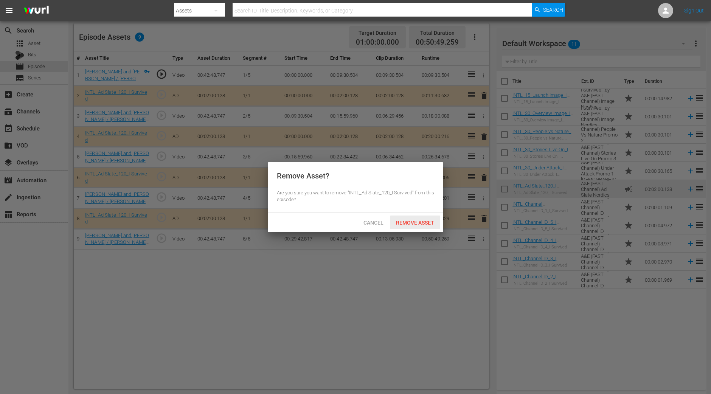
click at [416, 227] on div "Remove Asset" at bounding box center [415, 223] width 50 height 14
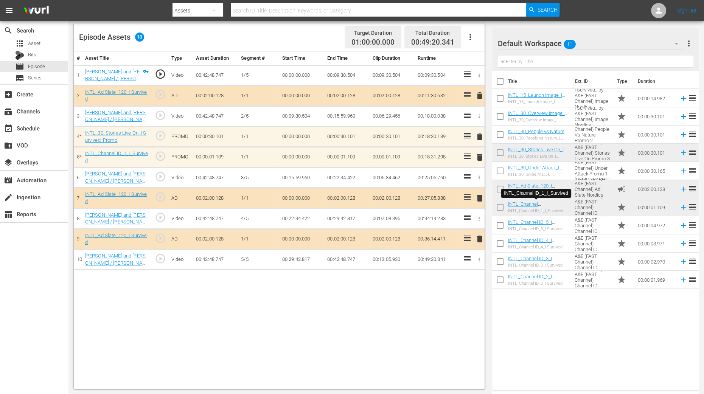
click at [479, 156] on span "delete" at bounding box center [479, 157] width 9 height 9
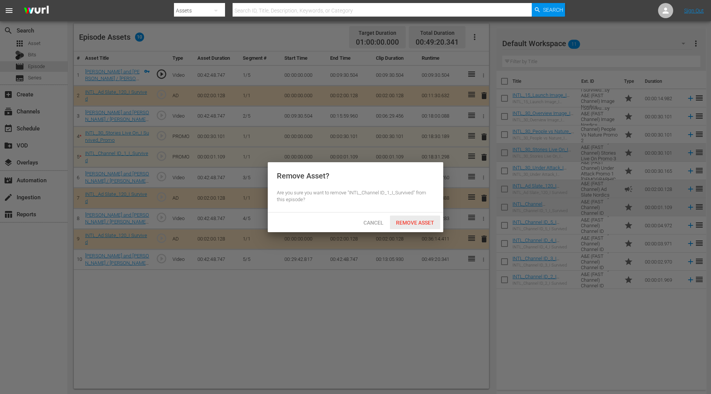
click at [421, 220] on span "Remove Asset" at bounding box center [415, 223] width 50 height 6
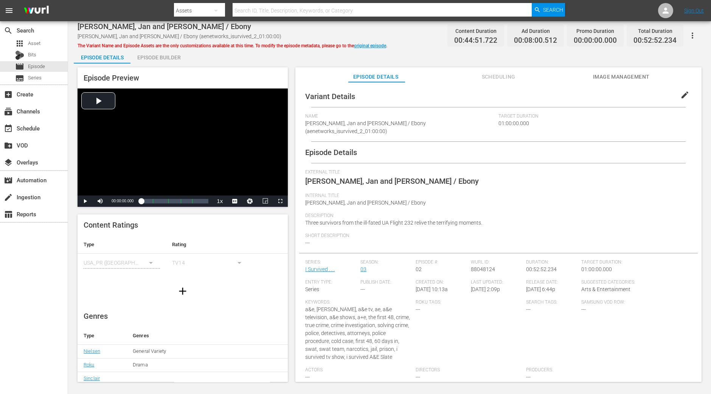
click at [179, 61] on div "Episode Builder" at bounding box center [159, 57] width 57 height 18
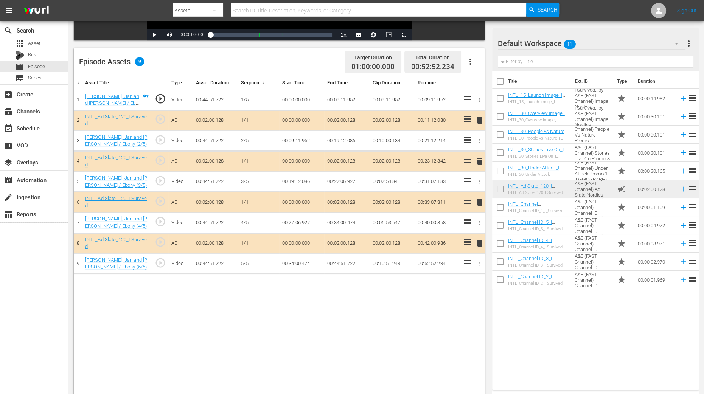
scroll to position [189, 0]
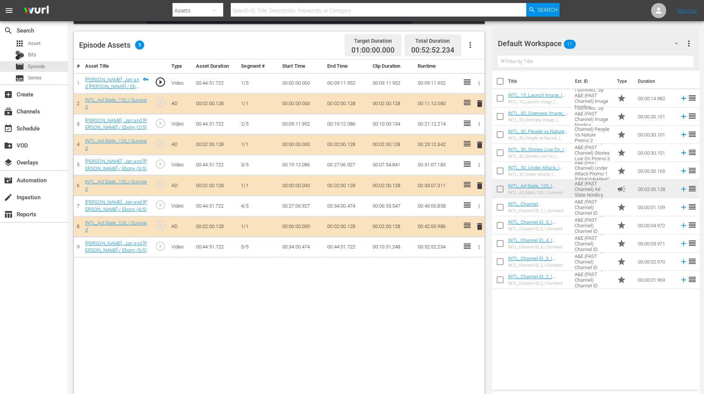
click at [481, 144] on span "delete" at bounding box center [479, 144] width 9 height 9
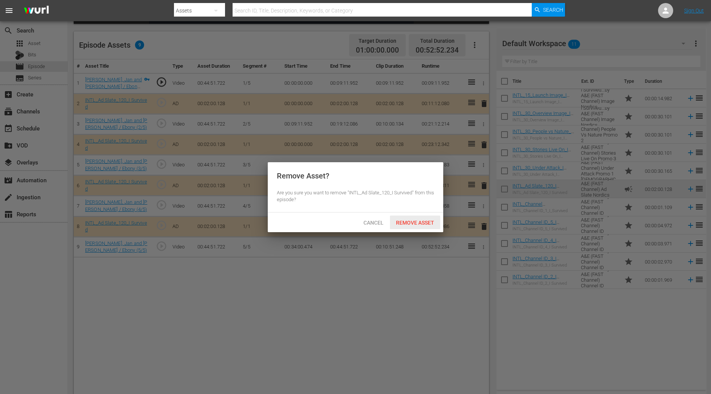
click at [427, 222] on span "Remove Asset" at bounding box center [415, 223] width 50 height 6
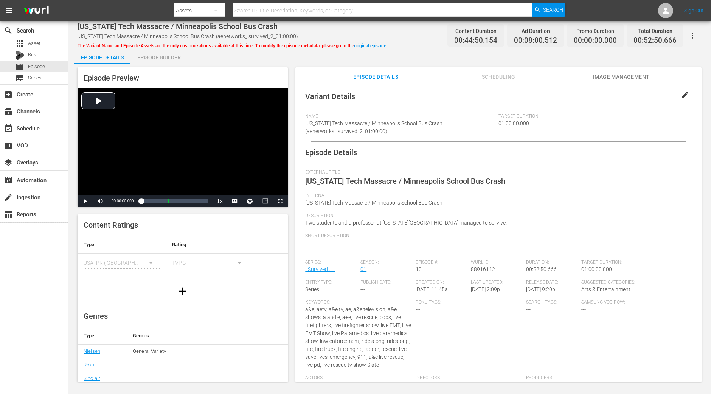
click at [172, 55] on div "Episode Builder" at bounding box center [159, 57] width 57 height 18
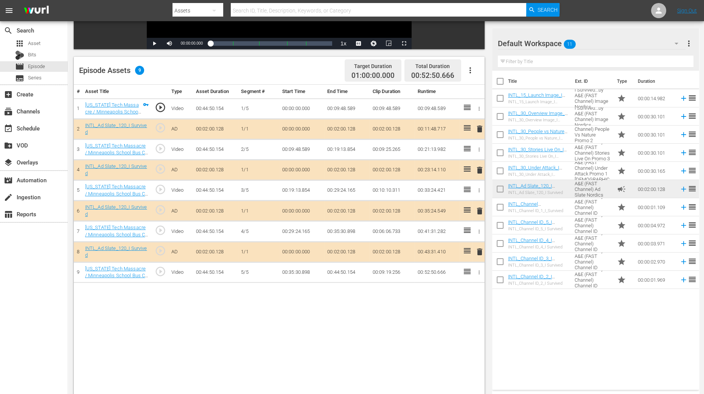
scroll to position [189, 0]
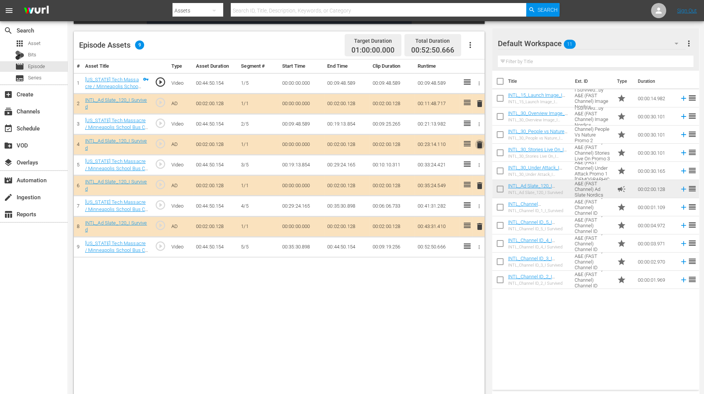
click at [481, 145] on span "delete" at bounding box center [479, 144] width 9 height 9
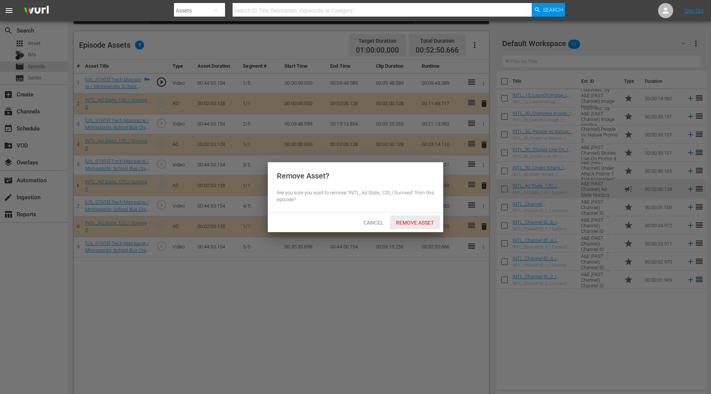
click at [424, 222] on span "Remove Asset" at bounding box center [415, 223] width 50 height 6
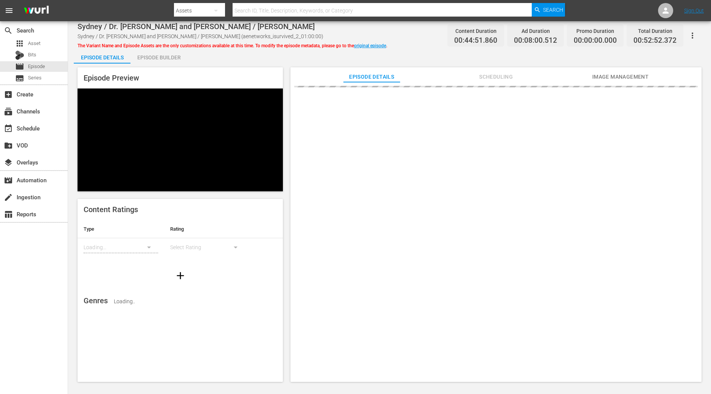
click at [162, 58] on div "Episode Builder" at bounding box center [159, 57] width 57 height 18
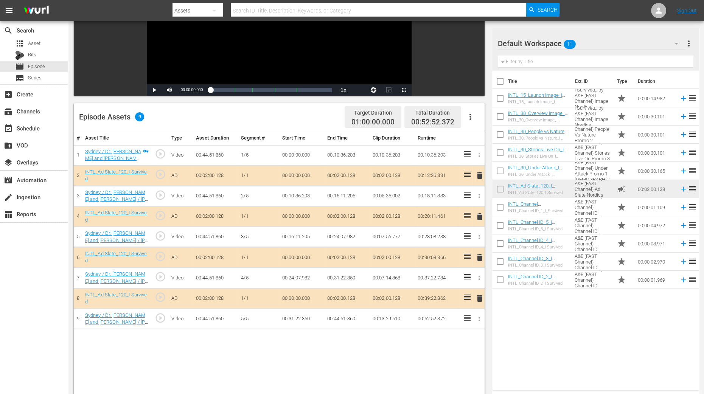
scroll to position [197, 0]
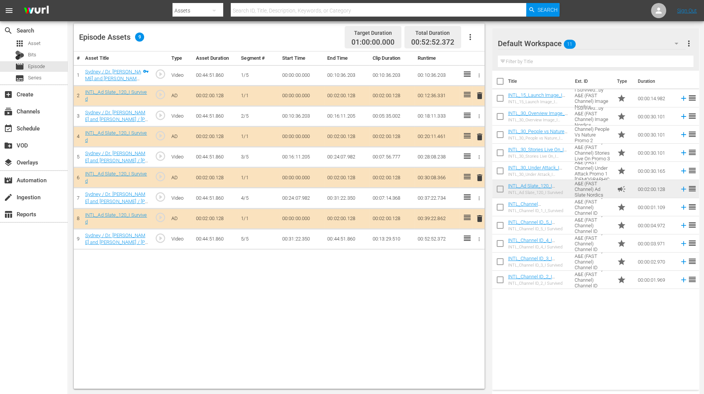
click at [481, 140] on span "delete" at bounding box center [479, 136] width 9 height 9
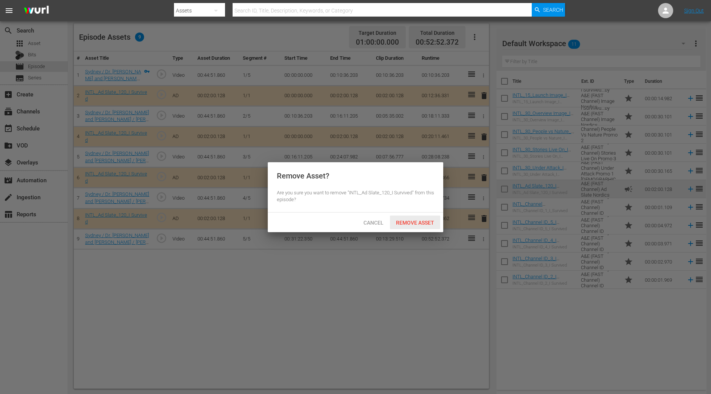
click at [419, 221] on span "Remove Asset" at bounding box center [415, 223] width 50 height 6
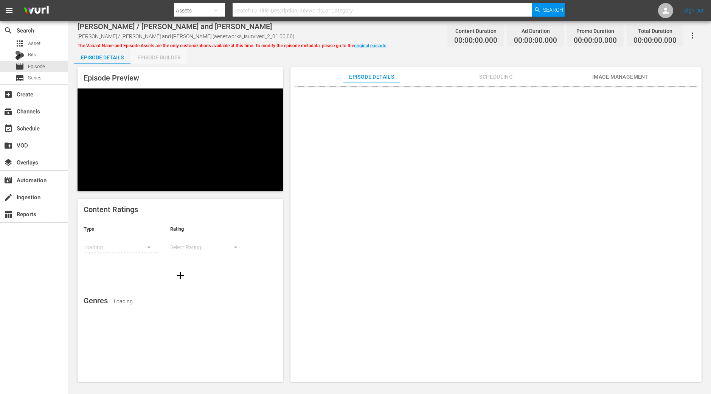
click at [163, 54] on div "Episode Builder" at bounding box center [159, 57] width 57 height 18
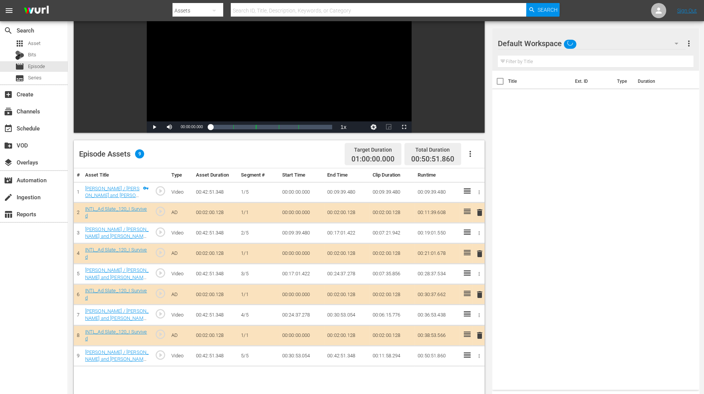
scroll to position [142, 0]
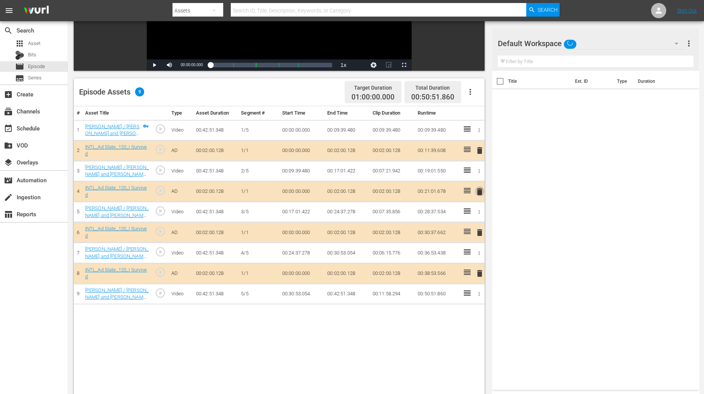
click at [477, 192] on span "delete" at bounding box center [479, 191] width 9 height 9
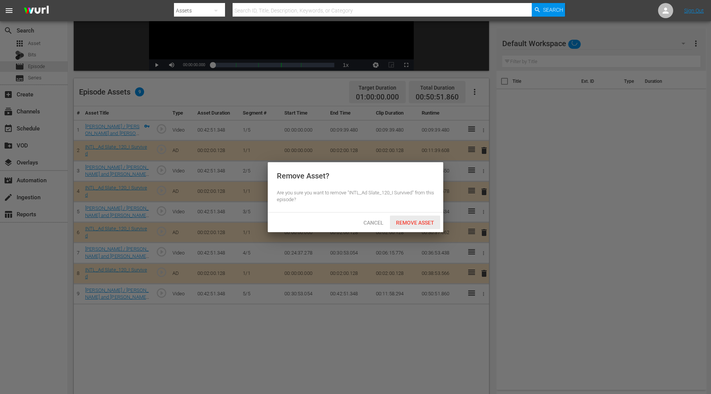
click at [420, 221] on span "Remove Asset" at bounding box center [415, 223] width 50 height 6
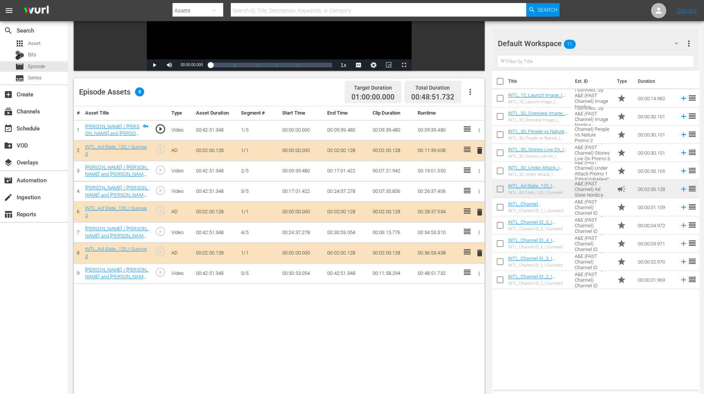
scroll to position [189, 0]
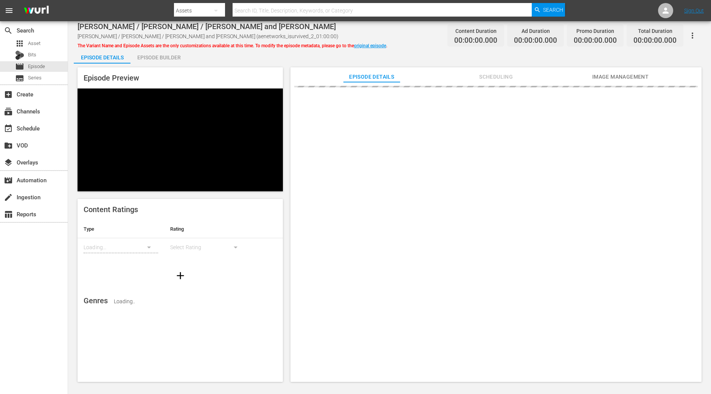
click at [172, 57] on div "Episode Builder" at bounding box center [159, 57] width 57 height 18
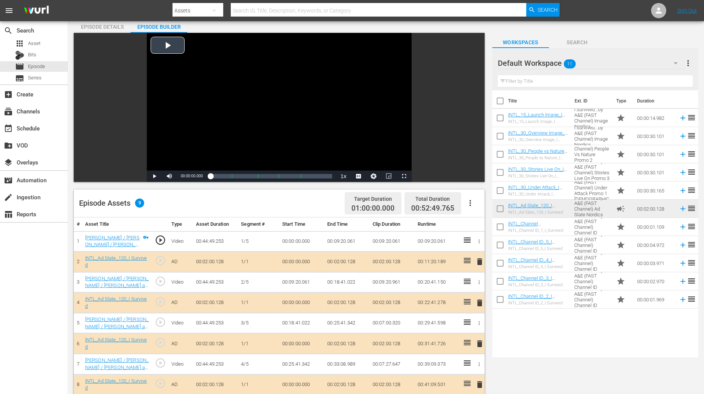
scroll to position [189, 0]
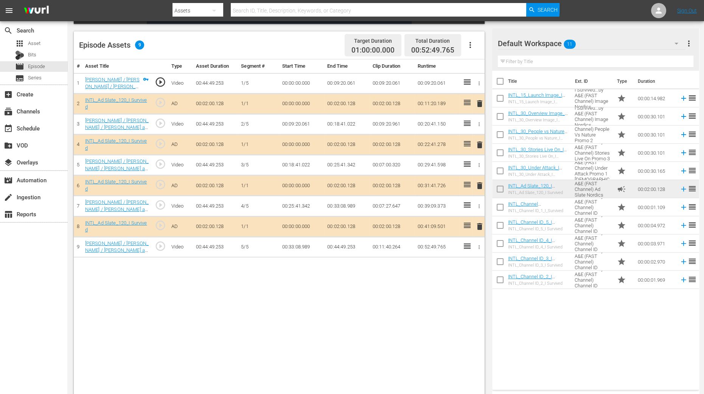
click at [481, 145] on span "delete" at bounding box center [479, 144] width 9 height 9
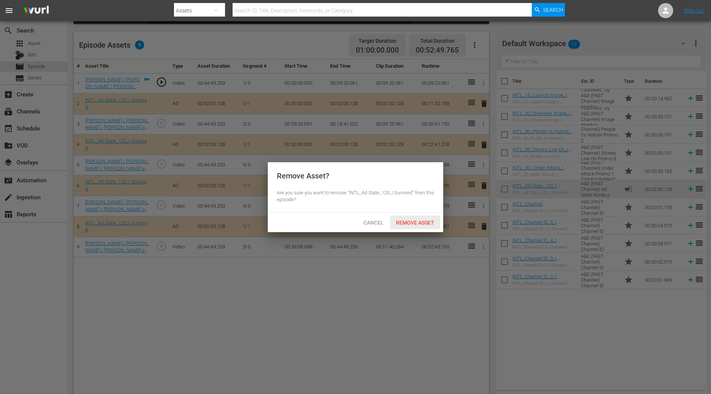
click at [408, 224] on span "Remove Asset" at bounding box center [415, 223] width 50 height 6
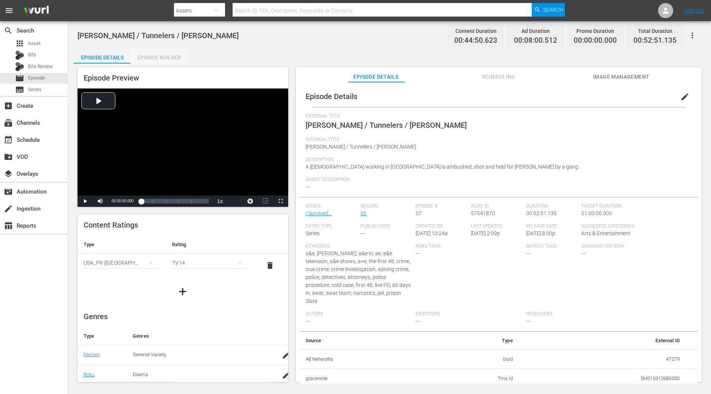
click at [156, 56] on div "Episode Builder" at bounding box center [159, 57] width 57 height 18
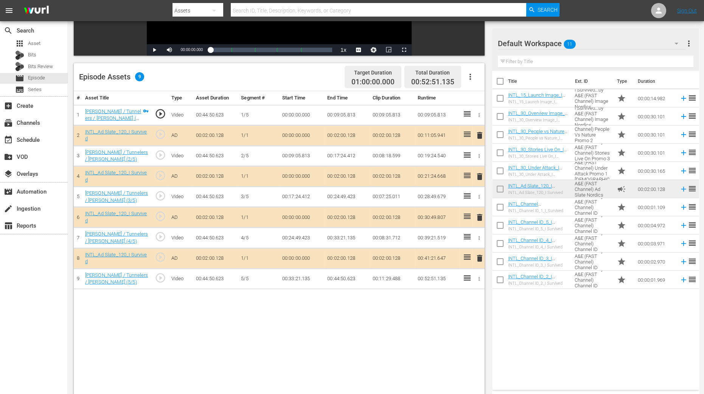
scroll to position [197, 0]
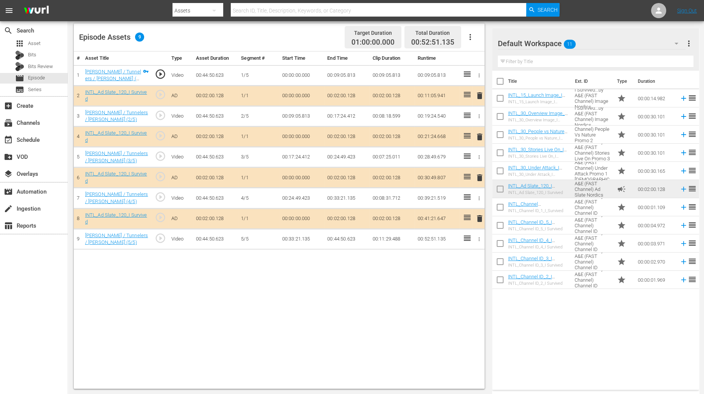
click at [481, 137] on span "delete" at bounding box center [479, 136] width 9 height 9
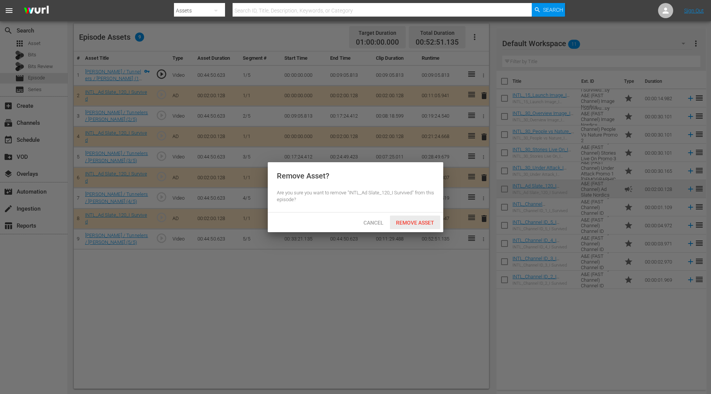
click at [417, 220] on span "Remove Asset" at bounding box center [415, 223] width 50 height 6
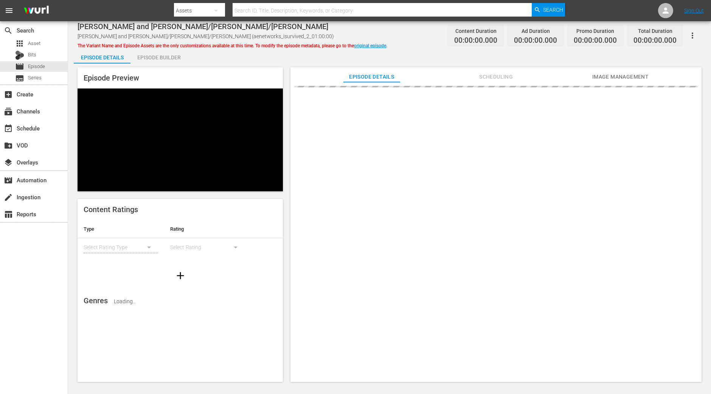
click at [162, 55] on div "Episode Builder" at bounding box center [159, 57] width 57 height 18
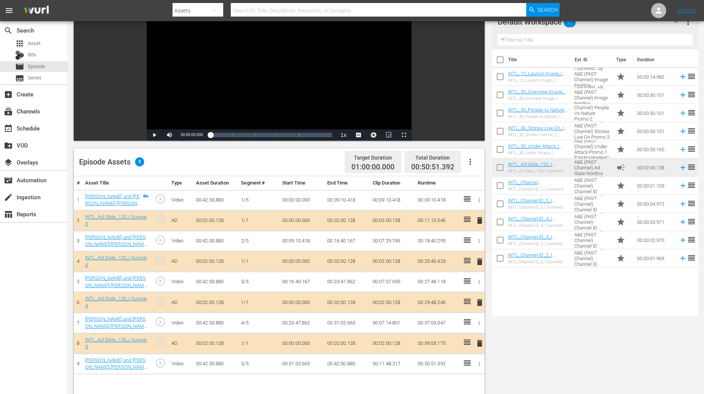
scroll to position [189, 0]
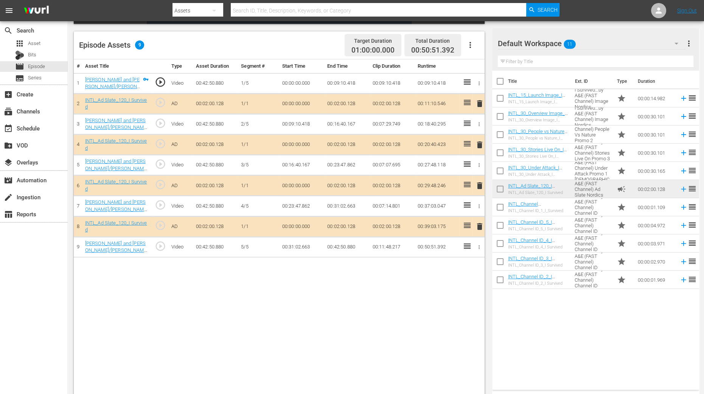
click at [480, 143] on span "delete" at bounding box center [479, 144] width 9 height 9
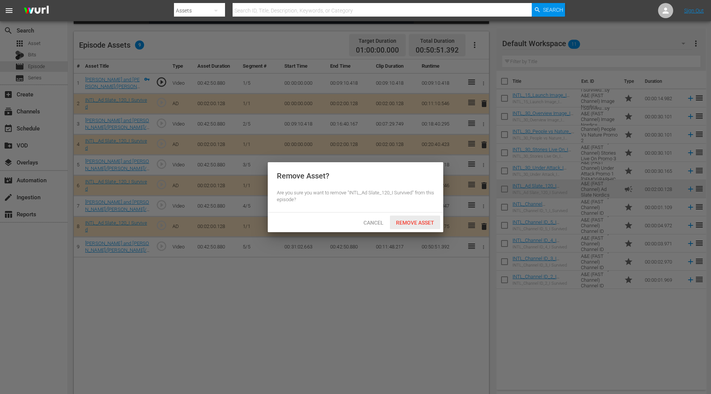
click at [407, 220] on span "Remove Asset" at bounding box center [415, 223] width 50 height 6
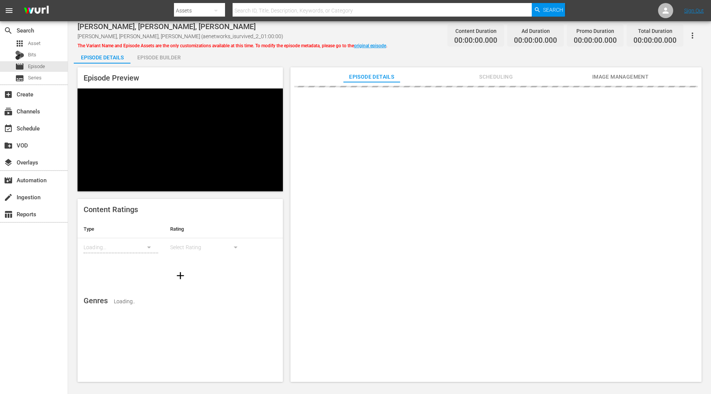
click at [155, 55] on div "Episode Builder" at bounding box center [159, 57] width 57 height 18
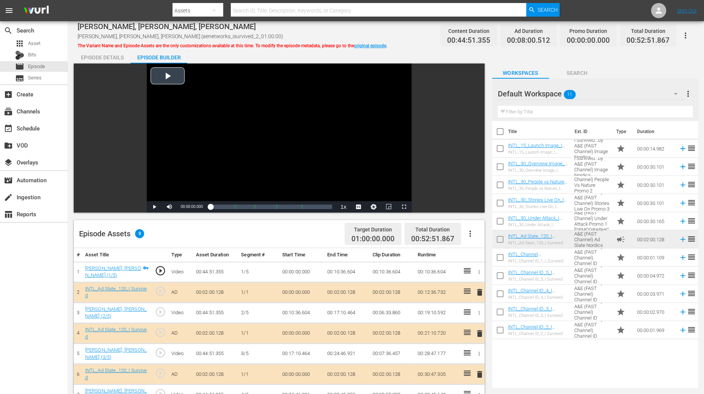
scroll to position [142, 0]
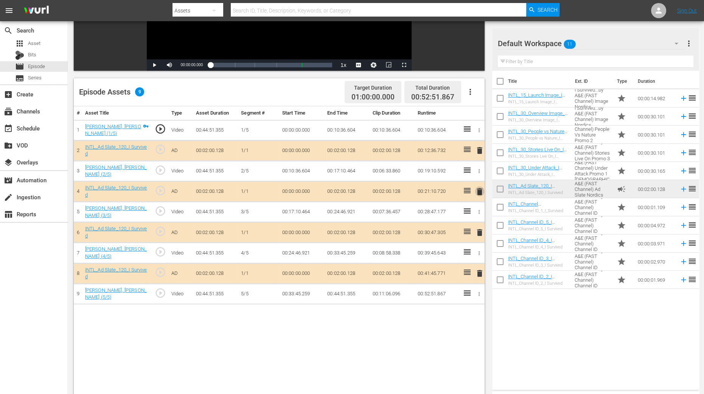
click at [481, 192] on span "delete" at bounding box center [479, 191] width 9 height 9
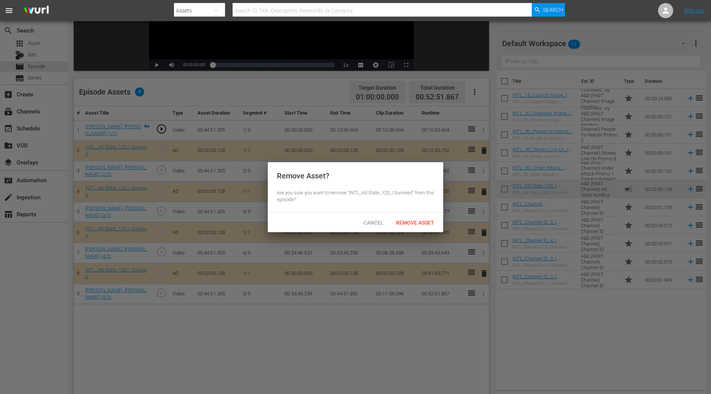
click at [429, 222] on span "Remove Asset" at bounding box center [415, 223] width 50 height 6
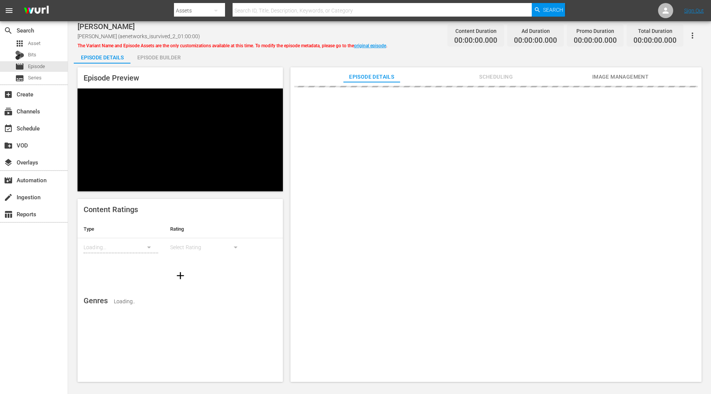
click at [172, 62] on div "Episode Builder" at bounding box center [159, 57] width 57 height 18
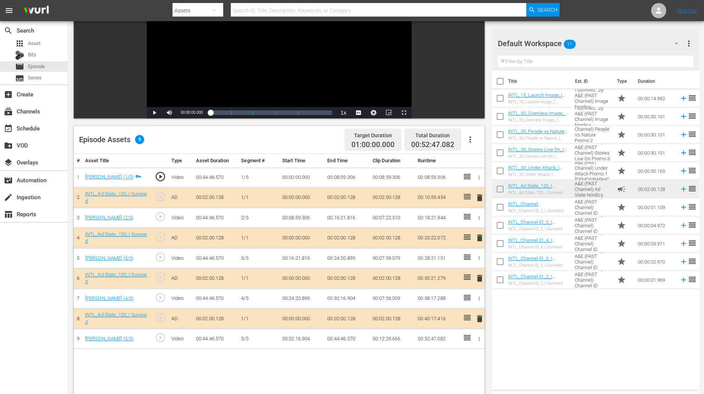
scroll to position [189, 0]
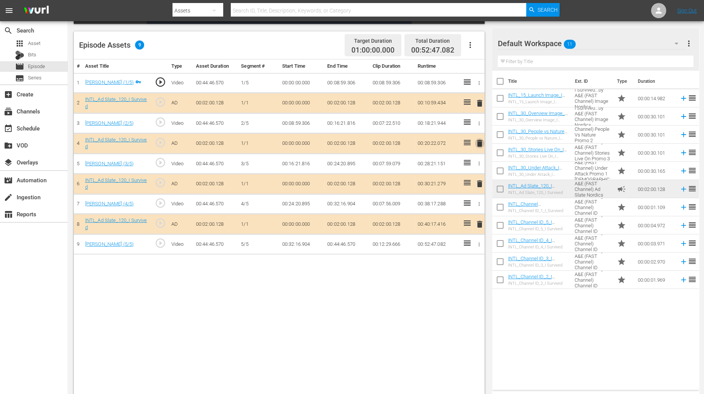
click at [480, 142] on span "delete" at bounding box center [479, 143] width 9 height 9
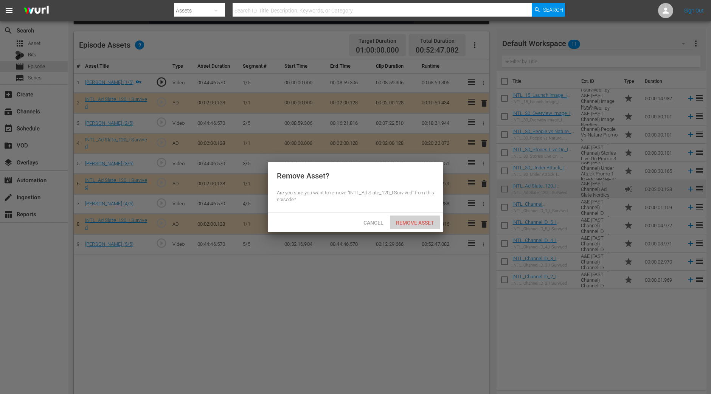
click at [425, 220] on span "Remove Asset" at bounding box center [415, 223] width 50 height 6
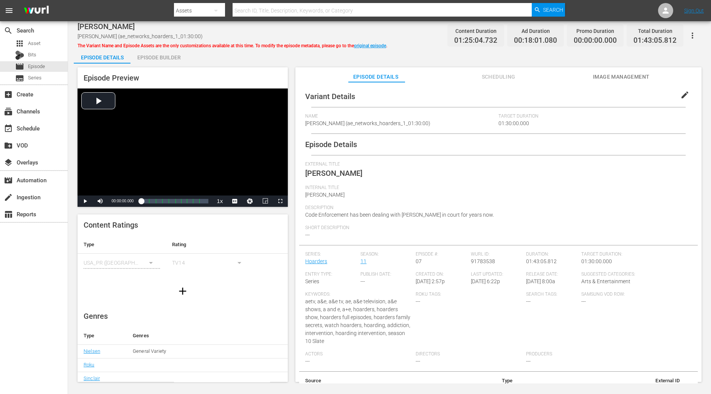
click at [172, 60] on div "Episode Builder" at bounding box center [159, 57] width 57 height 18
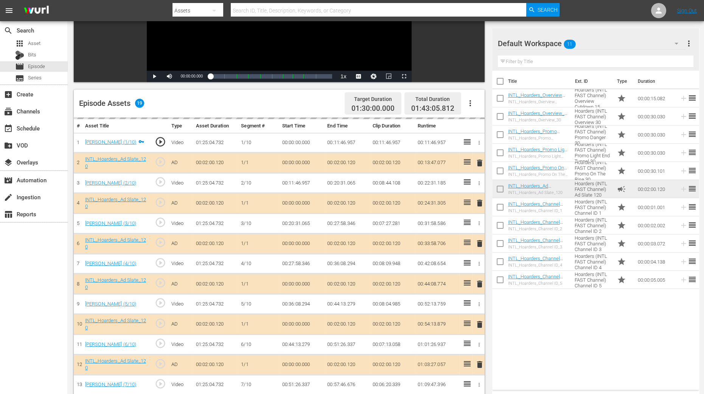
scroll to position [142, 0]
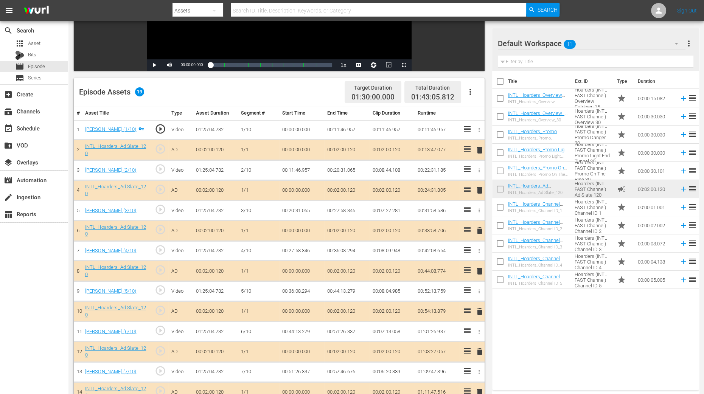
click at [478, 188] on span "delete" at bounding box center [479, 190] width 9 height 9
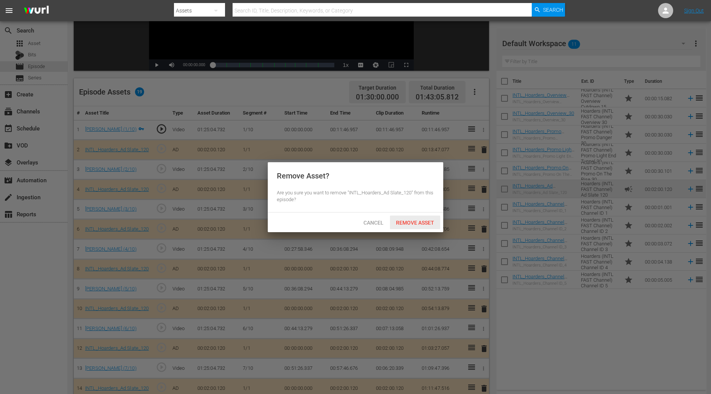
click at [406, 220] on span "Remove Asset" at bounding box center [415, 223] width 50 height 6
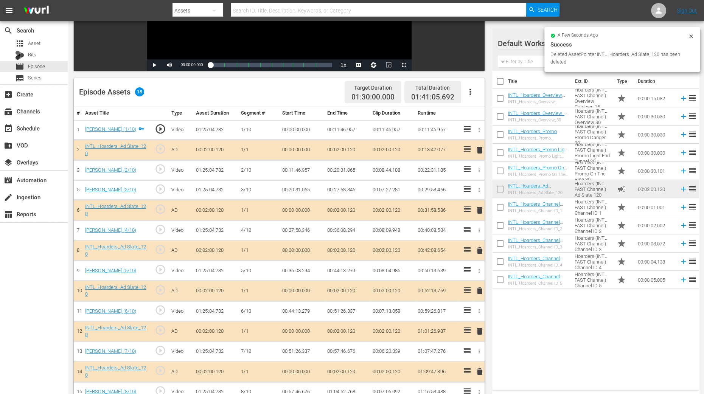
scroll to position [233, 0]
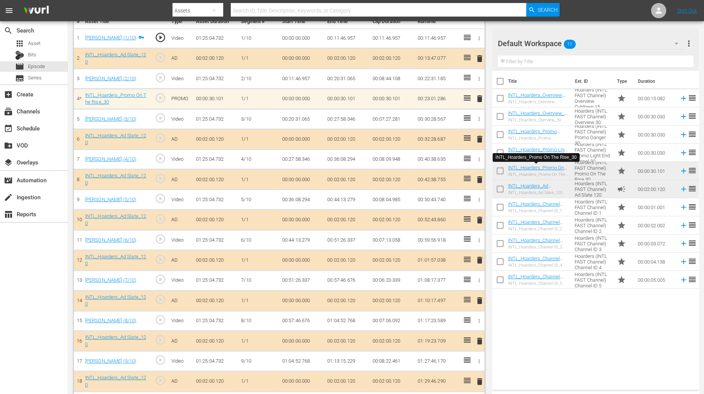
click at [535, 308] on div "Title Ext. ID Type Duration INTL_Hoarders_Overview Cutdown_15 INTL_Hoarders_Ove…" at bounding box center [595, 229] width 207 height 316
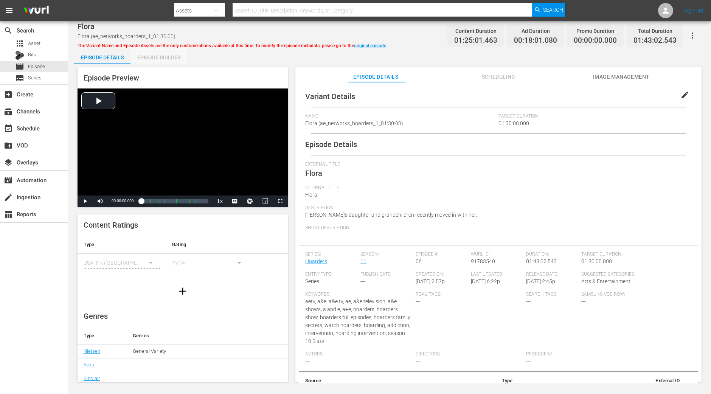
click at [170, 63] on div "Episode Builder" at bounding box center [159, 57] width 57 height 18
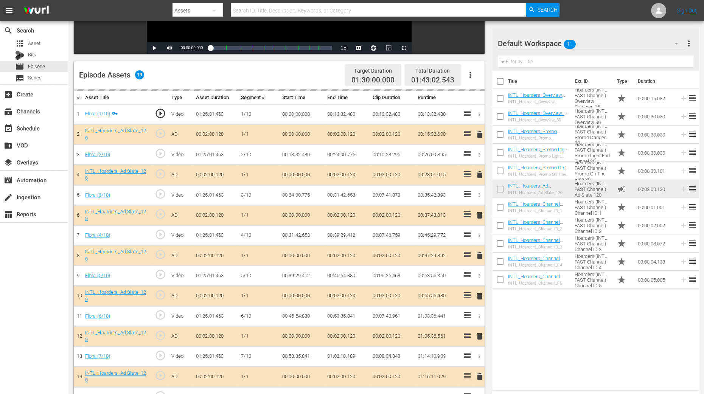
scroll to position [189, 0]
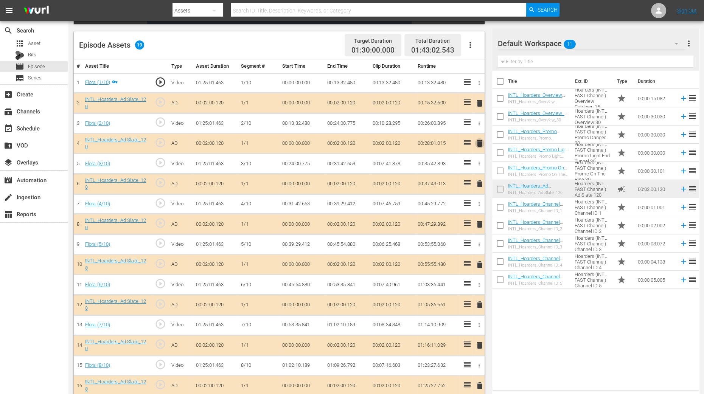
click at [478, 142] on span "delete" at bounding box center [479, 143] width 9 height 9
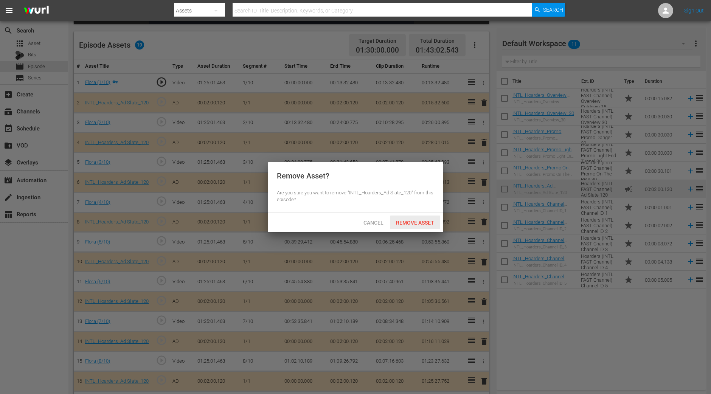
click at [401, 226] on div "Remove Asset" at bounding box center [415, 223] width 50 height 14
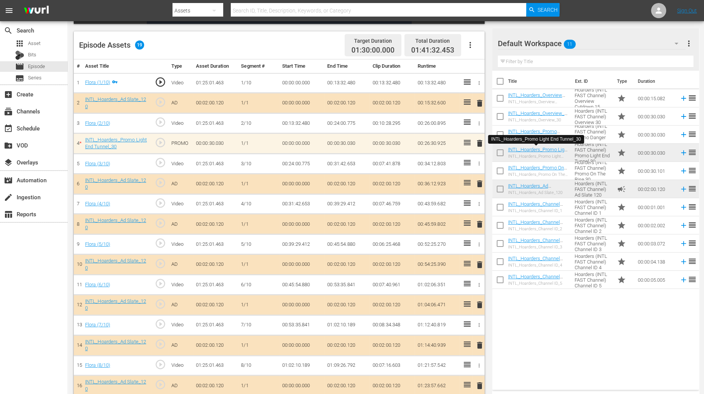
click at [542, 315] on div "Title Ext. ID Type Duration INTL_Hoarders_Overview Cutdown_15 INTL_Hoarders_Ove…" at bounding box center [595, 229] width 207 height 316
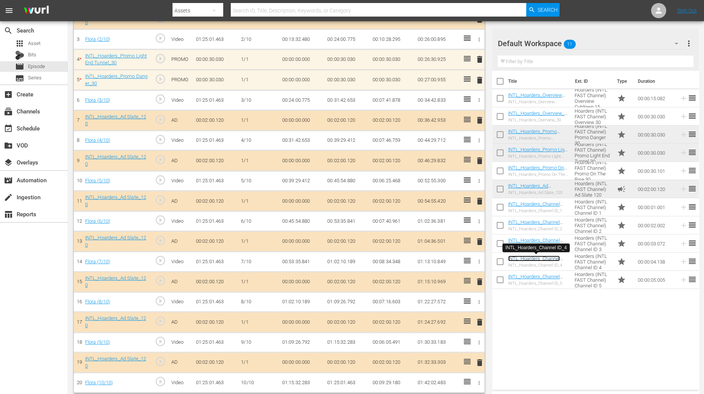
scroll to position [276, 0]
